Goal: Task Accomplishment & Management: Manage account settings

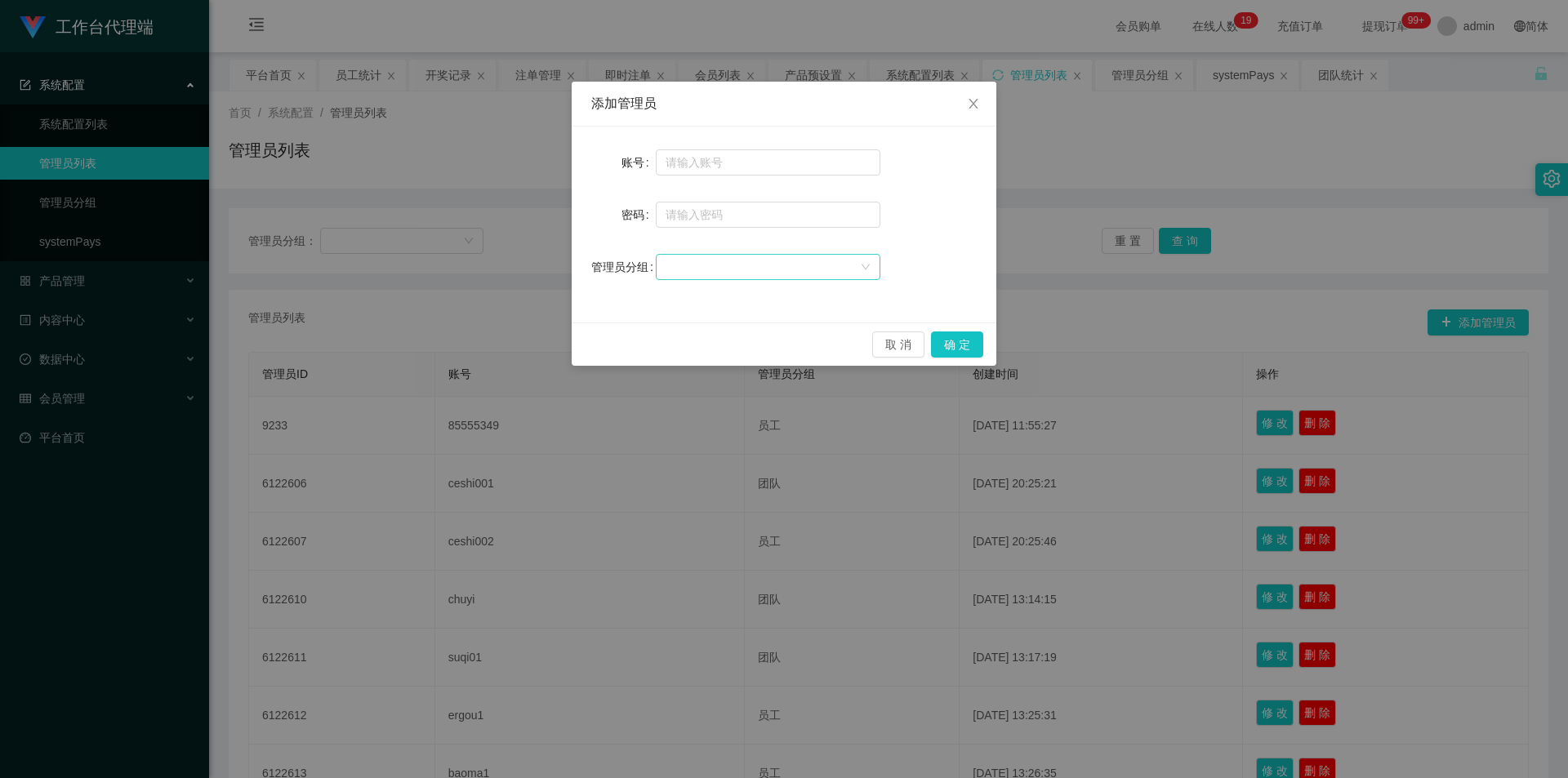
click at [789, 262] on div at bounding box center [762, 266] width 195 height 25
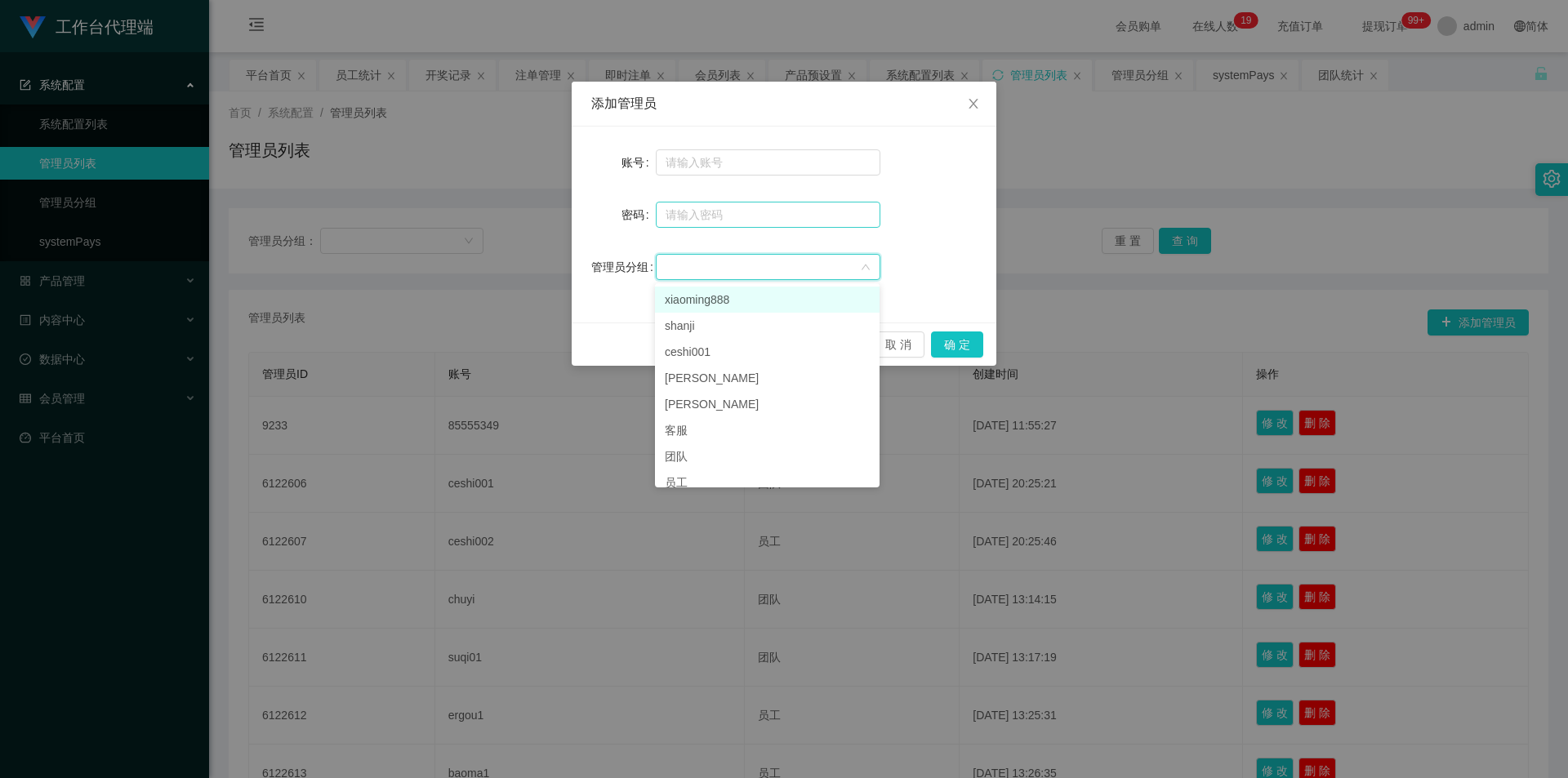
drag, startPoint x: 759, startPoint y: 304, endPoint x: 756, endPoint y: 222, distance: 82.1
click at [759, 304] on li "xiaoming888" at bounding box center [767, 299] width 224 height 26
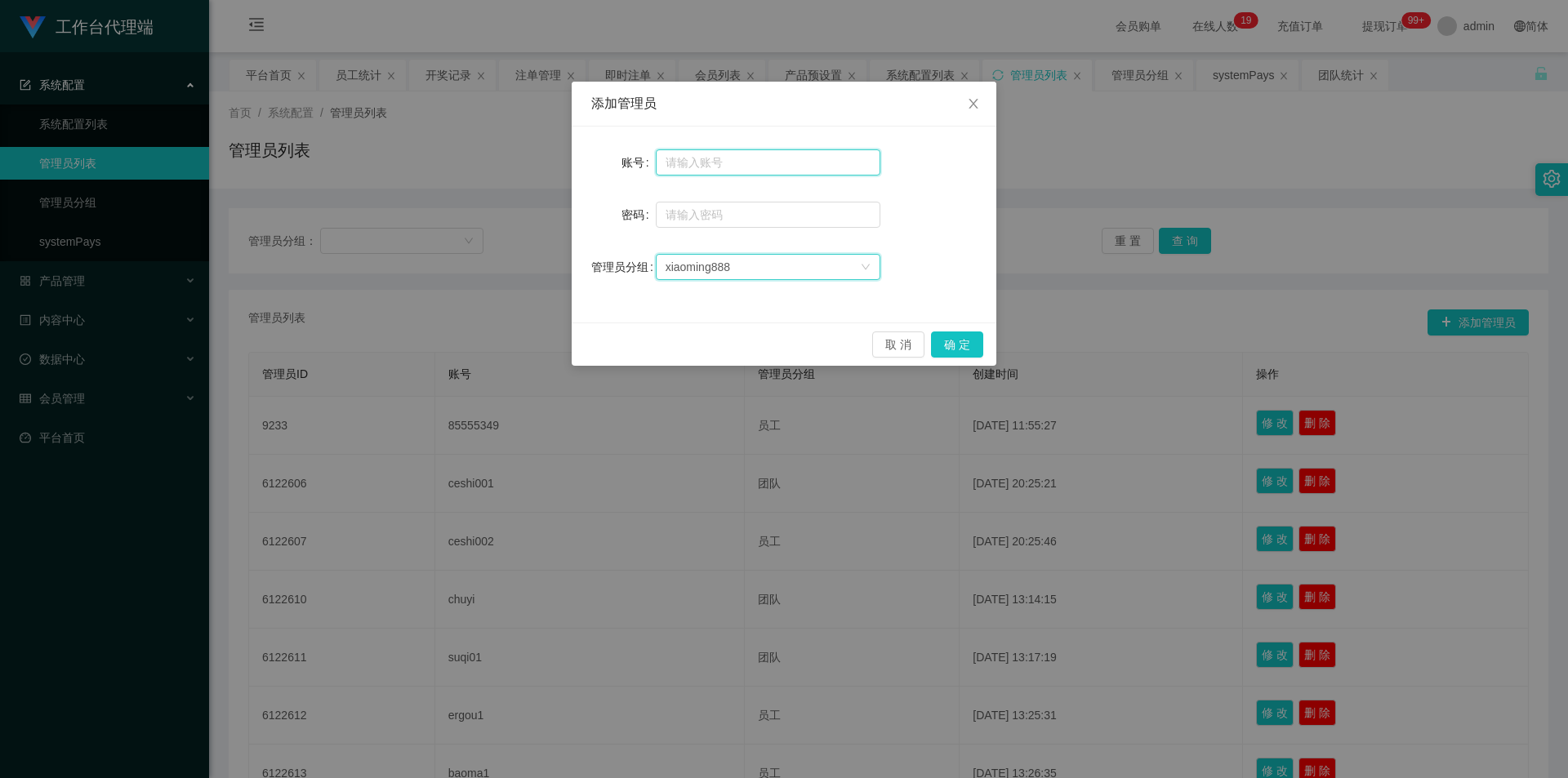
click at [762, 159] on input "text" at bounding box center [767, 162] width 224 height 26
type input "xiaoming888"
type input "小"
type input "ccc111"
drag, startPoint x: 973, startPoint y: 337, endPoint x: 985, endPoint y: 338, distance: 12.0
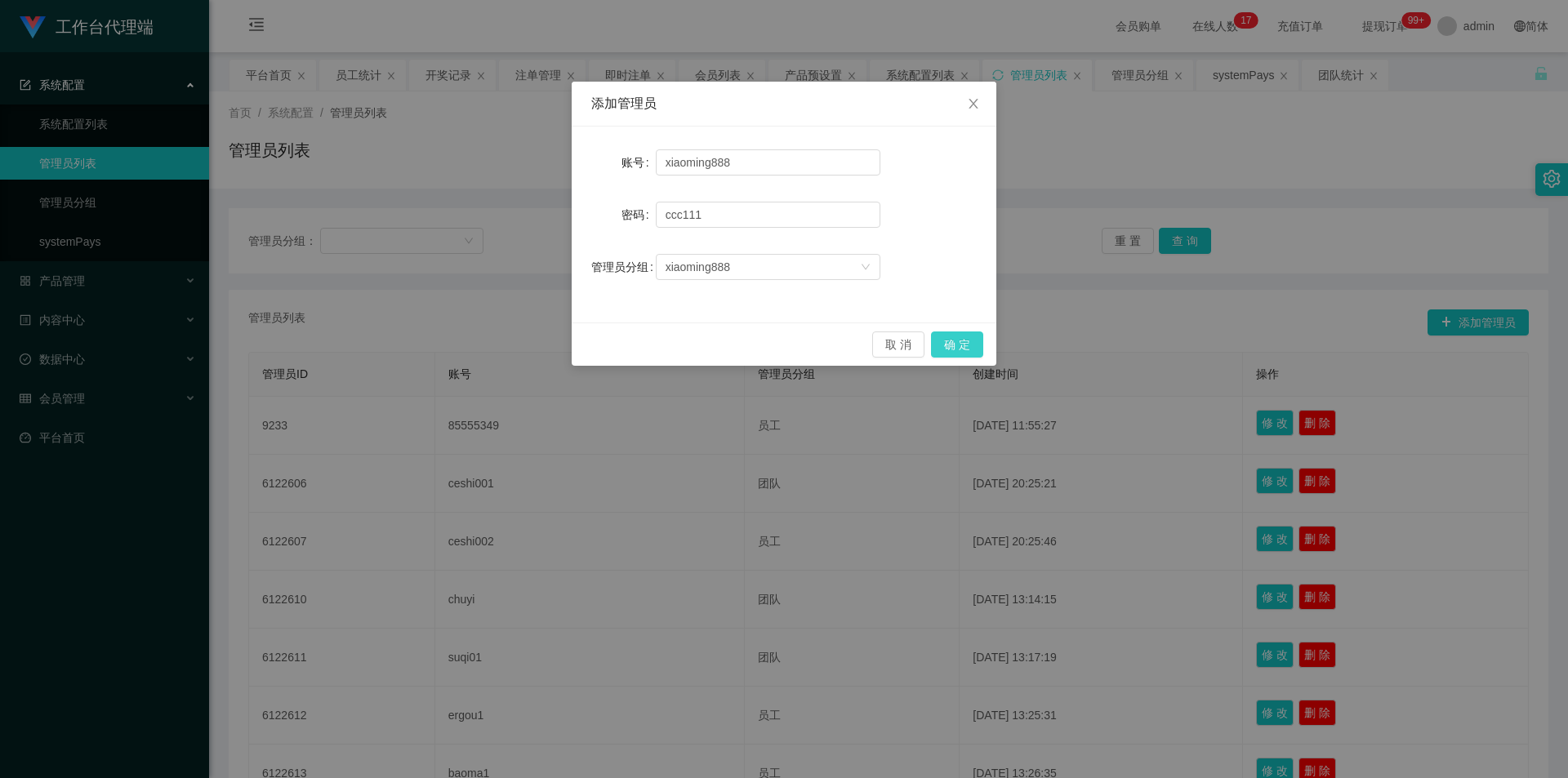
click at [973, 338] on button "确 定" at bounding box center [957, 344] width 52 height 26
drag, startPoint x: 766, startPoint y: 162, endPoint x: 776, endPoint y: 162, distance: 10.0
click at [766, 162] on input "xiaoming888" at bounding box center [767, 162] width 224 height 26
type input "xiaoming88"
click at [967, 345] on button "确 定" at bounding box center [957, 344] width 52 height 26
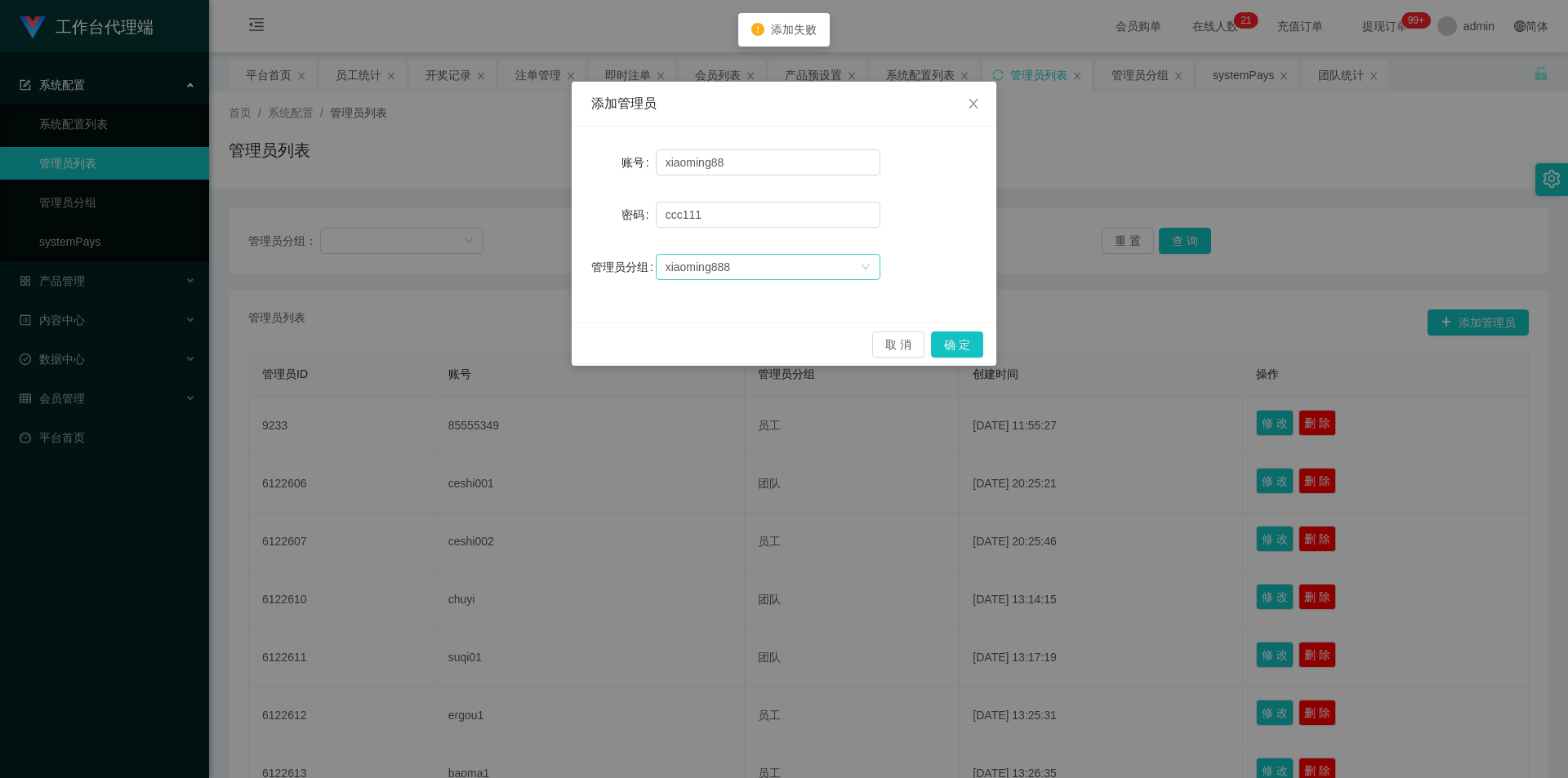
click at [766, 276] on div "xiaoming888" at bounding box center [762, 266] width 195 height 25
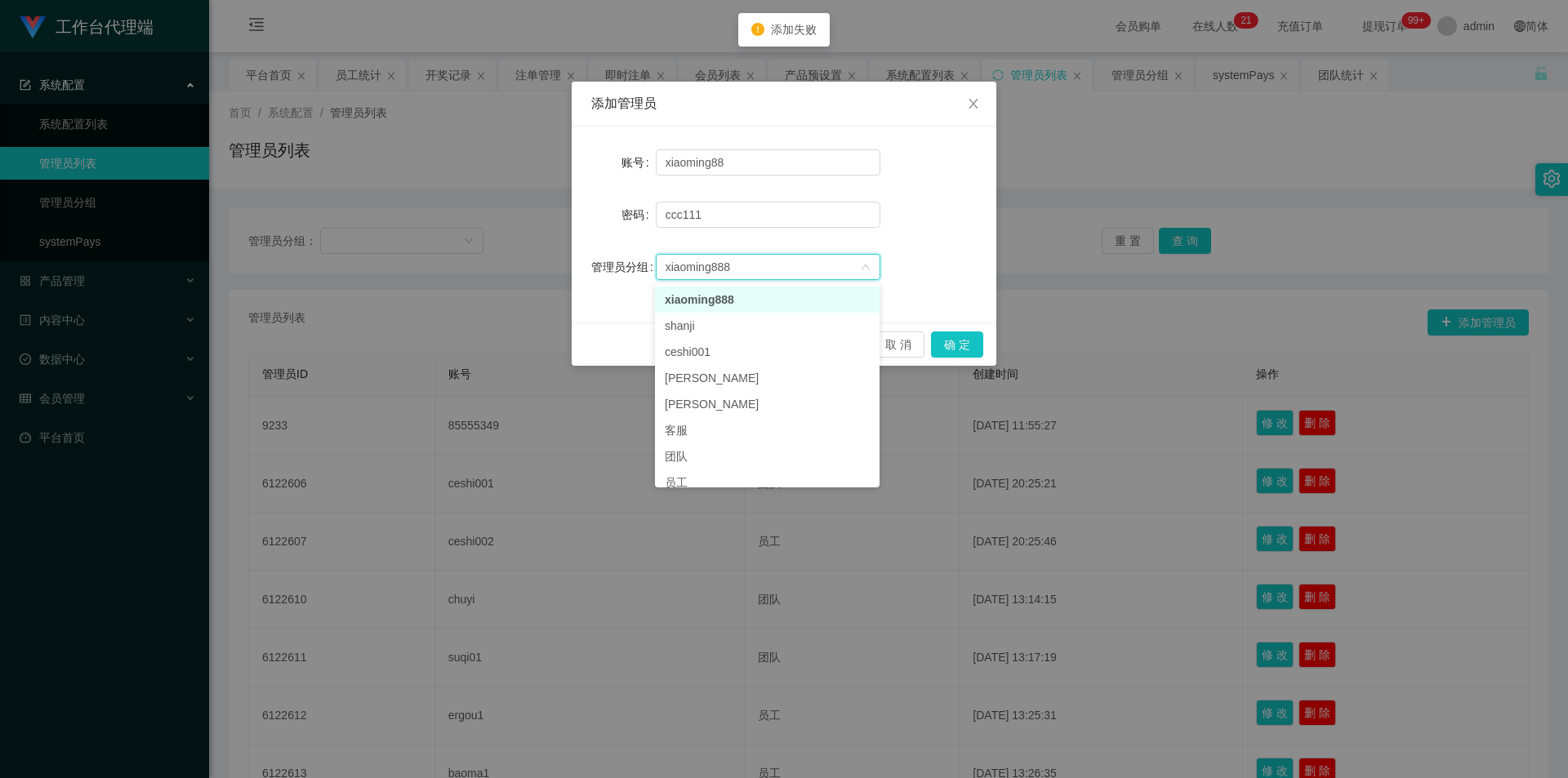
click at [798, 296] on li "xiaoming888" at bounding box center [767, 299] width 224 height 26
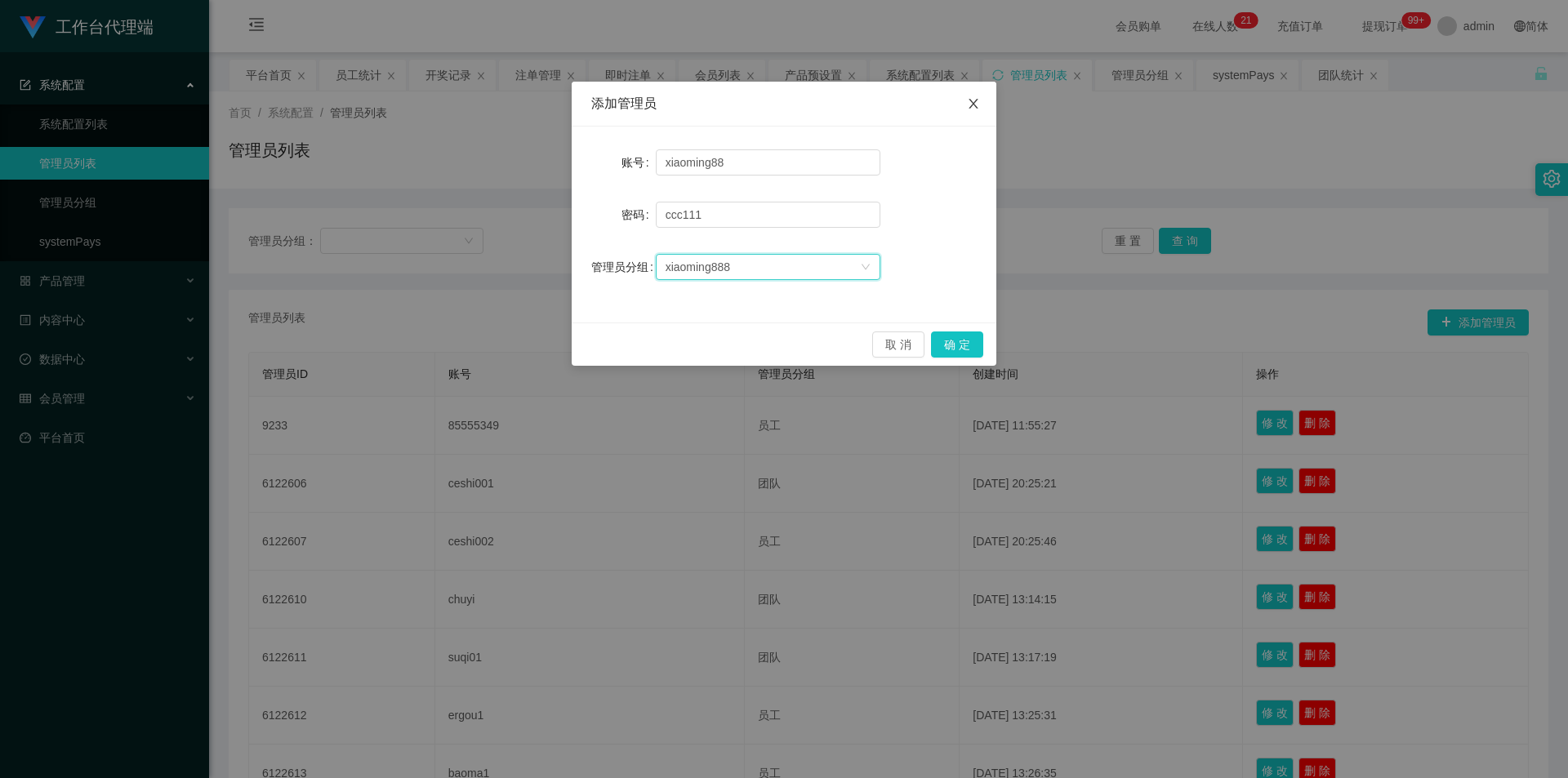
click at [976, 101] on icon "图标: close" at bounding box center [972, 103] width 13 height 13
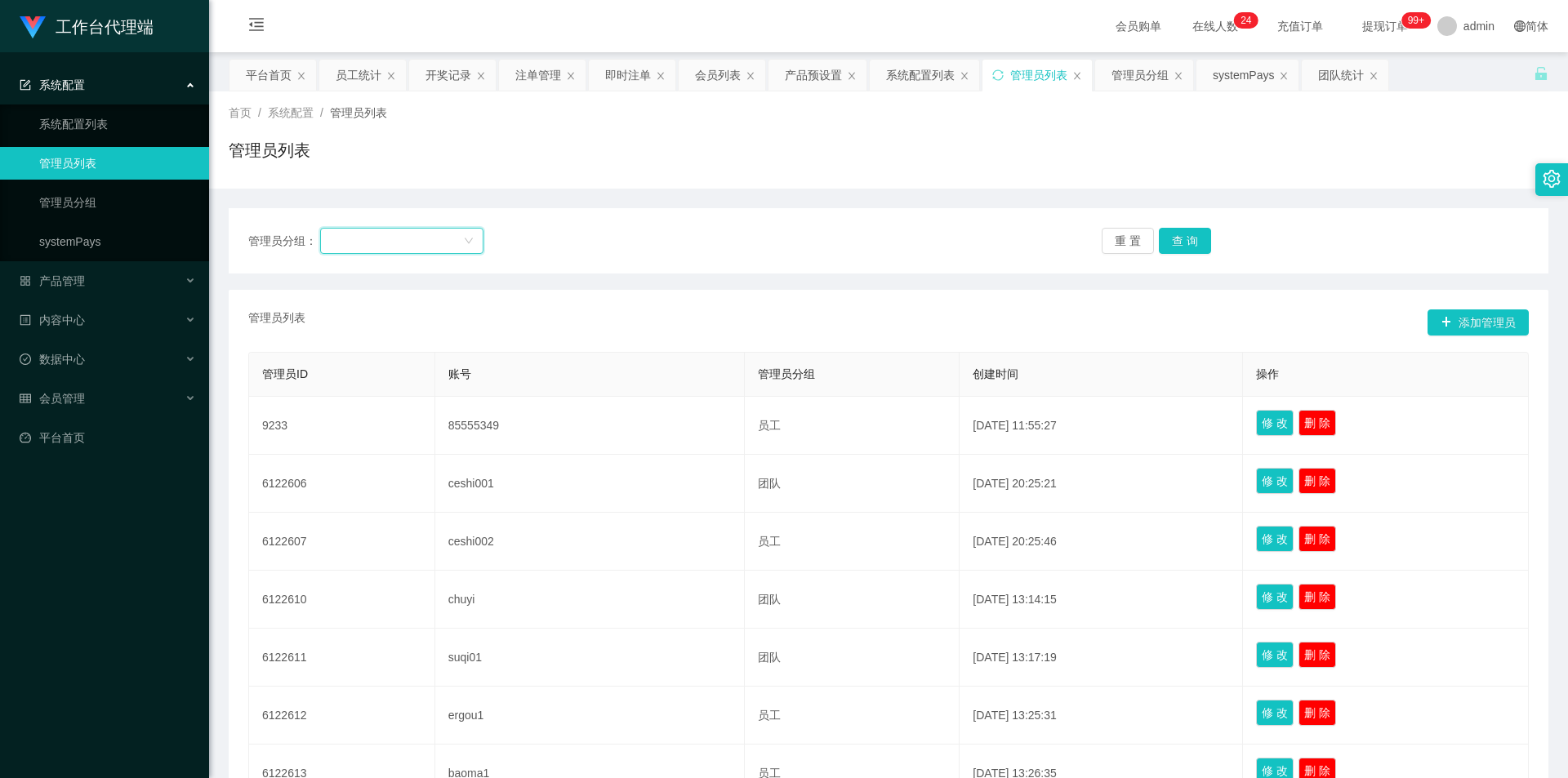
click at [416, 240] on div at bounding box center [396, 240] width 133 height 25
click at [426, 275] on li "xiaoming888" at bounding box center [401, 273] width 163 height 26
click at [1190, 240] on button "查 询" at bounding box center [1185, 240] width 52 height 26
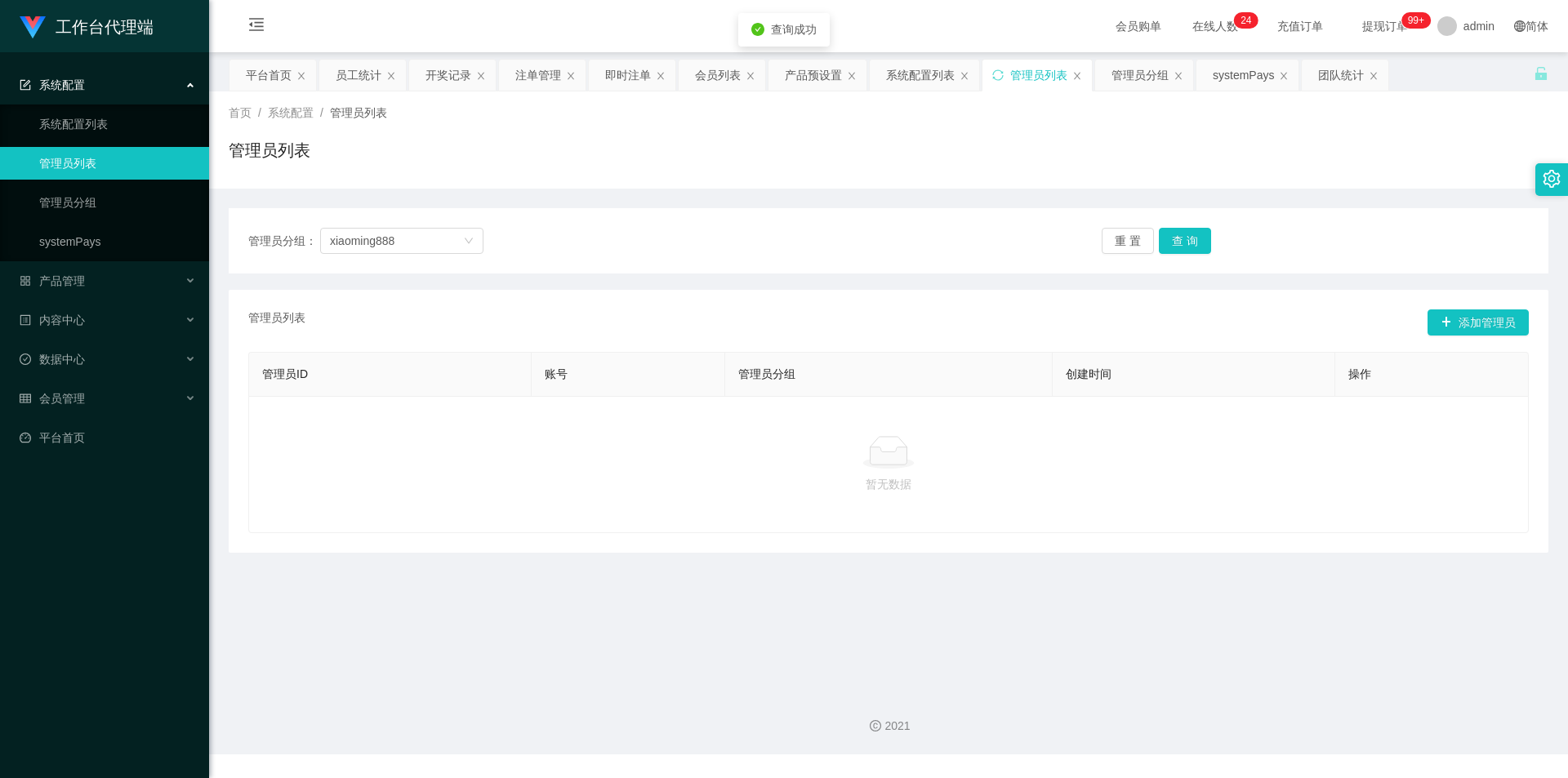
click at [1285, 445] on div at bounding box center [889, 452] width 1252 height 33
click at [1489, 324] on button "添加管理员" at bounding box center [1478, 322] width 102 height 26
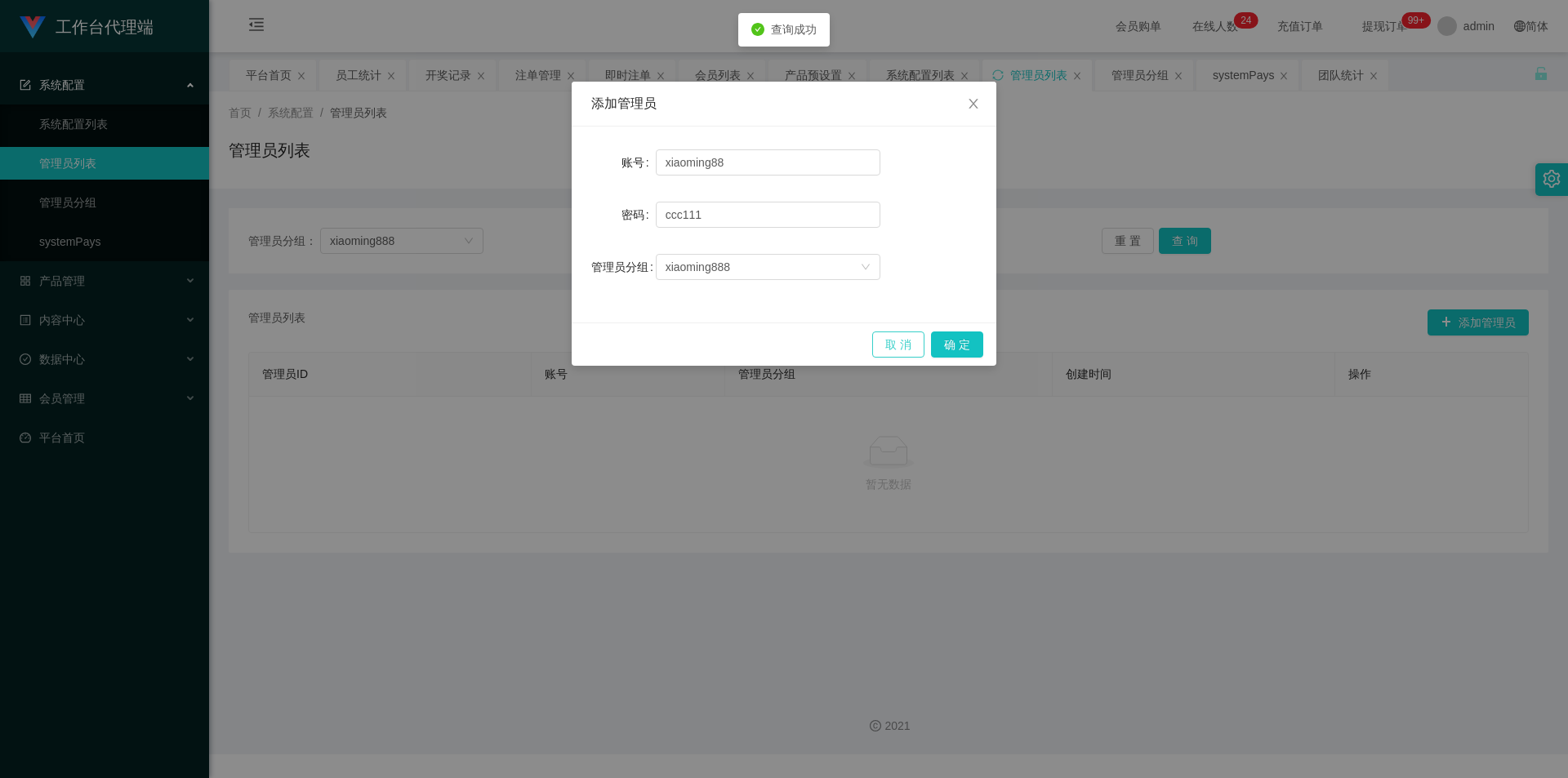
click at [896, 338] on button "取 消" at bounding box center [899, 344] width 52 height 26
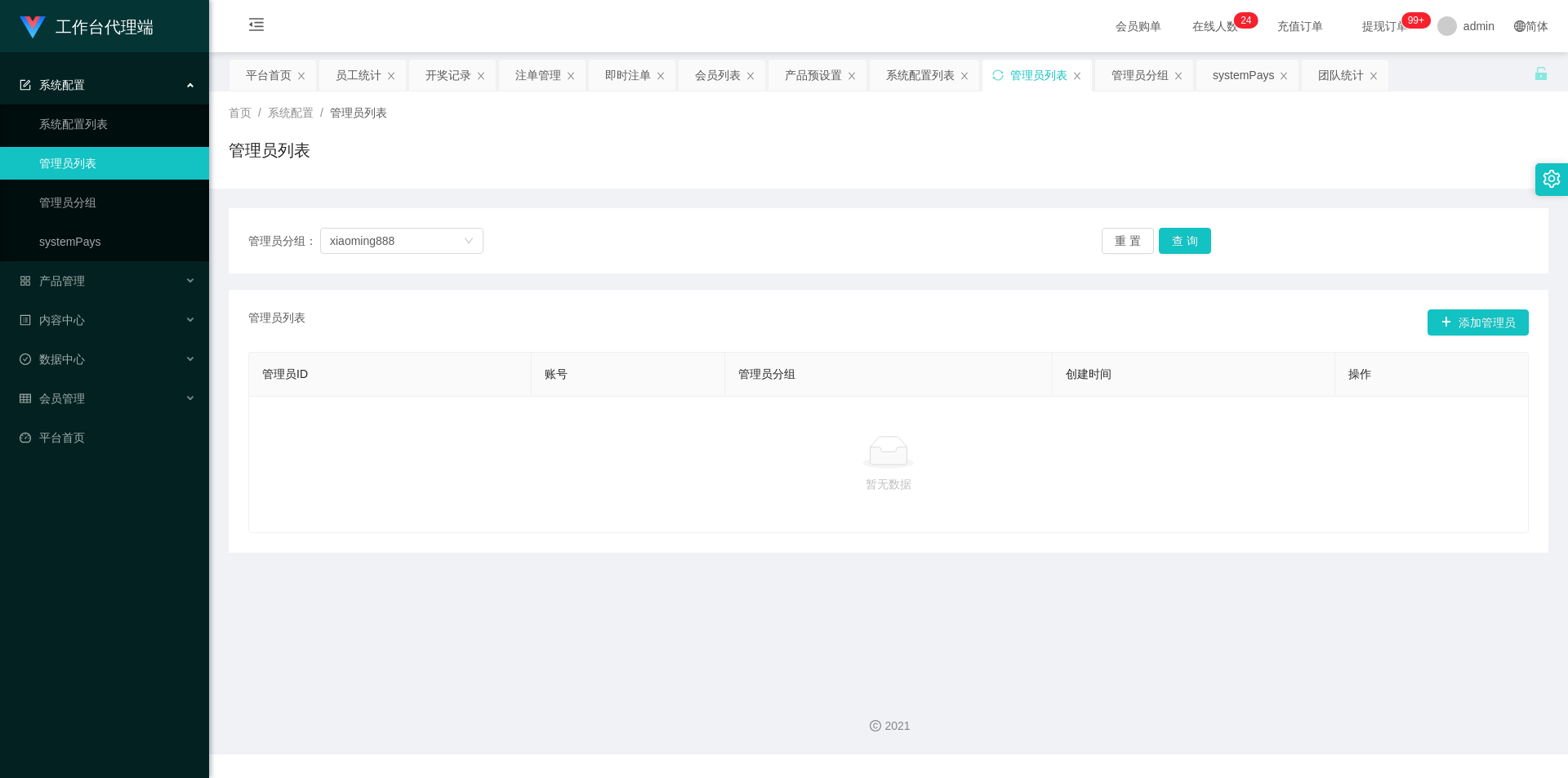
click at [696, 219] on div "管理员分组： xiaoming888 重 置 查 询" at bounding box center [888, 240] width 1319 height 65
click at [135, 204] on link "管理员分组" at bounding box center [117, 202] width 157 height 33
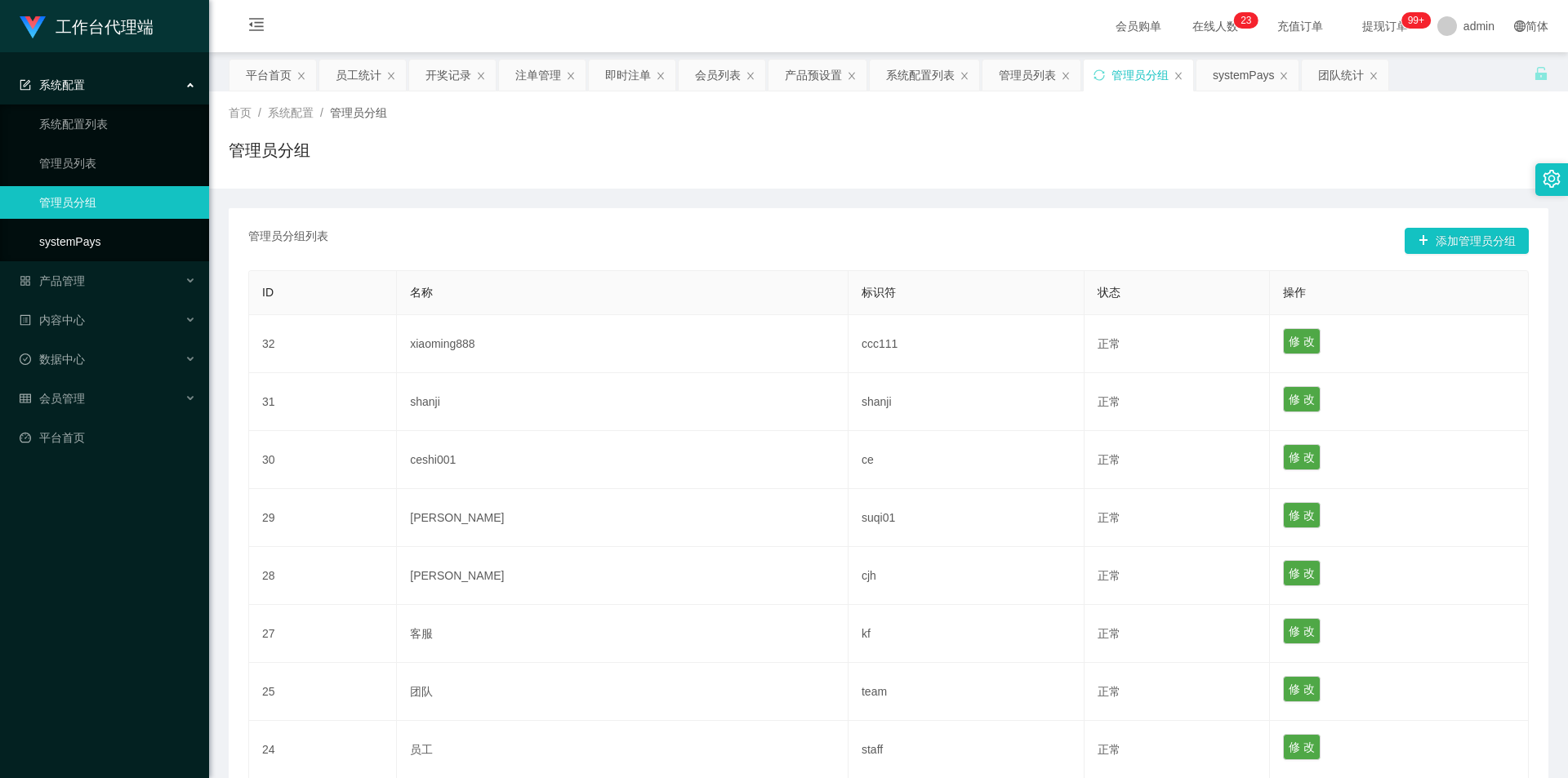
click at [117, 245] on link "systemPays" at bounding box center [117, 241] width 157 height 33
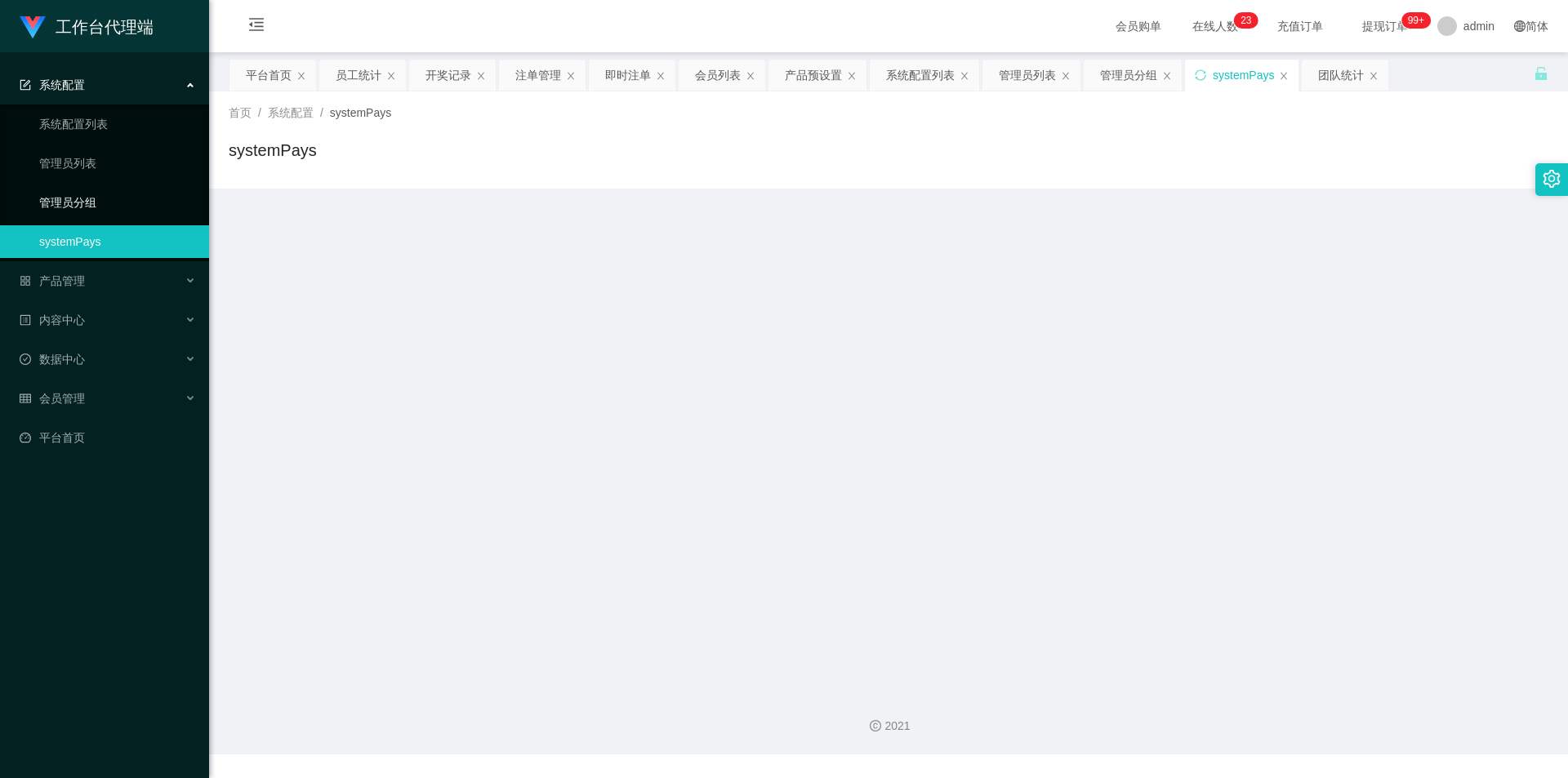
click at [125, 210] on link "管理员分组" at bounding box center [117, 202] width 157 height 33
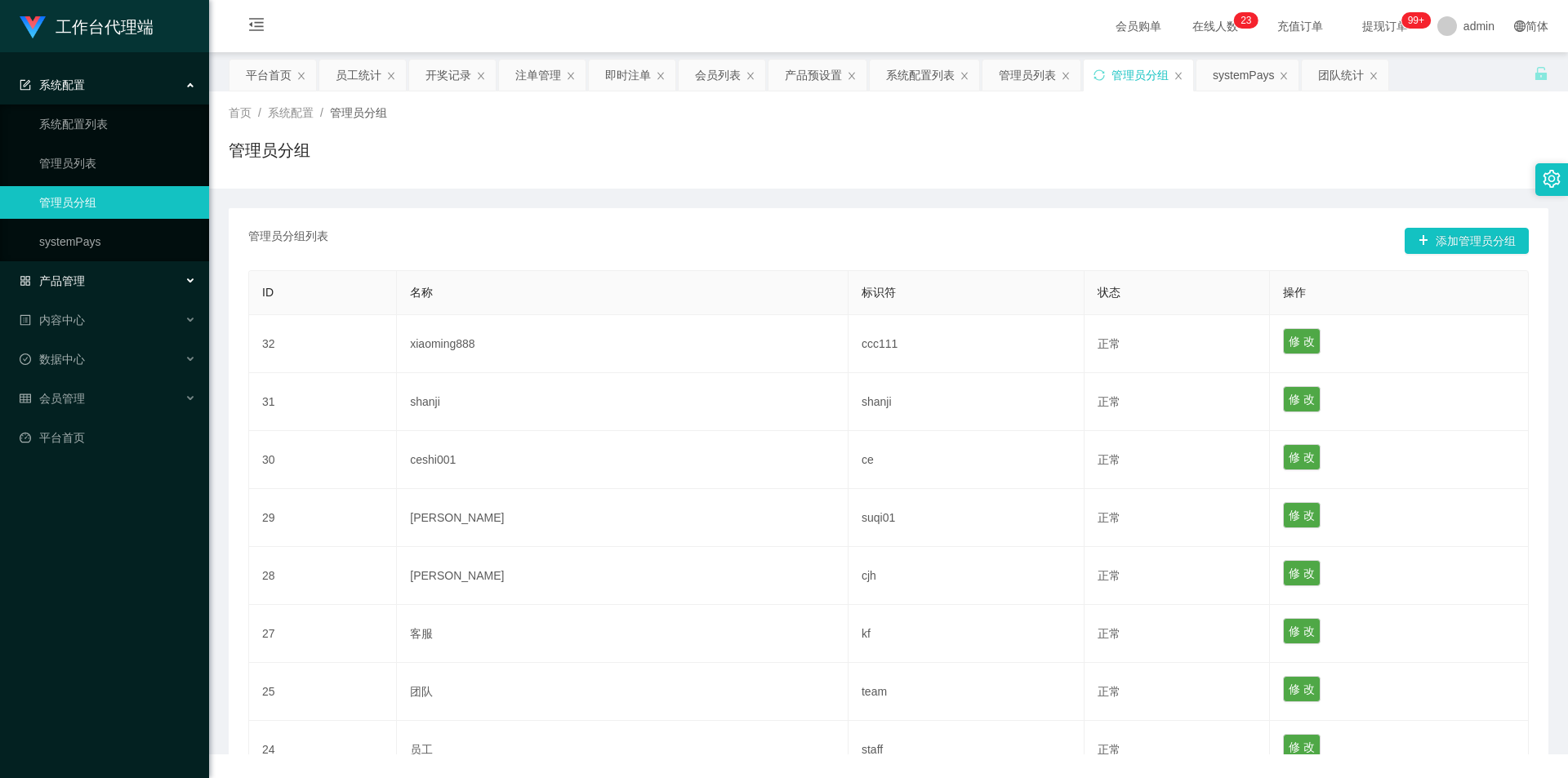
click at [172, 276] on div "产品管理" at bounding box center [104, 281] width 209 height 33
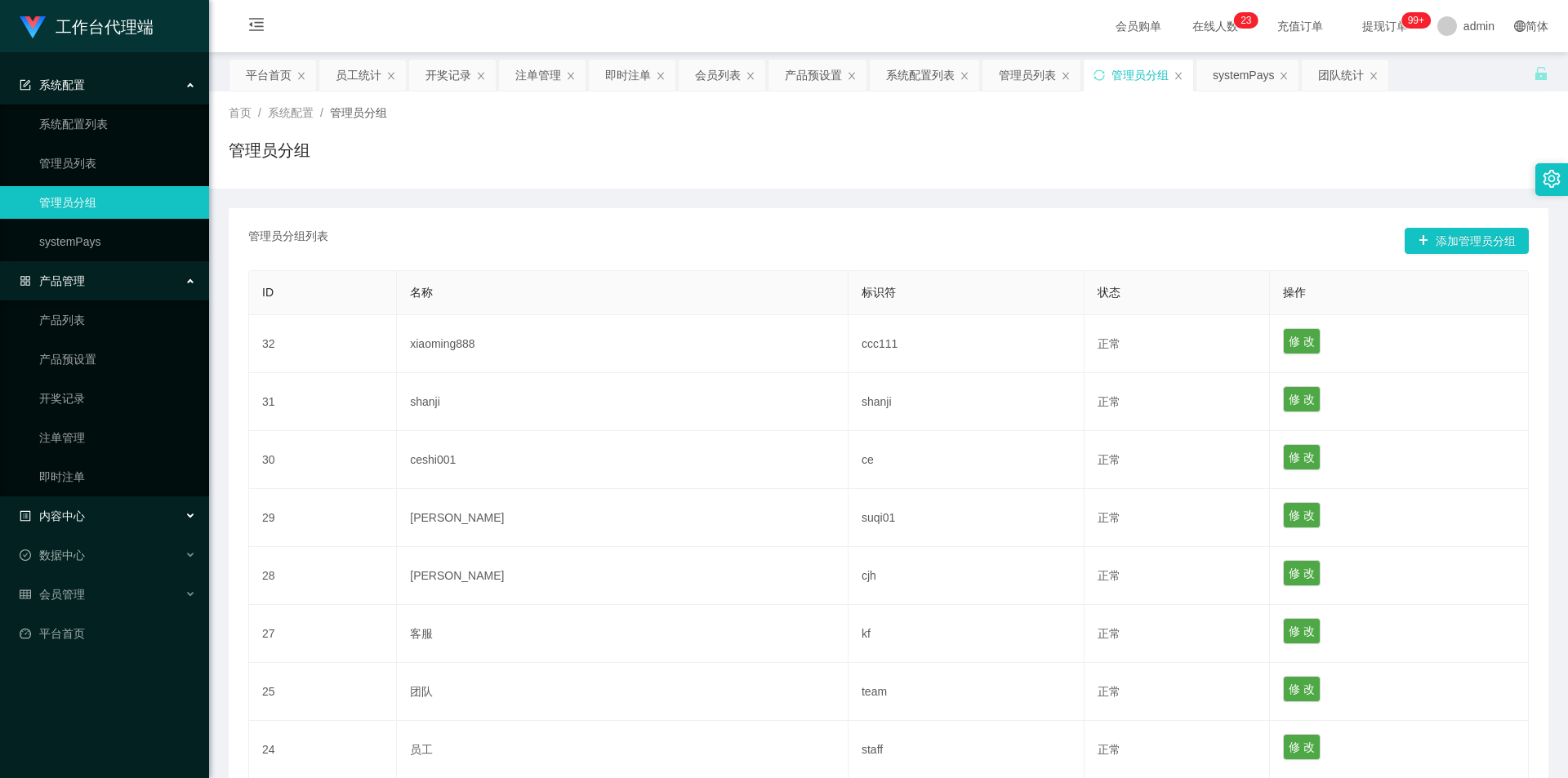
click at [172, 512] on div "内容中心" at bounding box center [104, 516] width 209 height 33
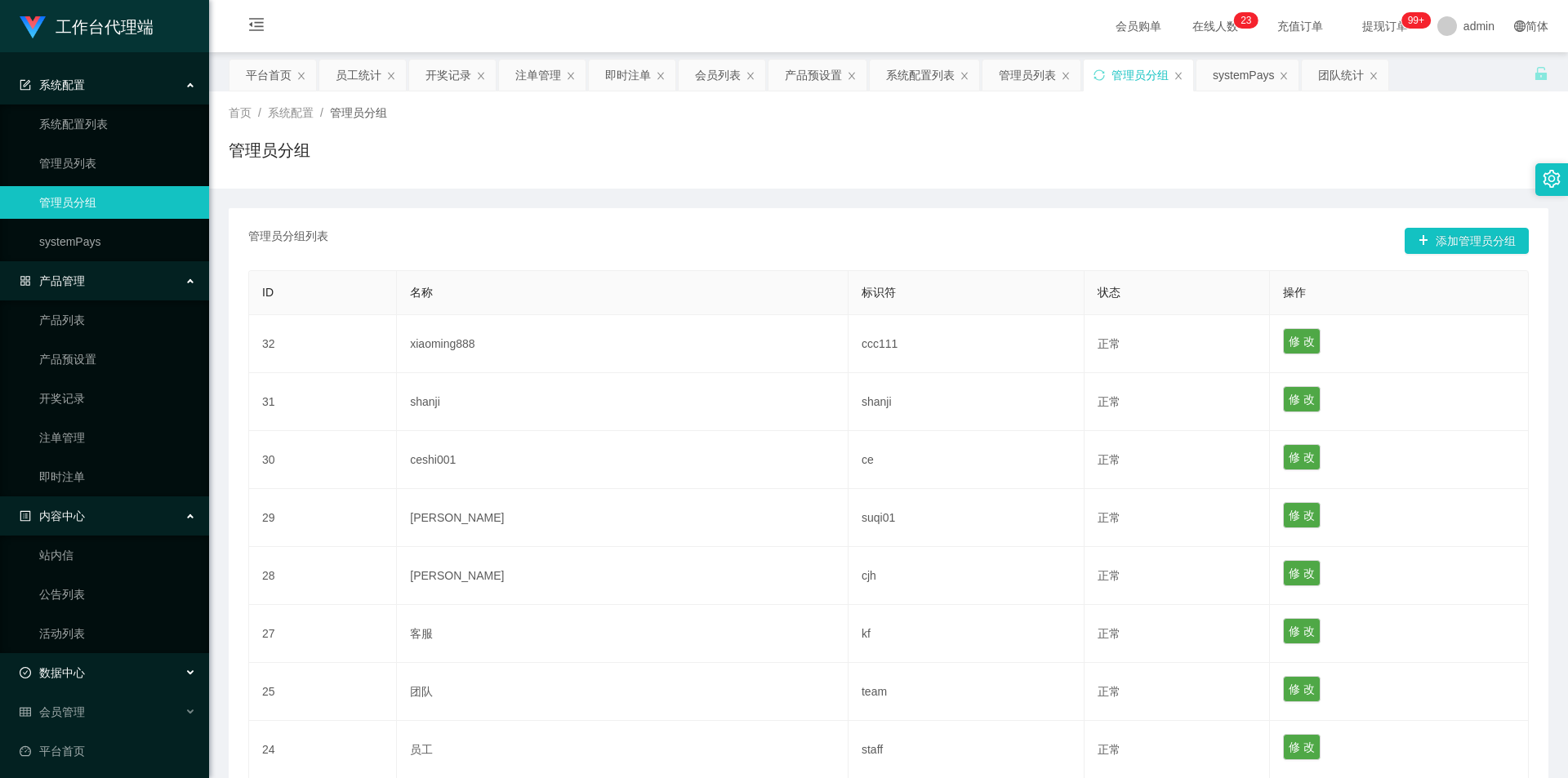
click at [170, 667] on div "数据中心" at bounding box center [104, 672] width 209 height 33
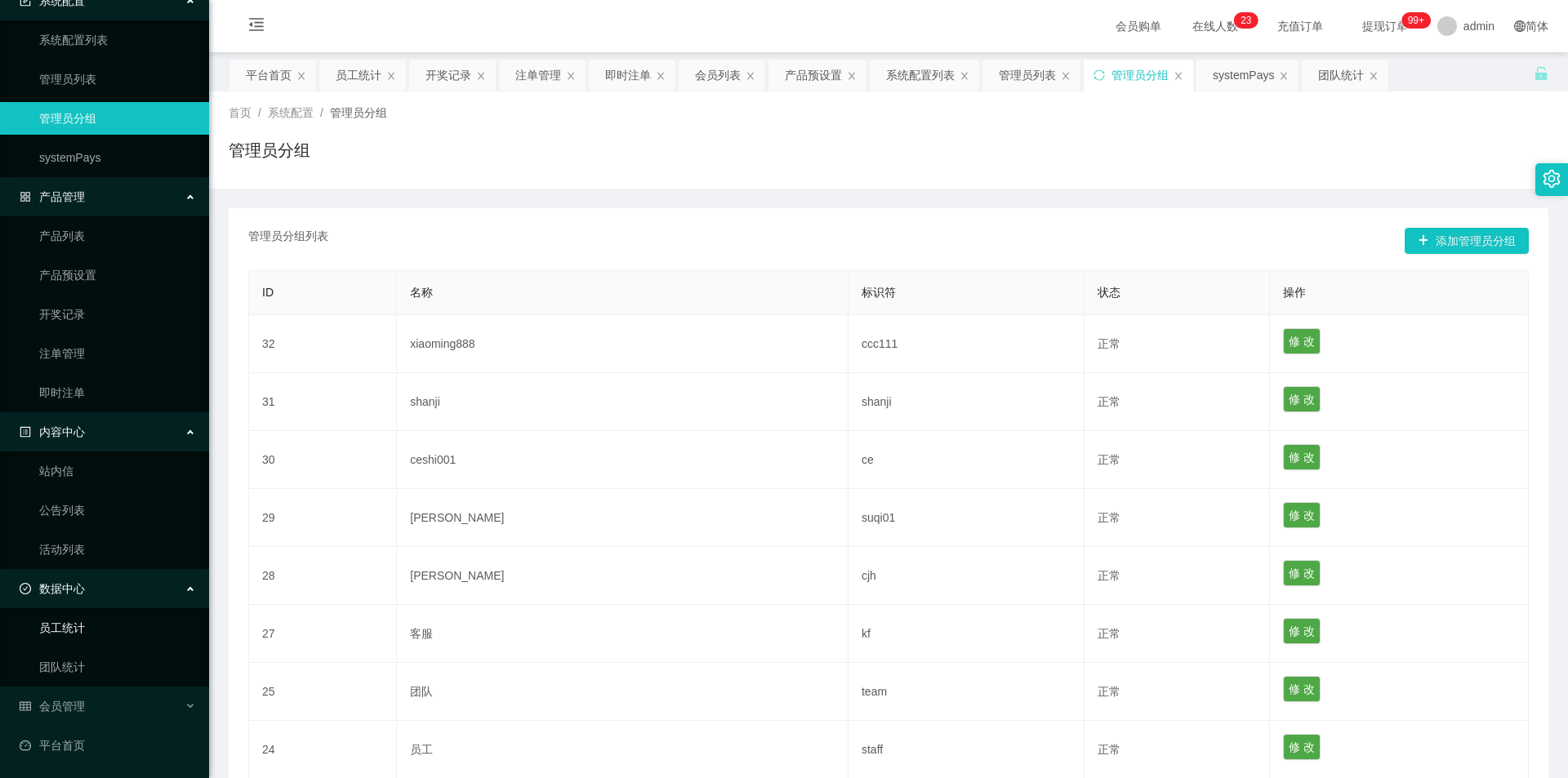
click at [142, 627] on link "员工统计" at bounding box center [117, 627] width 157 height 33
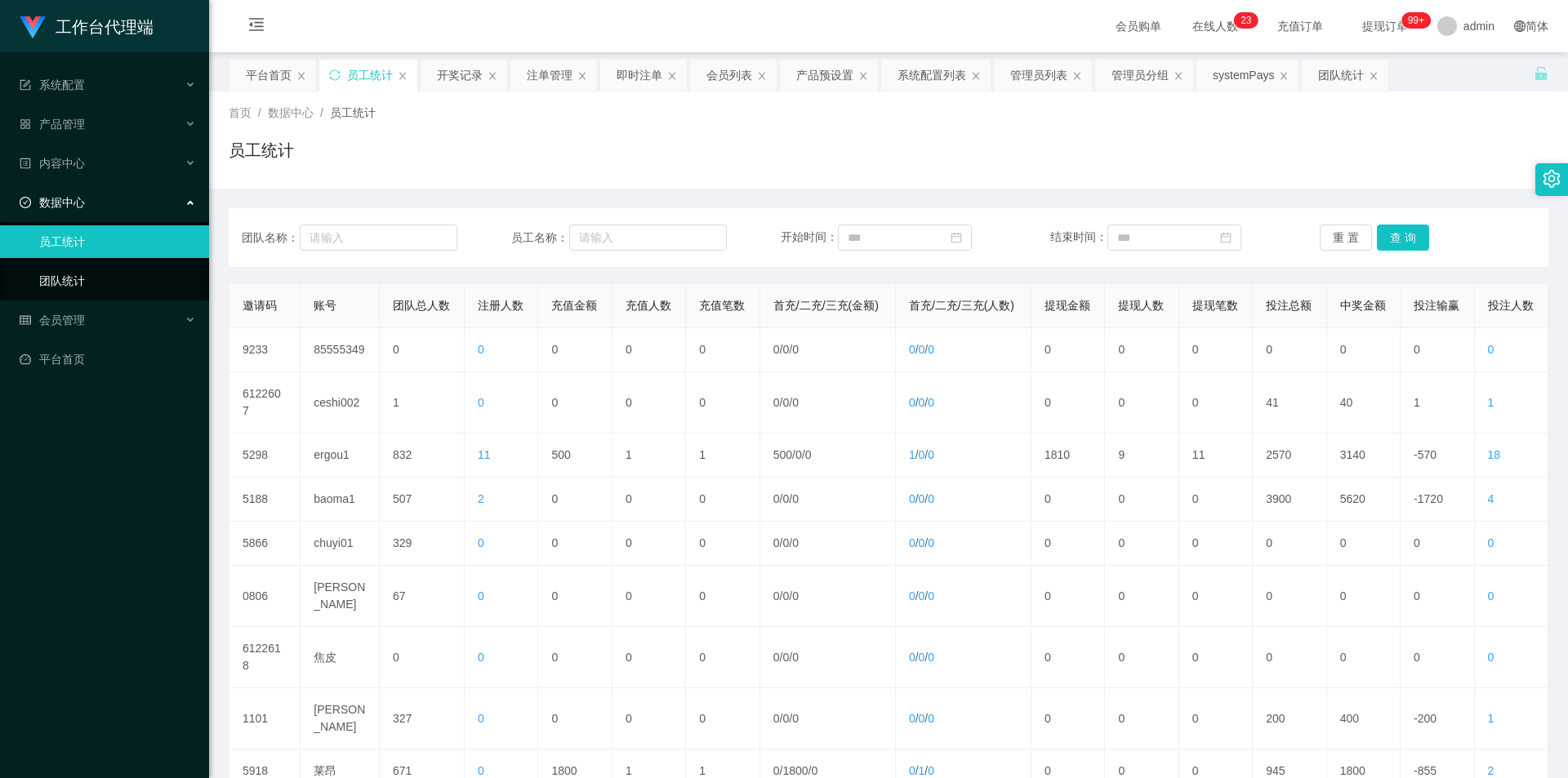
click at [116, 281] on link "团队统计" at bounding box center [117, 281] width 157 height 33
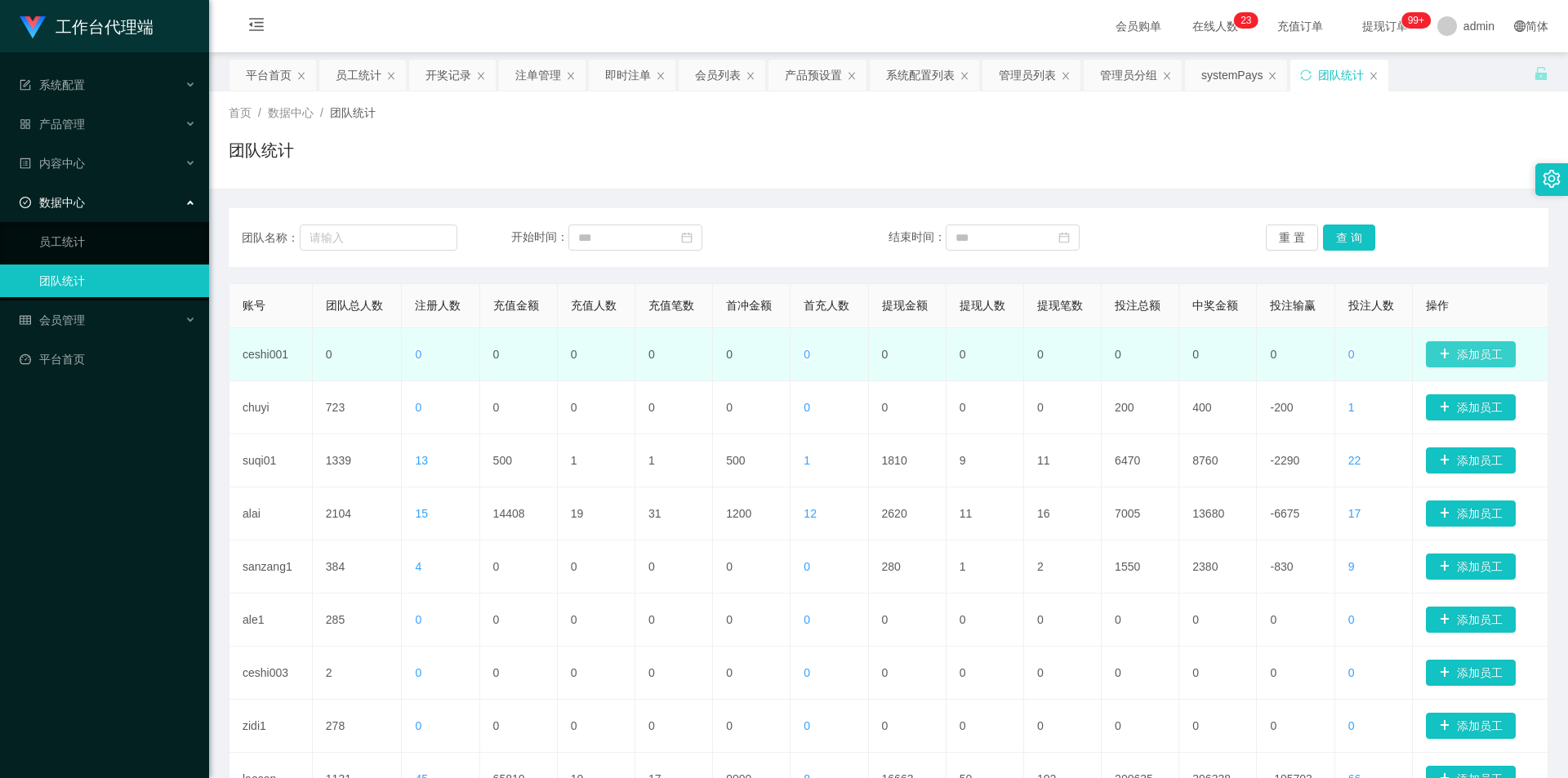
click at [1492, 347] on button "添加员工" at bounding box center [1471, 353] width 90 height 26
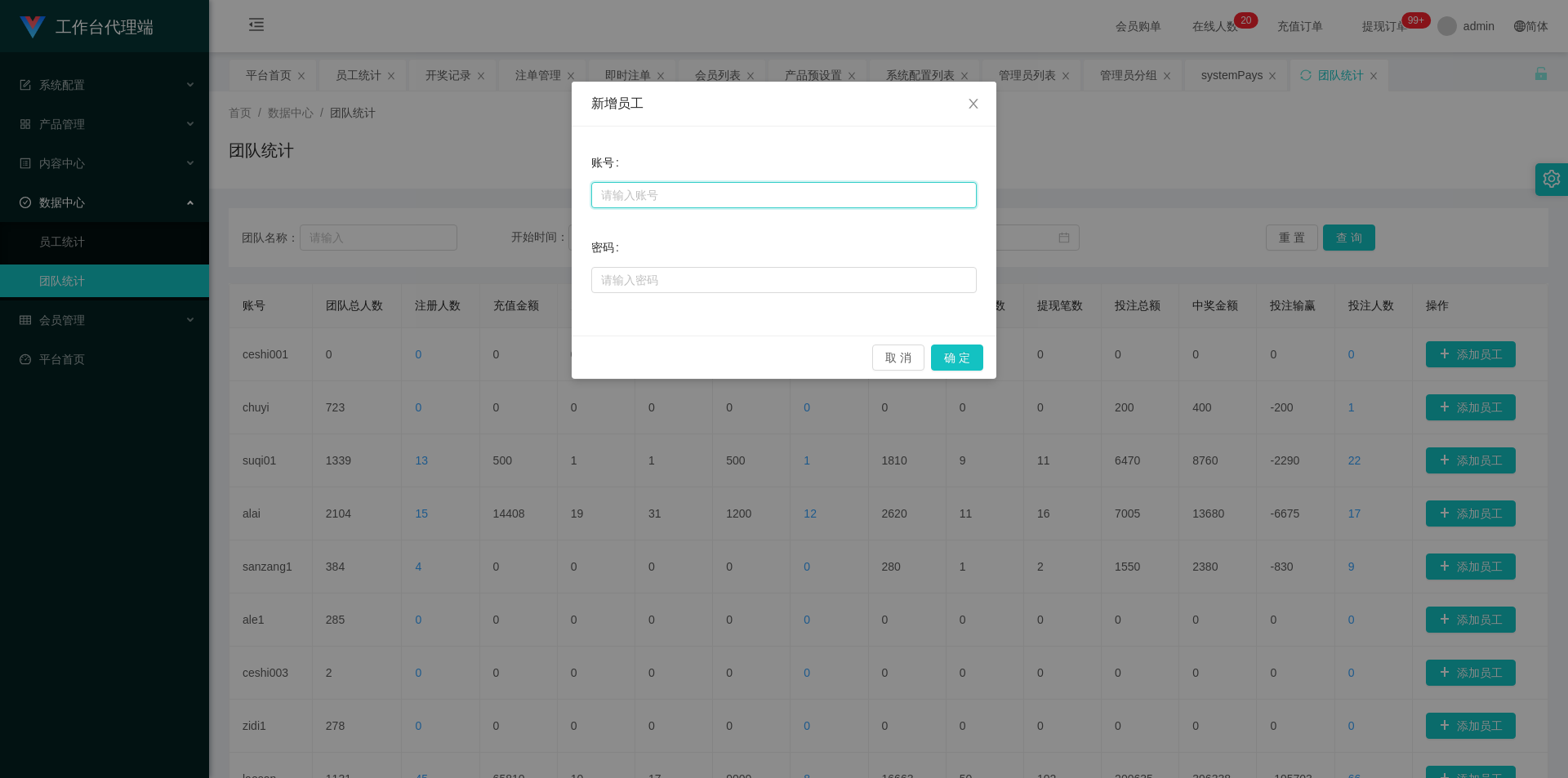
click at [791, 194] on input "text" at bounding box center [784, 194] width 385 height 26
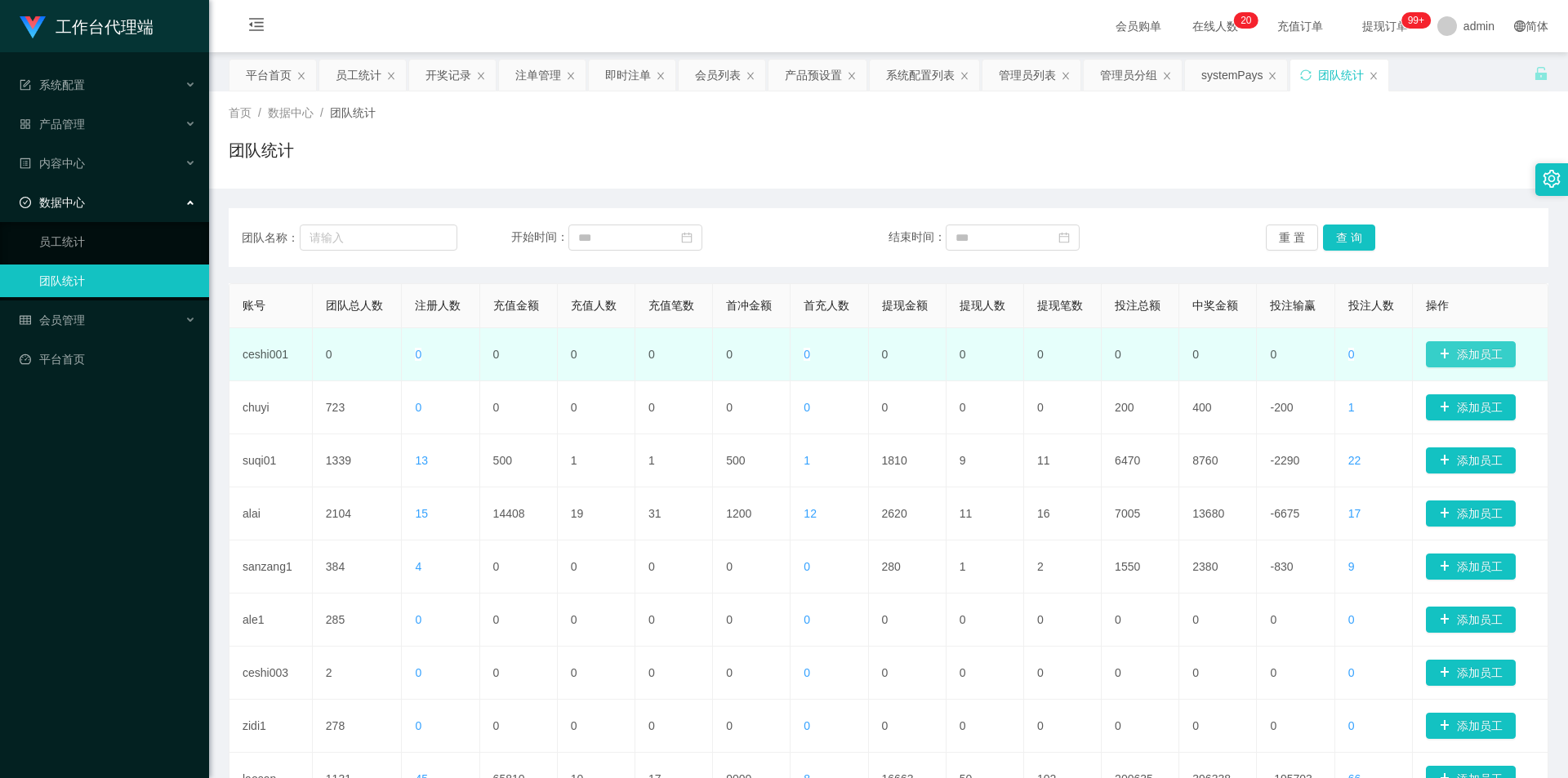
click at [1455, 356] on button "添加员工" at bounding box center [1471, 353] width 90 height 26
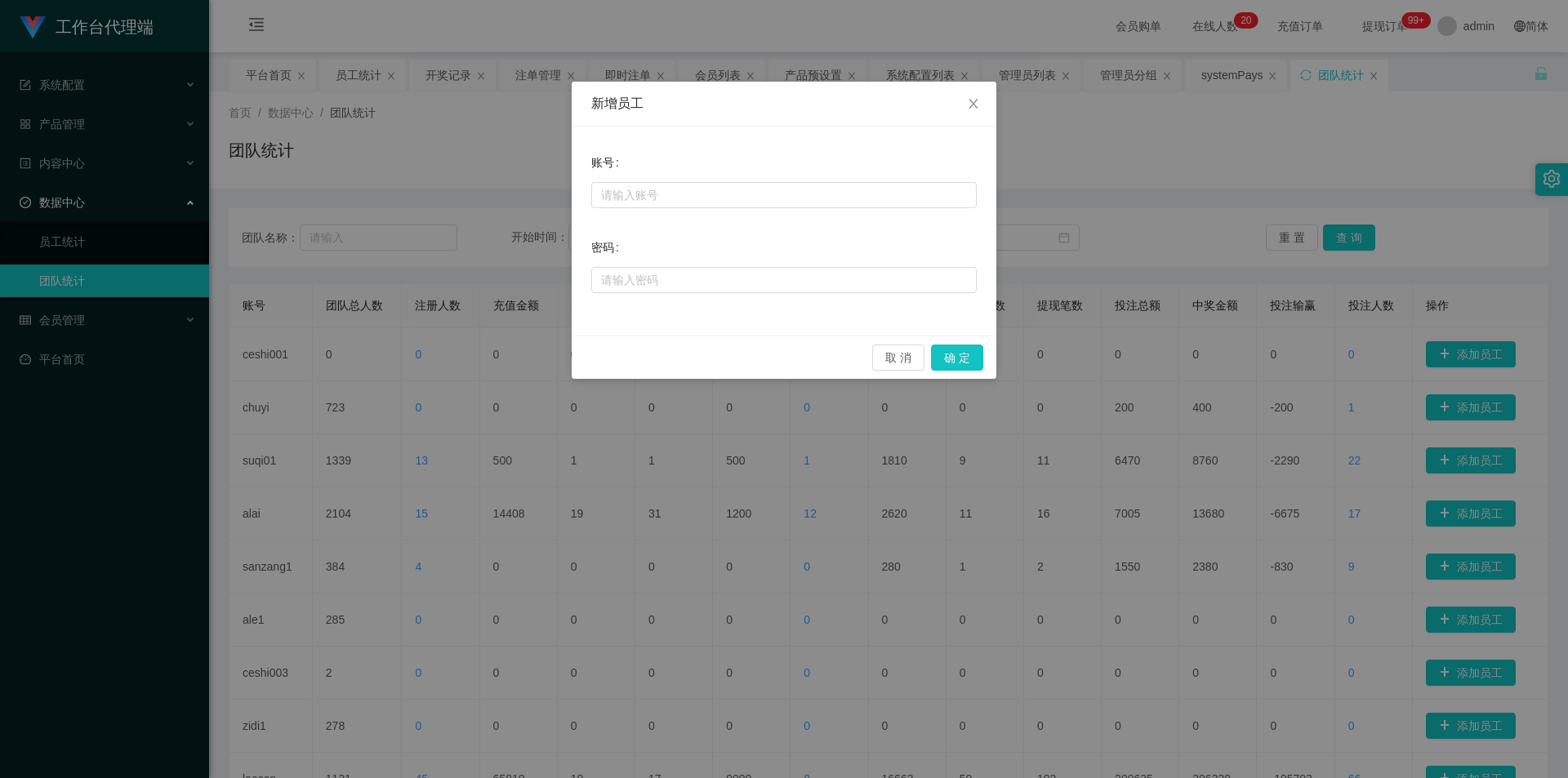
click at [806, 210] on div at bounding box center [784, 194] width 385 height 33
drag, startPoint x: 801, startPoint y: 211, endPoint x: 794, endPoint y: 205, distance: 9.2
click at [794, 205] on form "账号 密码" at bounding box center [784, 222] width 385 height 151
click at [831, 200] on input "text" at bounding box center [784, 194] width 385 height 26
type input "shayu111"
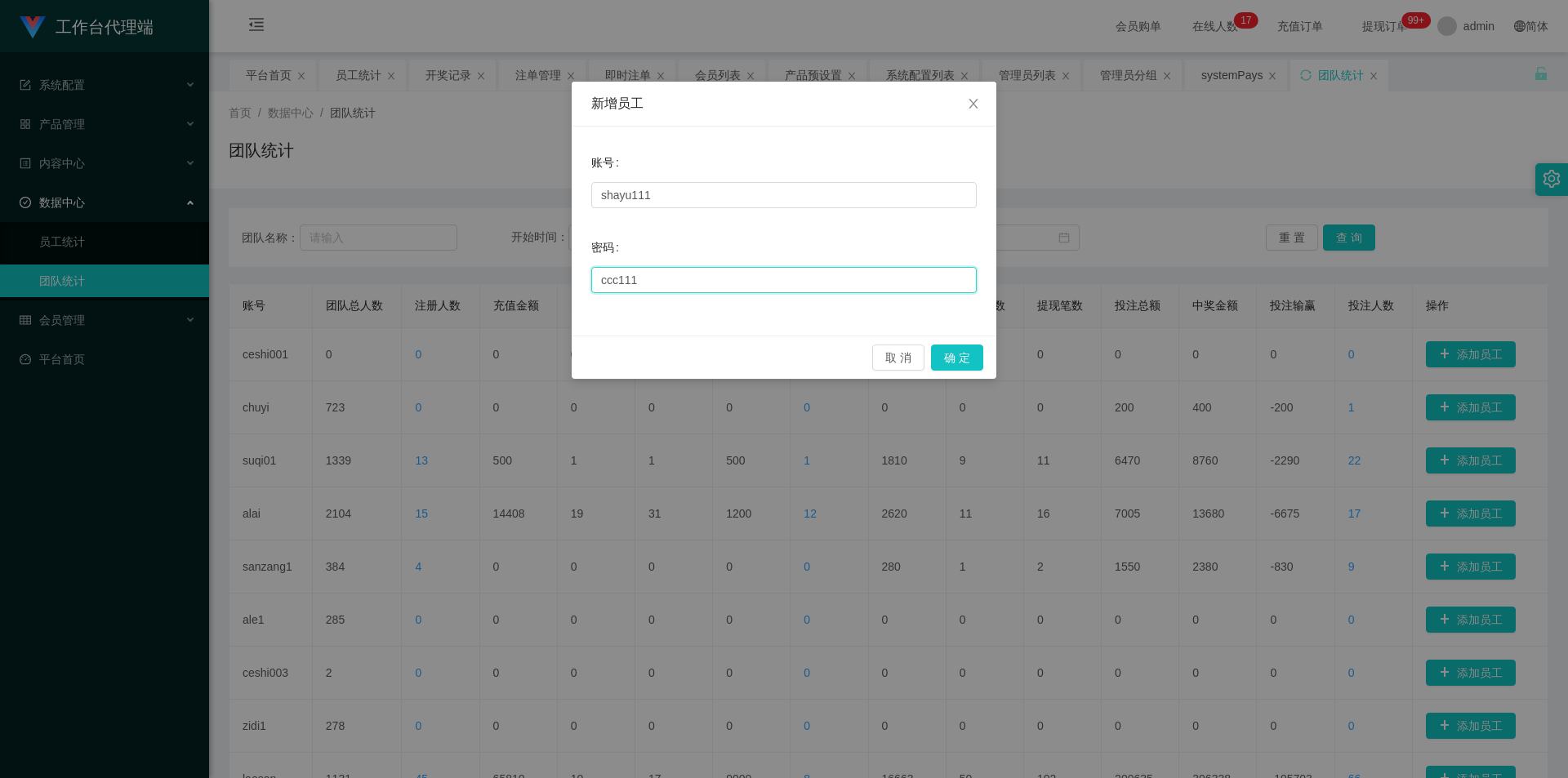
type input "ccc111"
click at [973, 342] on div "取 消 确 定" at bounding box center [784, 357] width 425 height 43
click at [981, 353] on button "确 定" at bounding box center [957, 357] width 52 height 26
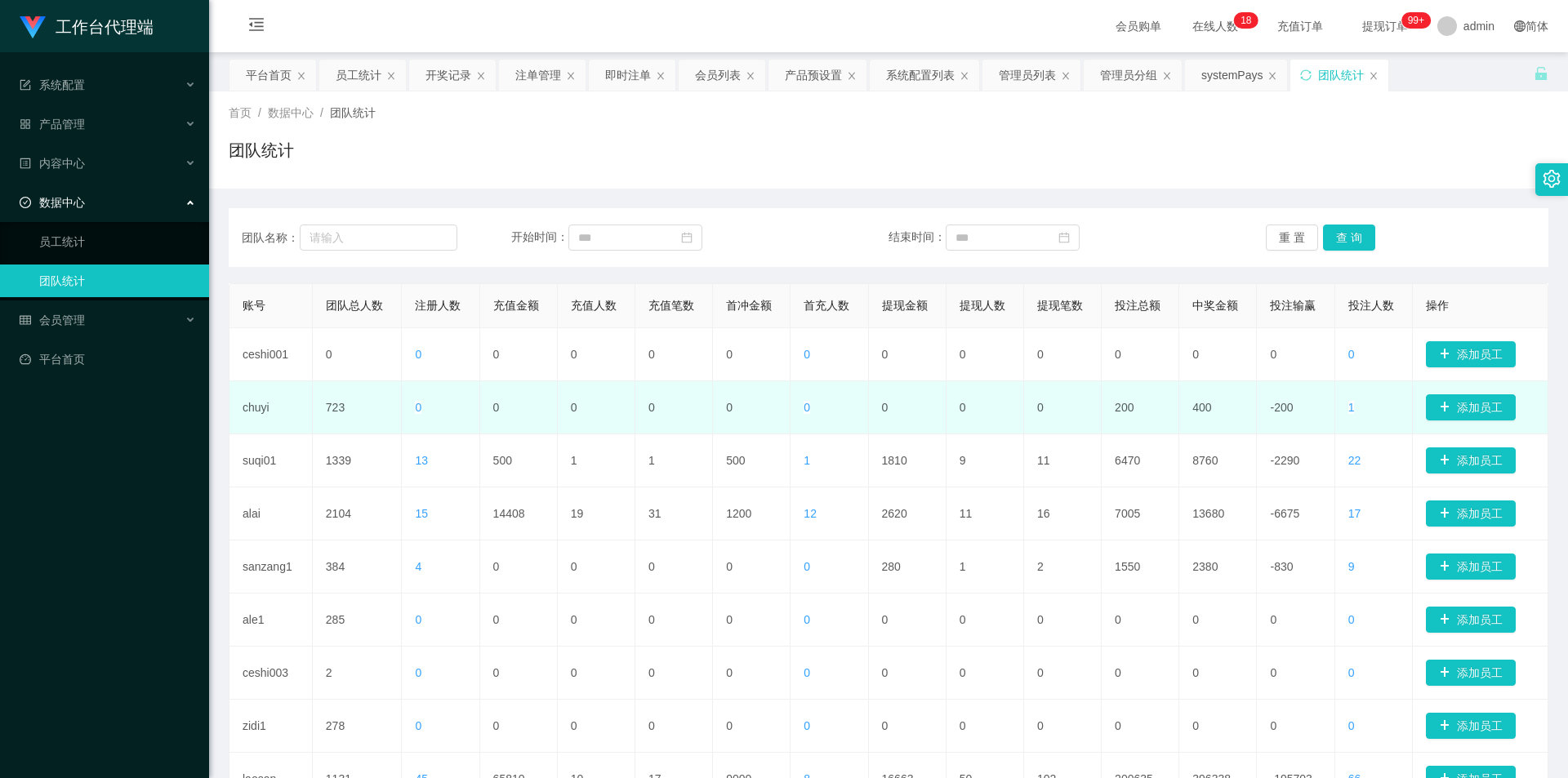
click at [1125, 425] on td "200" at bounding box center [1141, 408] width 78 height 53
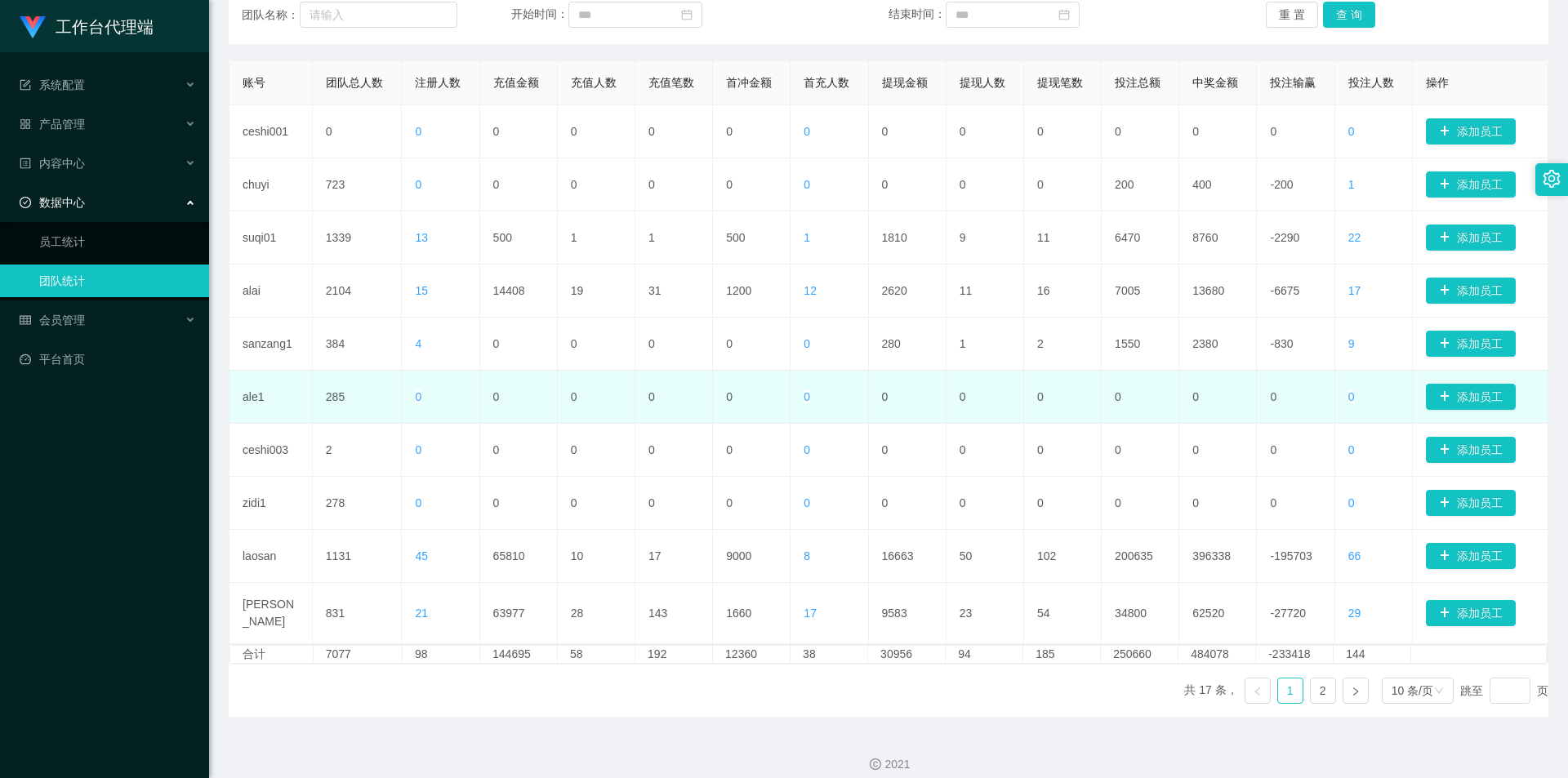
scroll to position [229, 0]
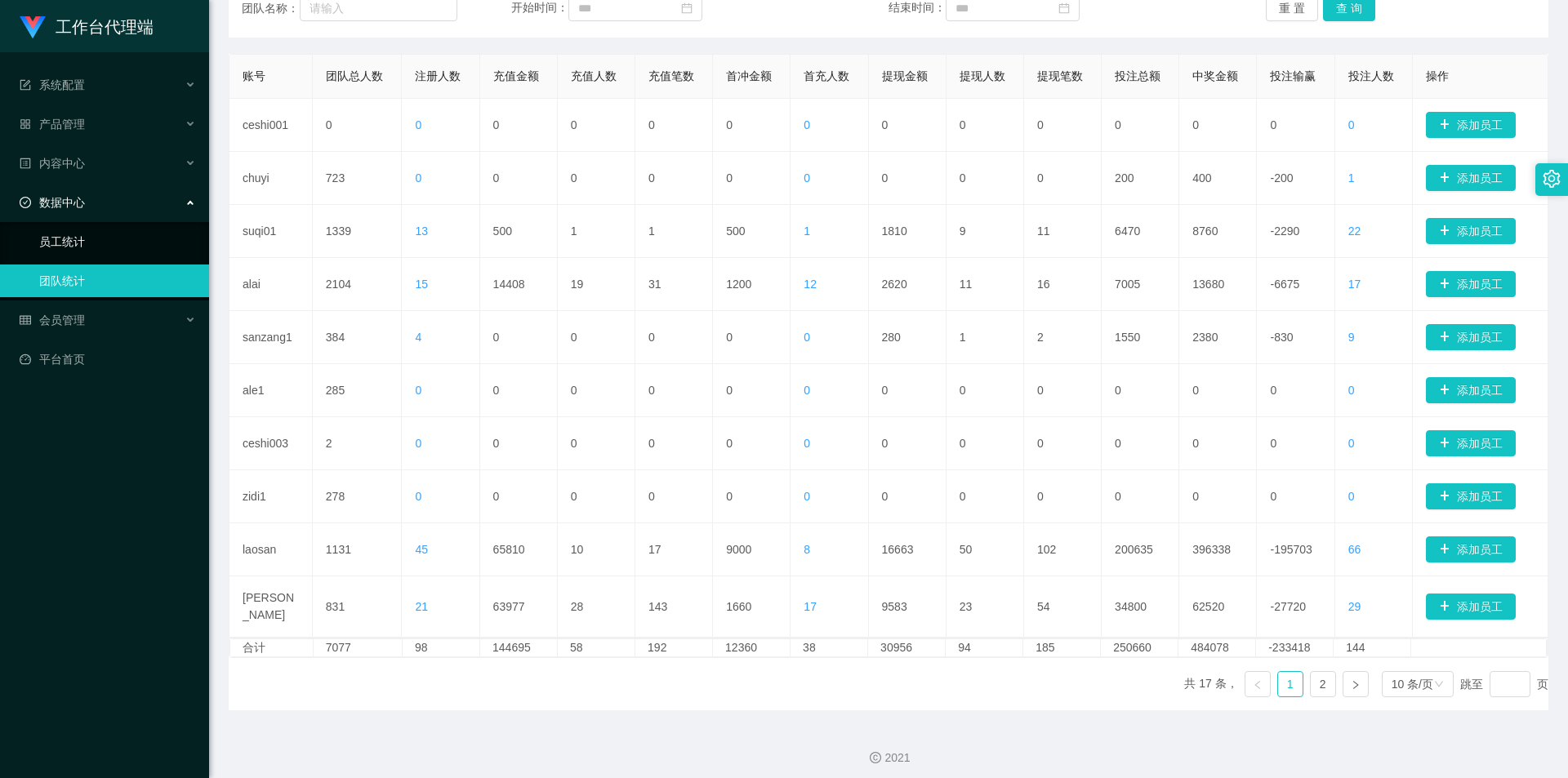
click at [122, 249] on link "员工统计" at bounding box center [117, 241] width 157 height 33
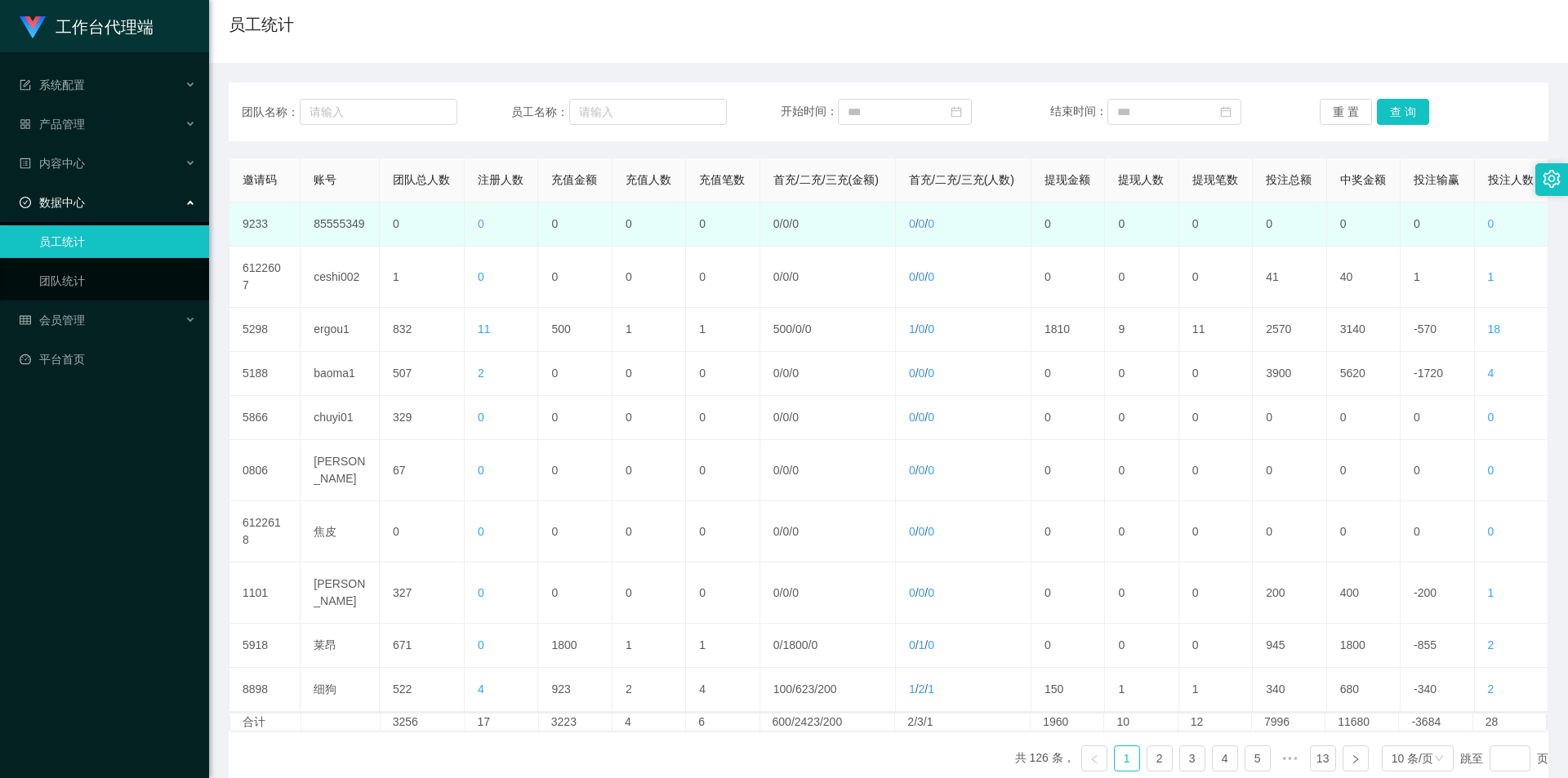
scroll to position [156, 0]
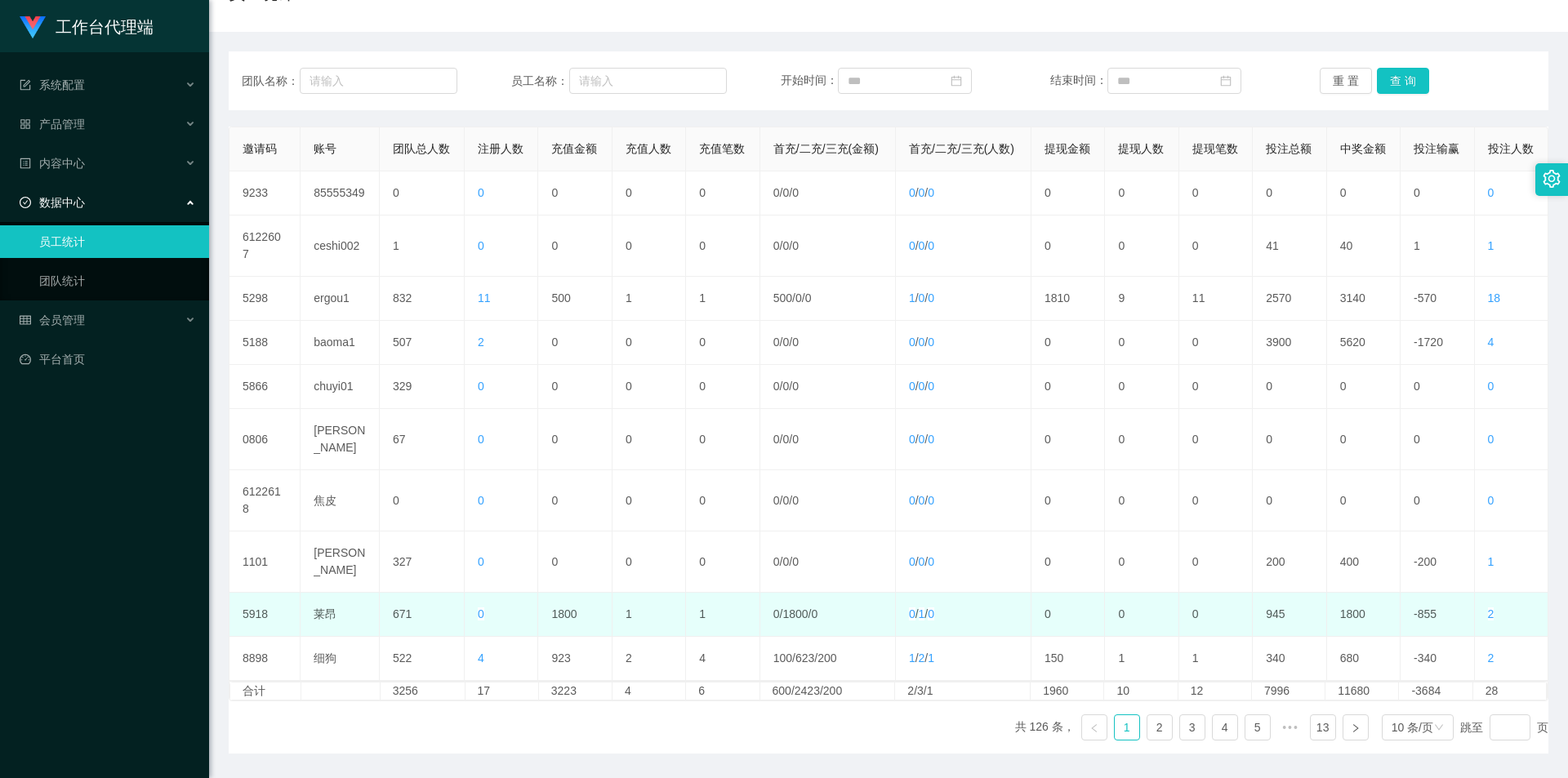
click at [1475, 593] on td "2" at bounding box center [1511, 615] width 74 height 44
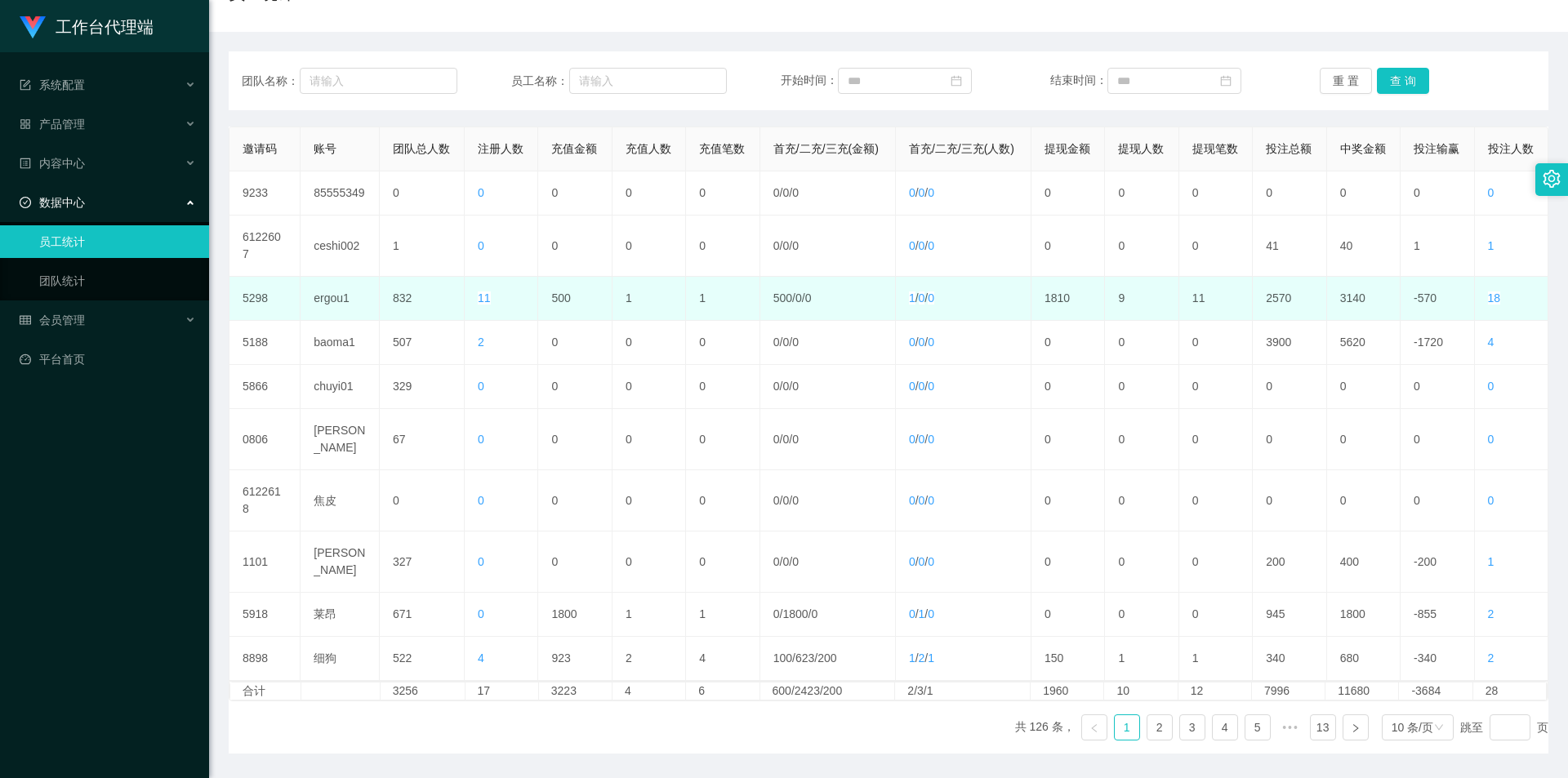
scroll to position [0, 0]
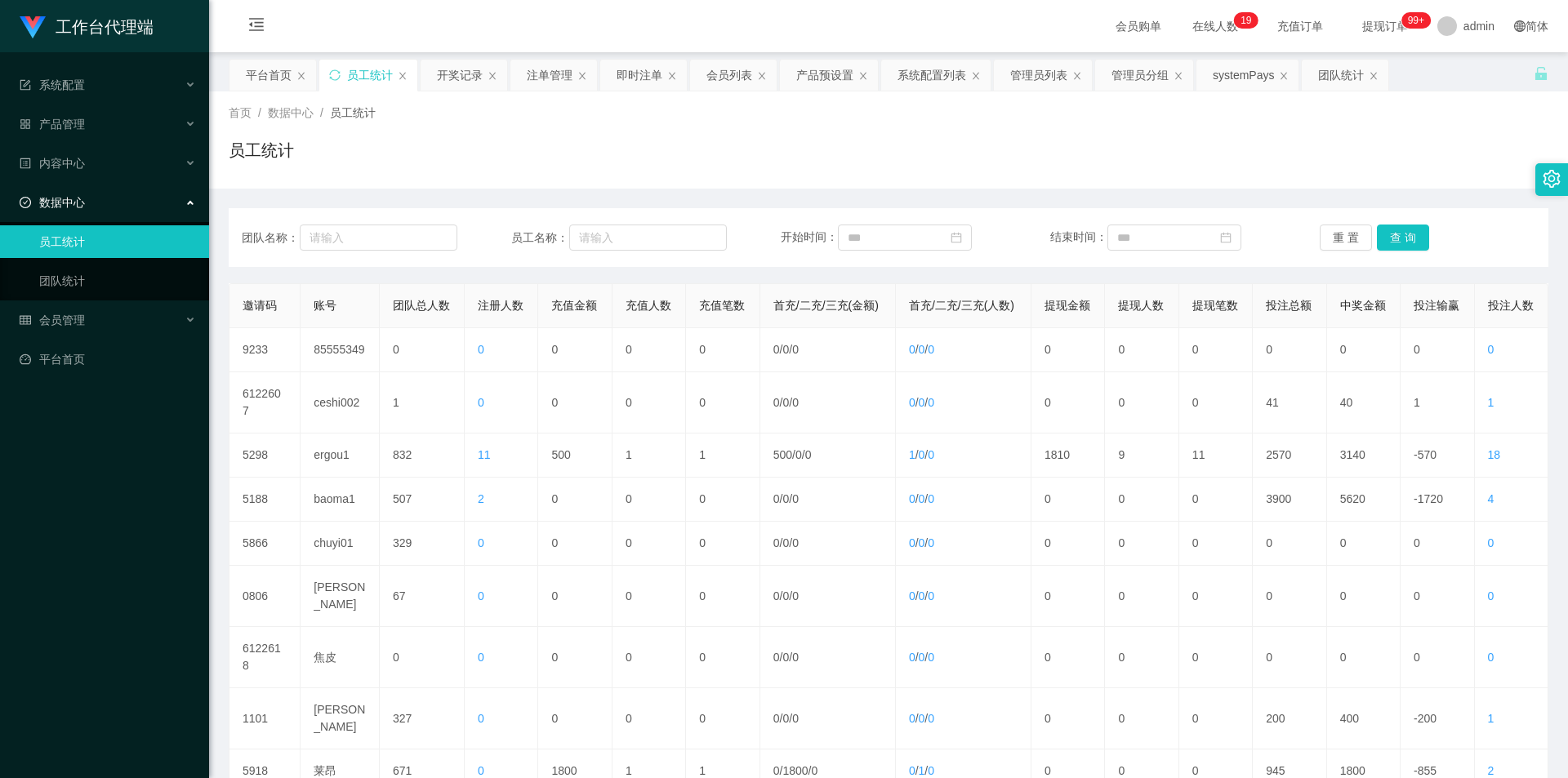
click at [1562, 179] on div at bounding box center [1551, 179] width 33 height 33
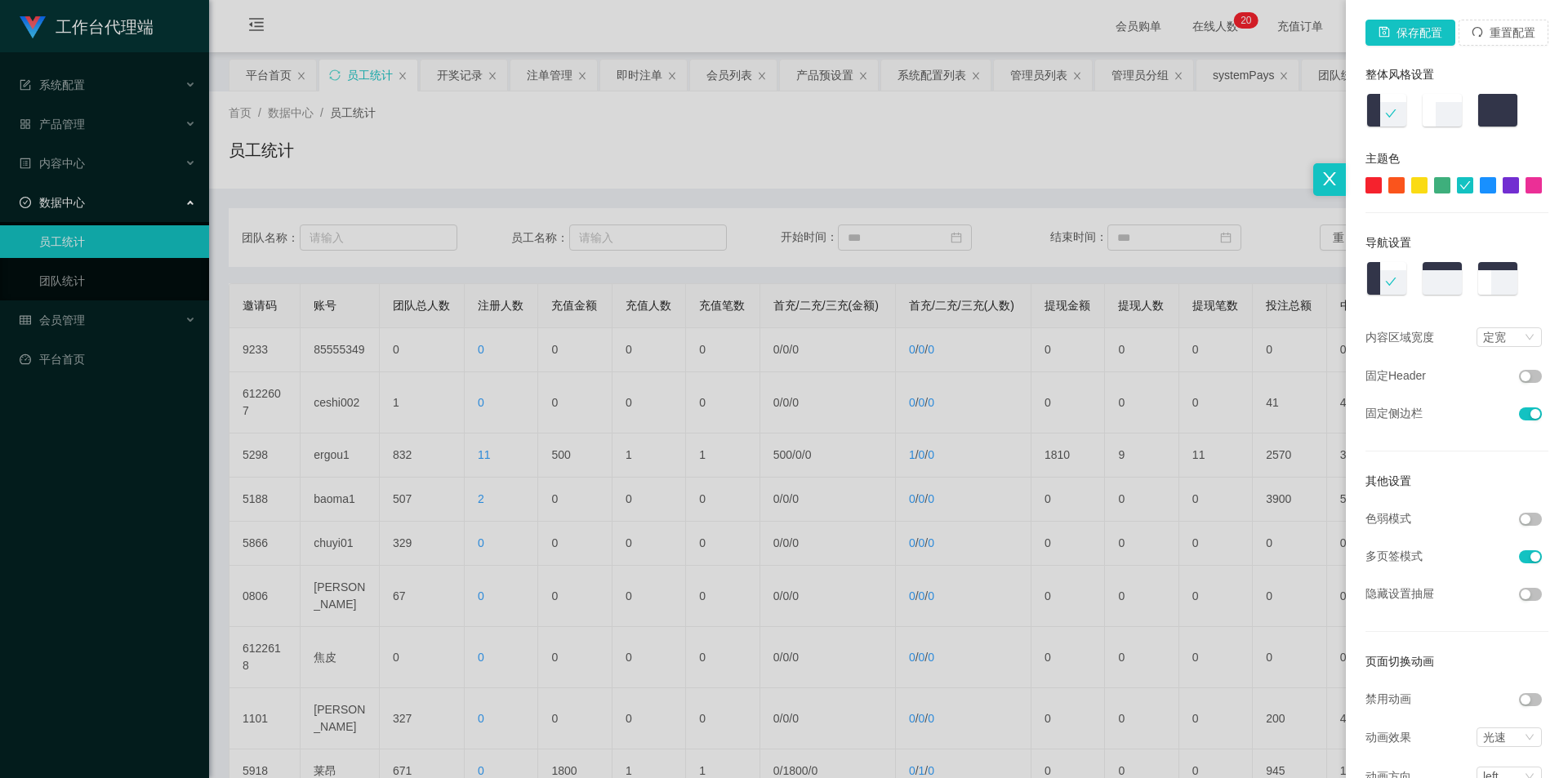
click at [1119, 467] on div at bounding box center [784, 389] width 1568 height 778
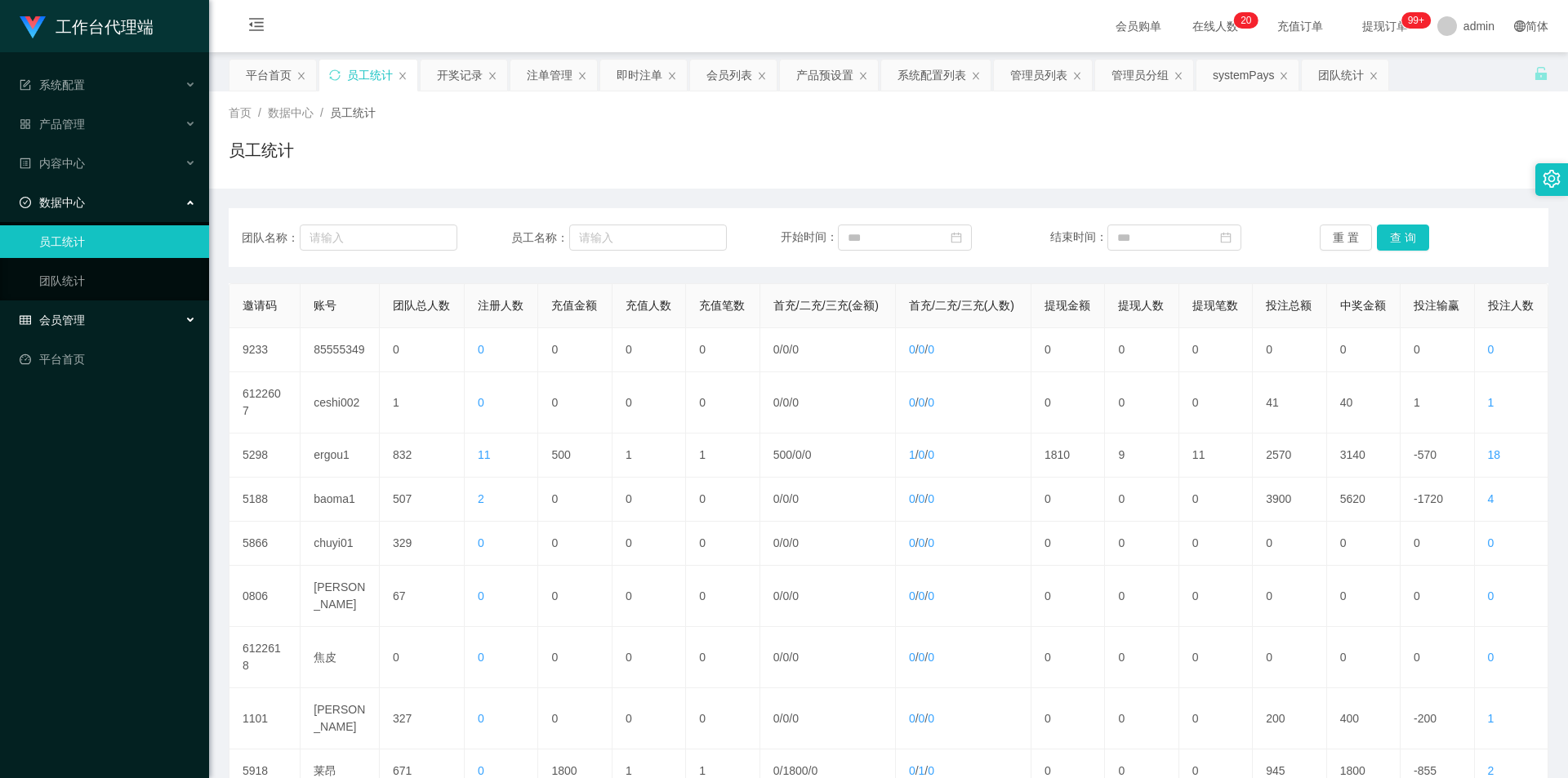
click at [188, 327] on div "会员管理" at bounding box center [104, 320] width 209 height 33
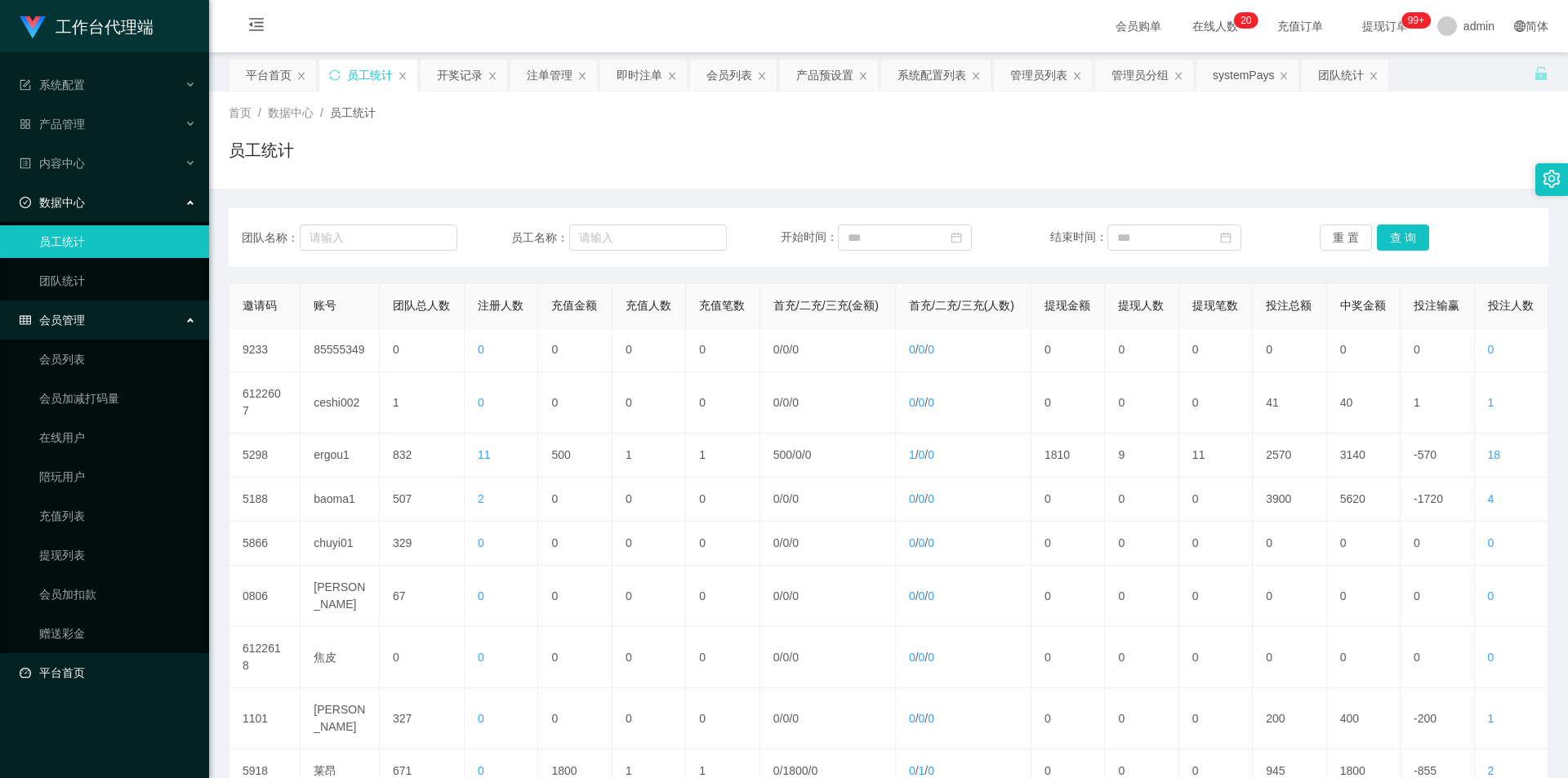
click at [138, 675] on link "平台首页" at bounding box center [107, 672] width 176 height 33
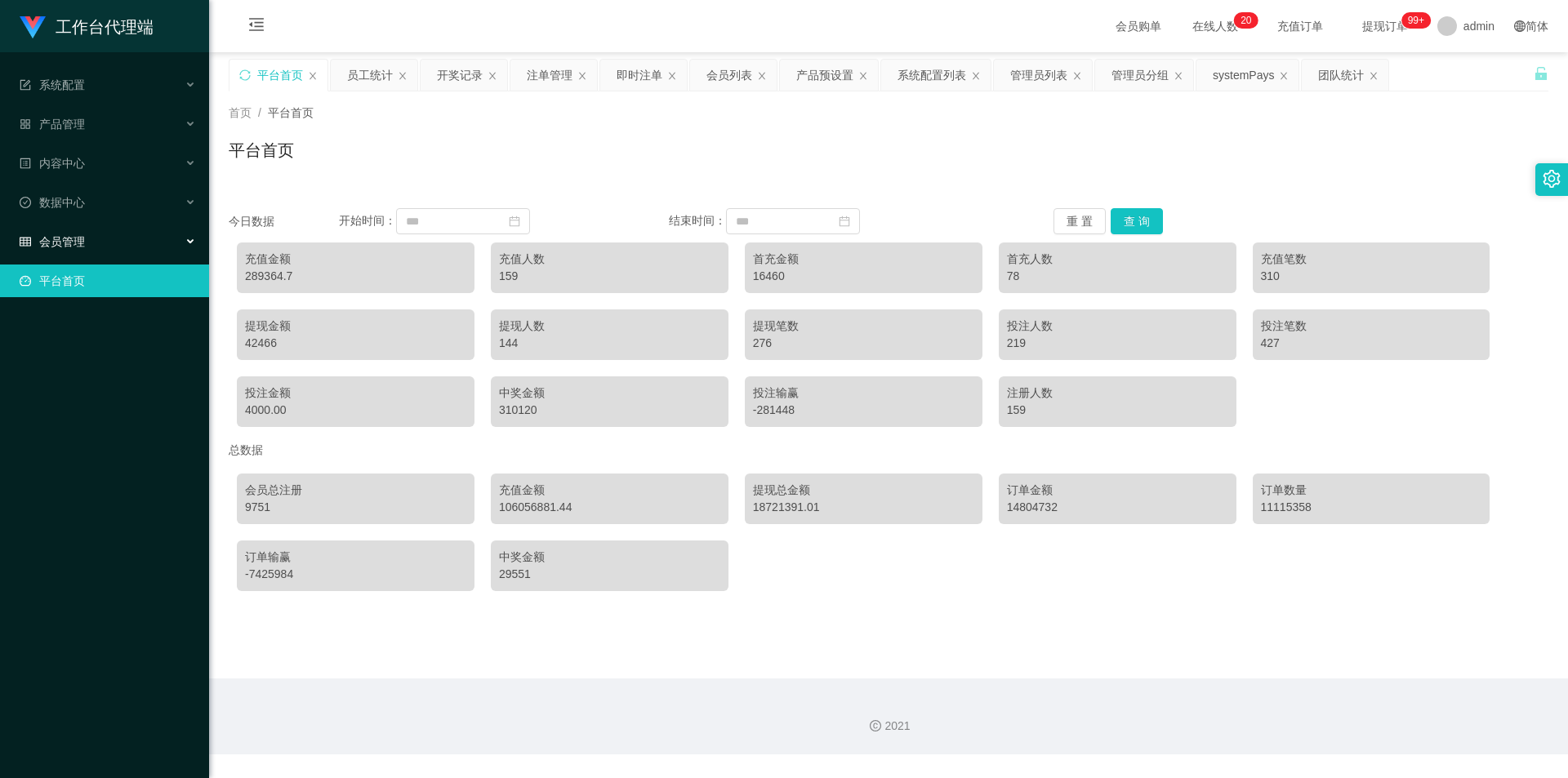
click at [133, 243] on div "会员管理" at bounding box center [104, 241] width 209 height 33
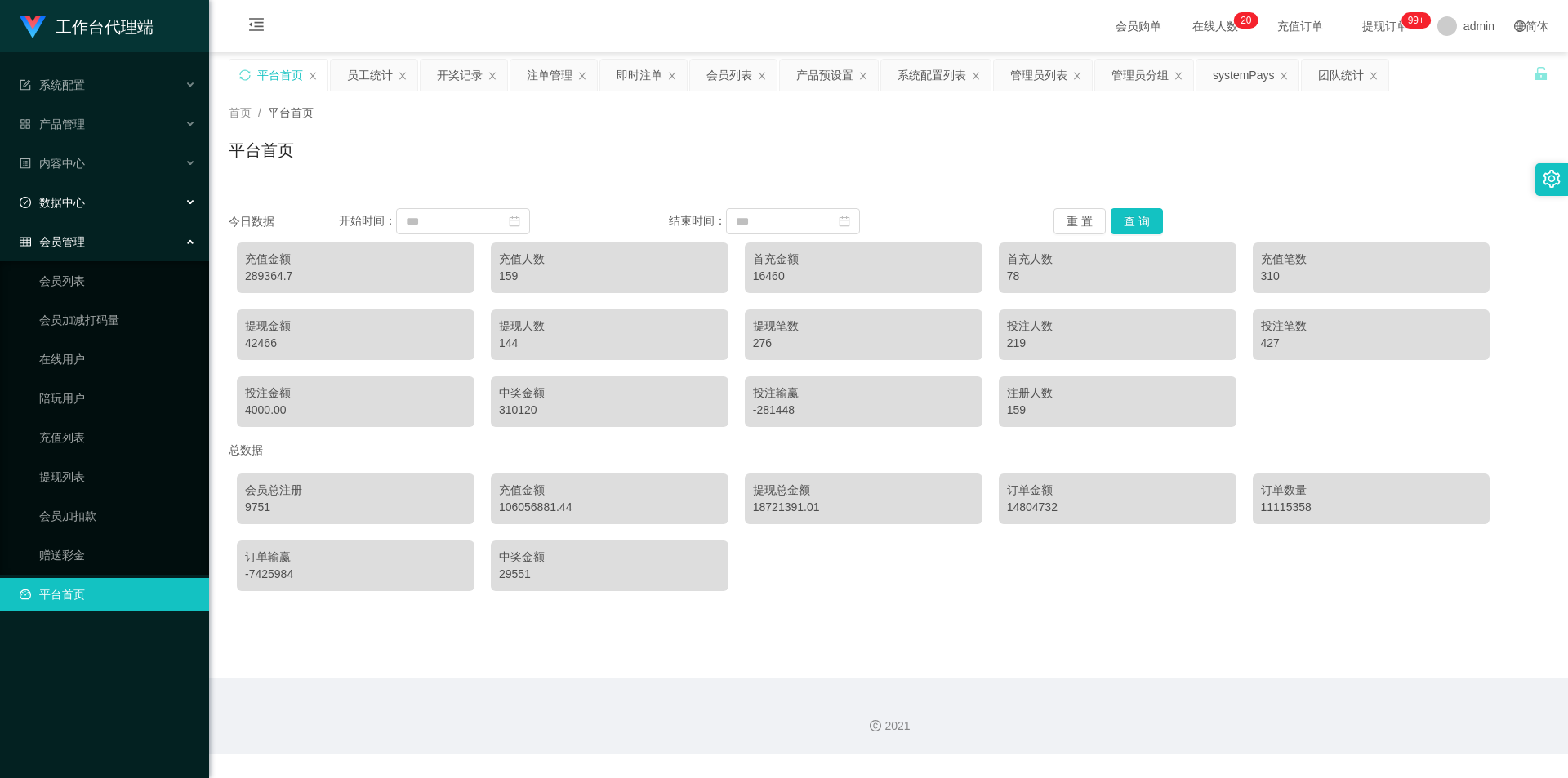
click at [131, 206] on div "数据中心" at bounding box center [104, 202] width 209 height 33
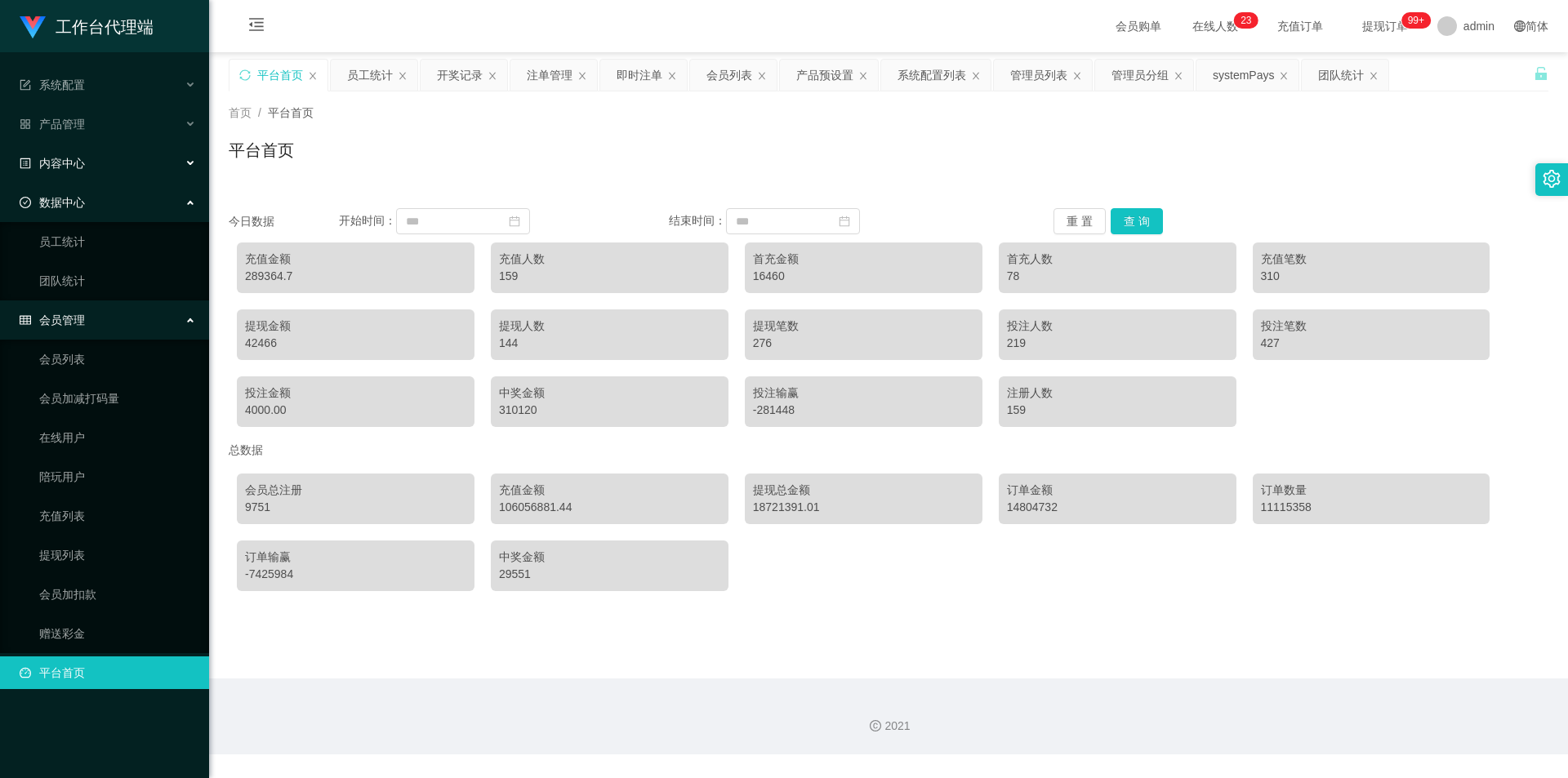
click at [144, 173] on div "内容中心" at bounding box center [104, 163] width 209 height 33
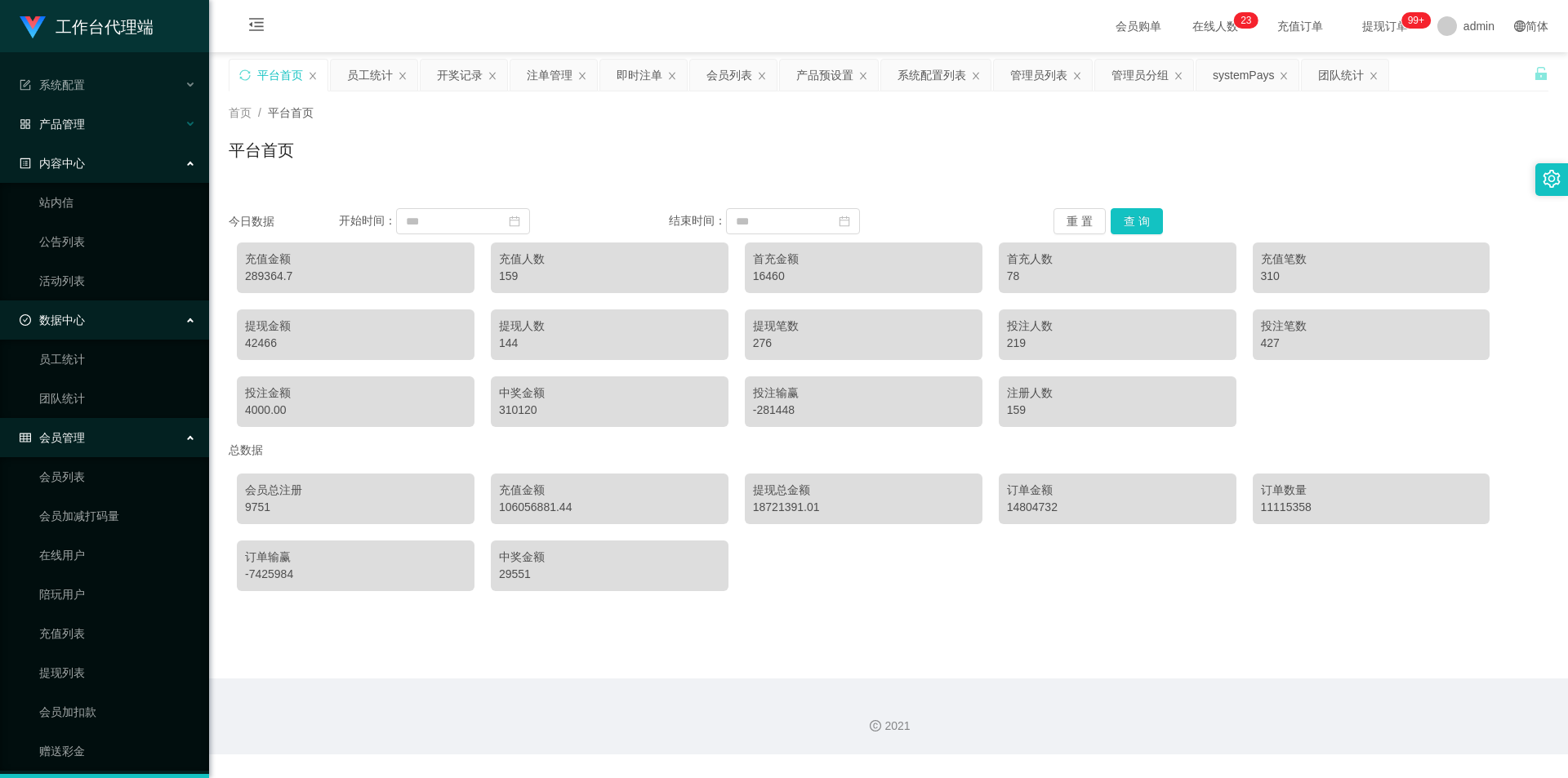
click at [154, 120] on div "产品管理" at bounding box center [104, 123] width 209 height 33
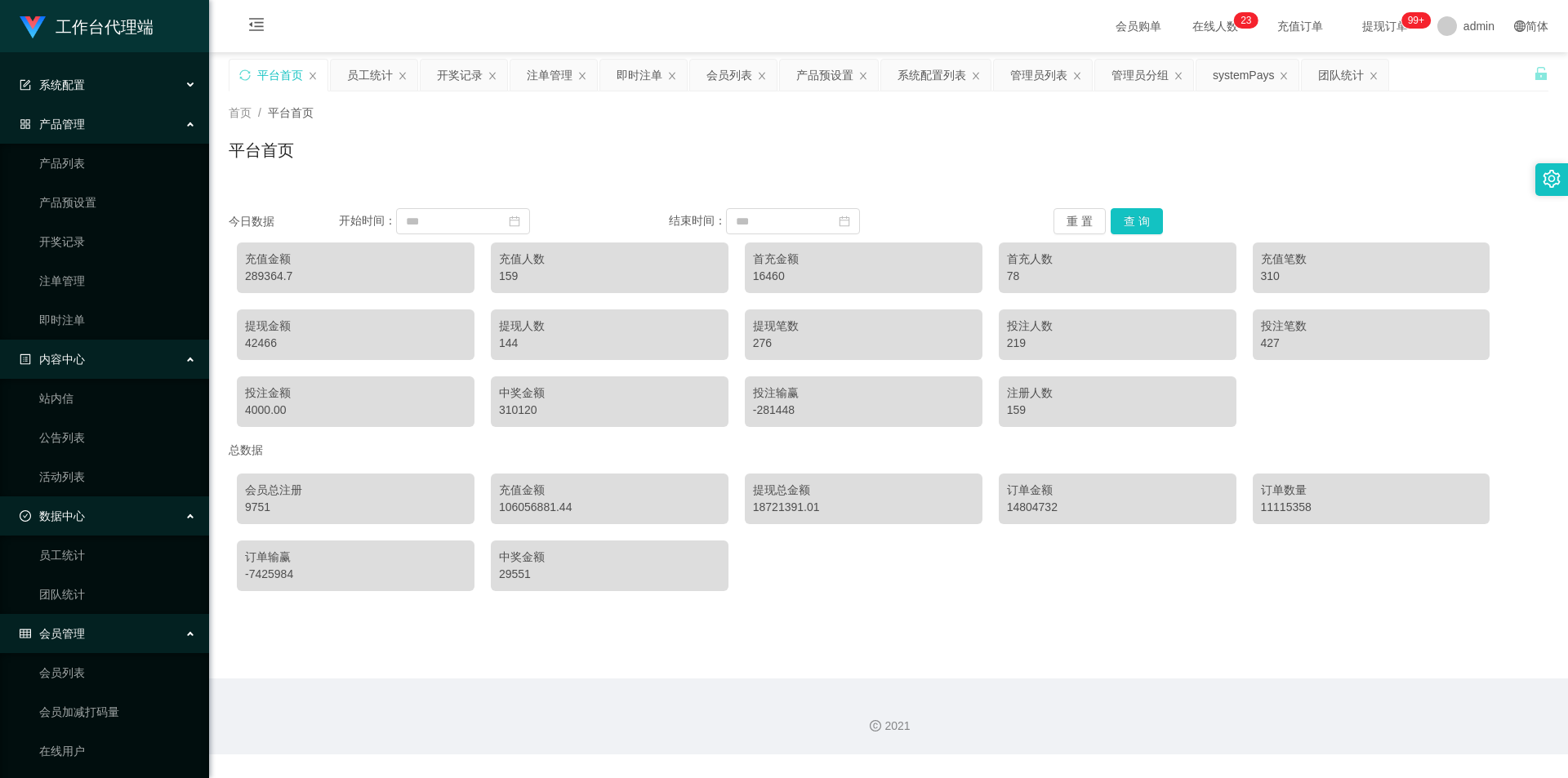
click at [162, 73] on div "系统配置" at bounding box center [104, 85] width 209 height 33
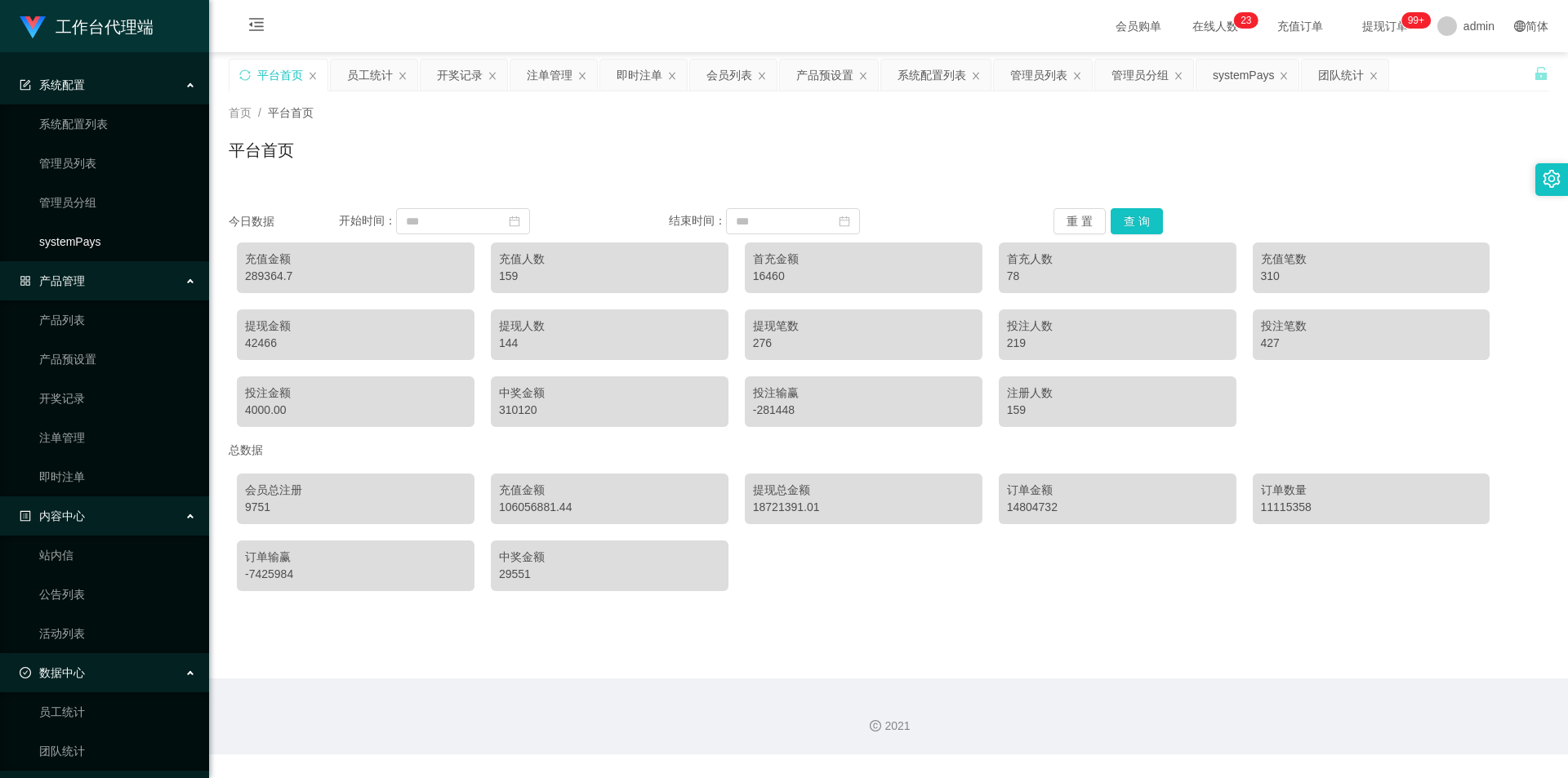
drag, startPoint x: 146, startPoint y: 244, endPoint x: 118, endPoint y: 239, distance: 28.4
click at [146, 244] on link "systemPays" at bounding box center [117, 241] width 157 height 33
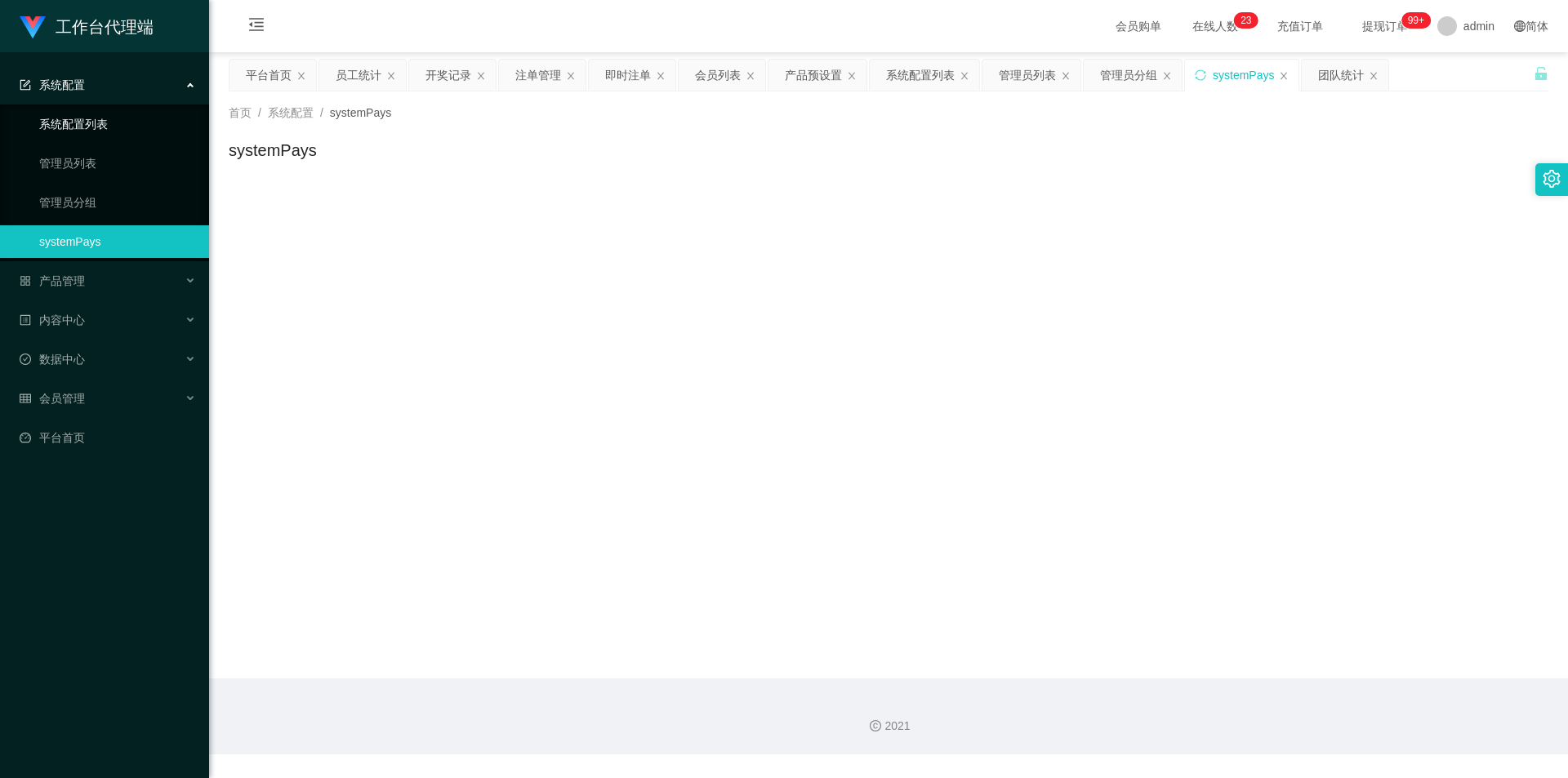
click at [141, 126] on link "系统配置列表" at bounding box center [117, 123] width 157 height 33
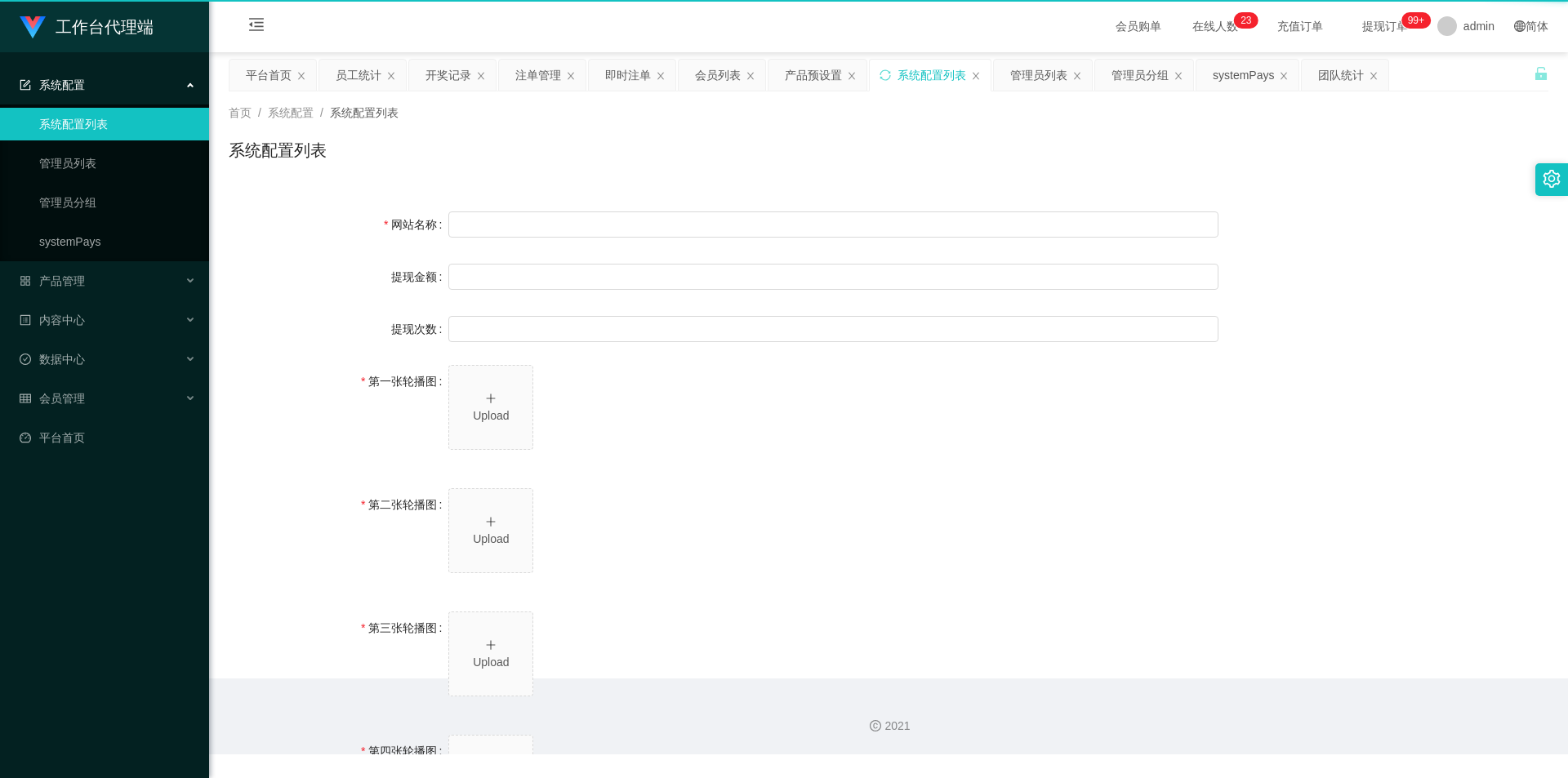
type input "工作台"
type input "40"
type input "1000000"
type input "[URL][DOMAIN_NAME]"
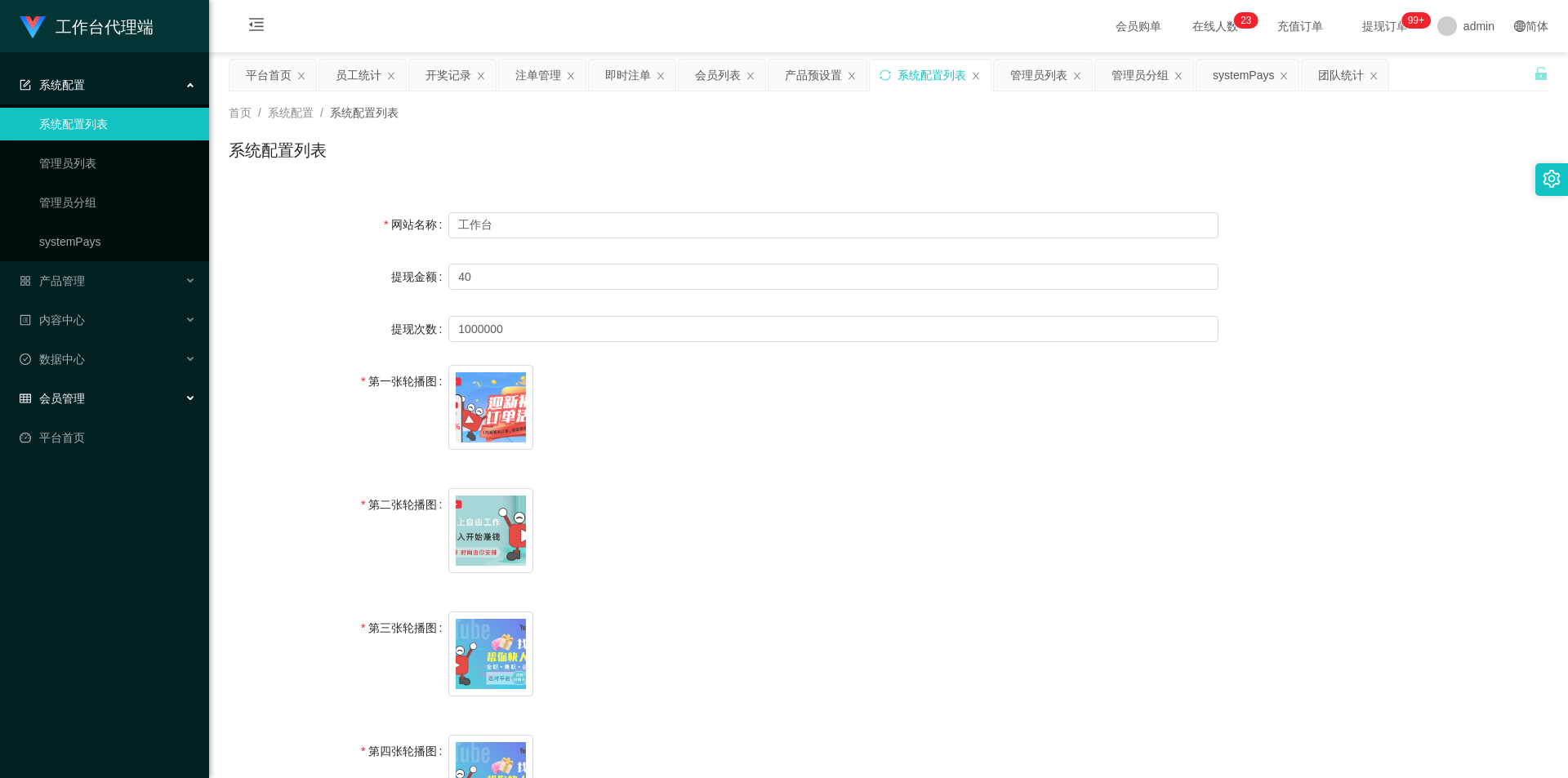
click at [177, 393] on div "会员管理" at bounding box center [104, 398] width 209 height 33
click at [167, 348] on div "数据中心" at bounding box center [104, 359] width 209 height 33
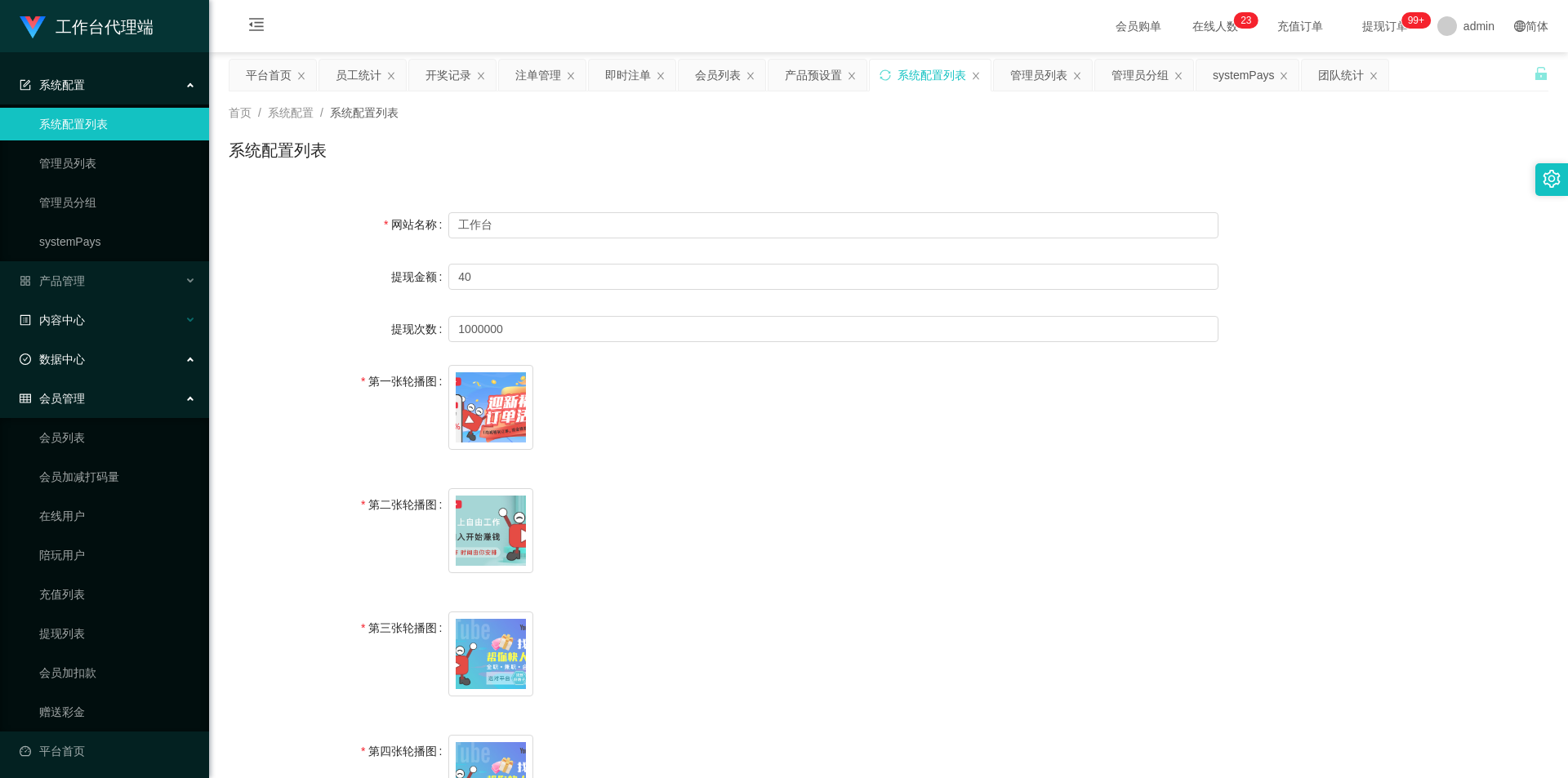
click at [162, 315] on div "内容中心" at bounding box center [104, 320] width 209 height 33
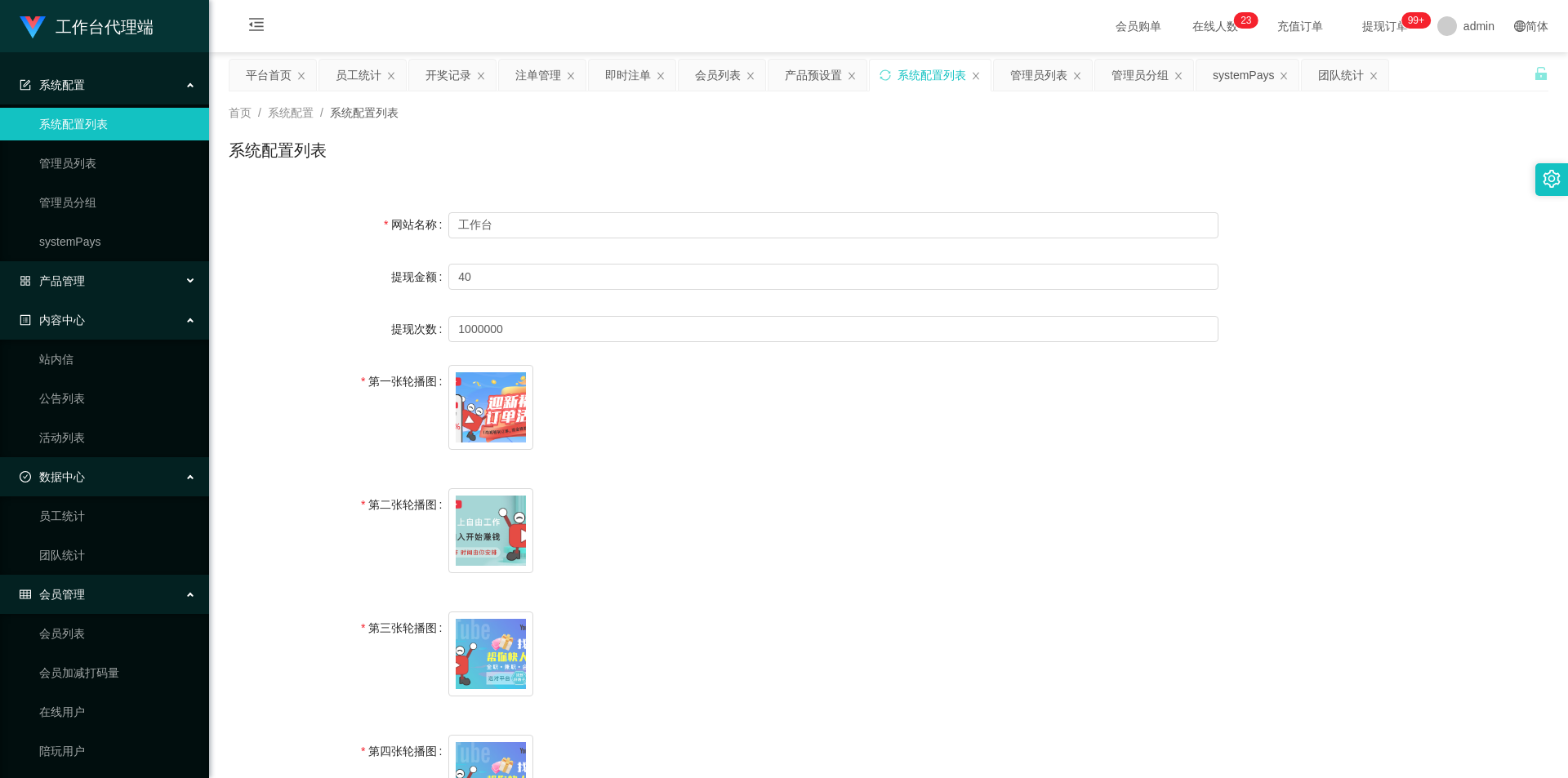
click at [186, 287] on div "产品管理" at bounding box center [104, 281] width 209 height 33
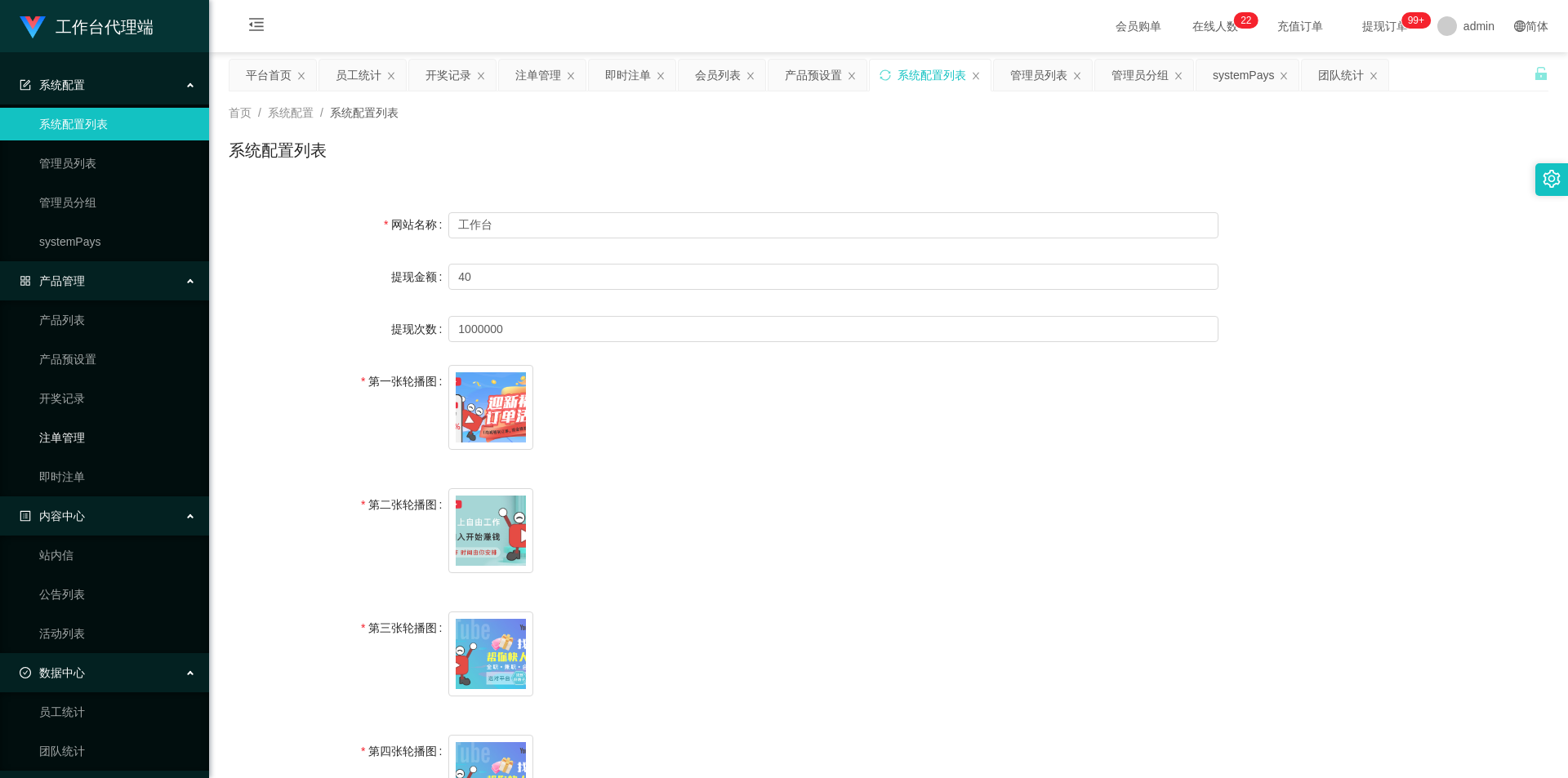
scroll to position [397, 0]
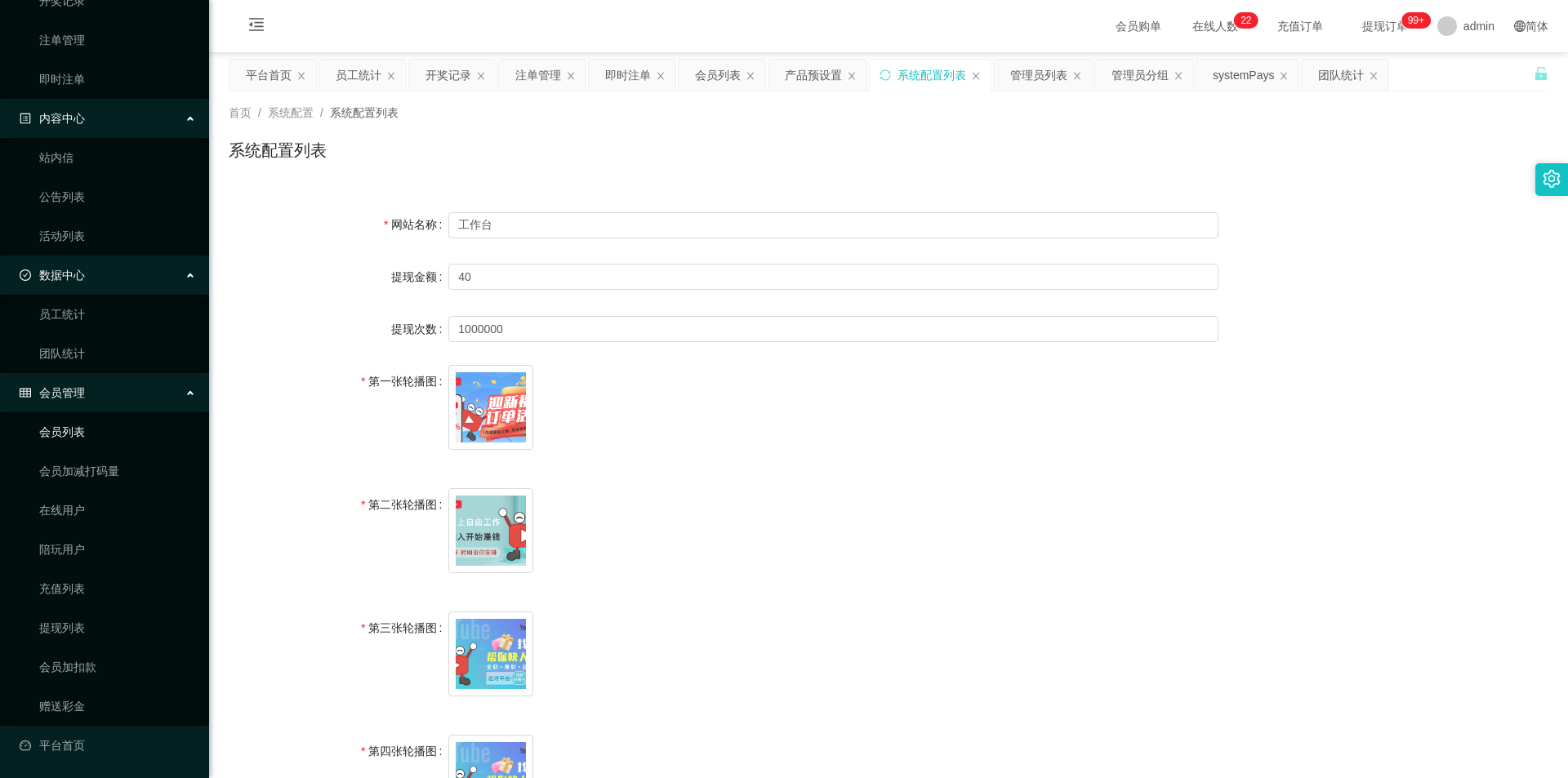
click at [118, 432] on link "会员列表" at bounding box center [117, 431] width 157 height 33
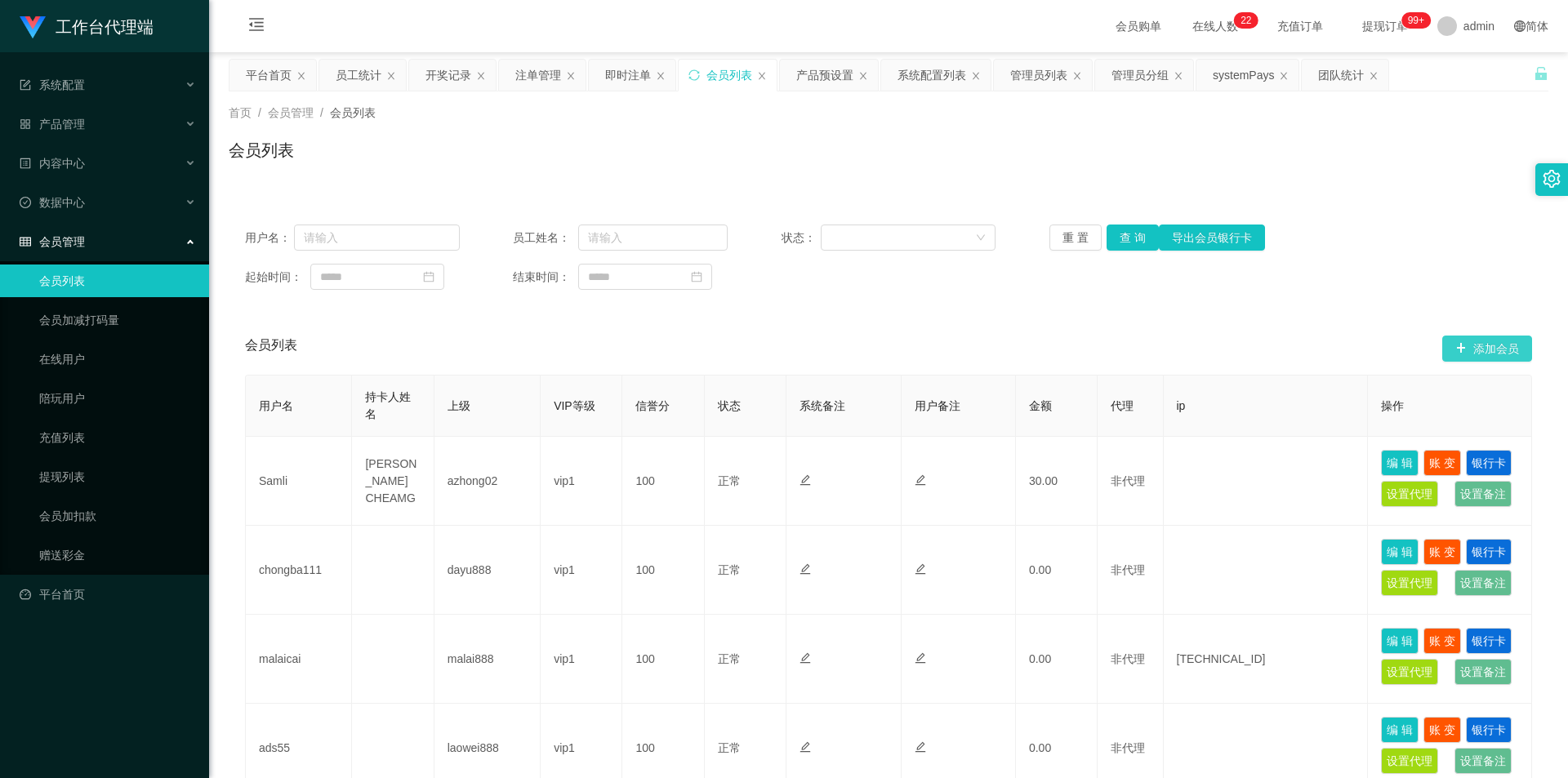
click at [1492, 343] on button "添加会员" at bounding box center [1487, 348] width 90 height 26
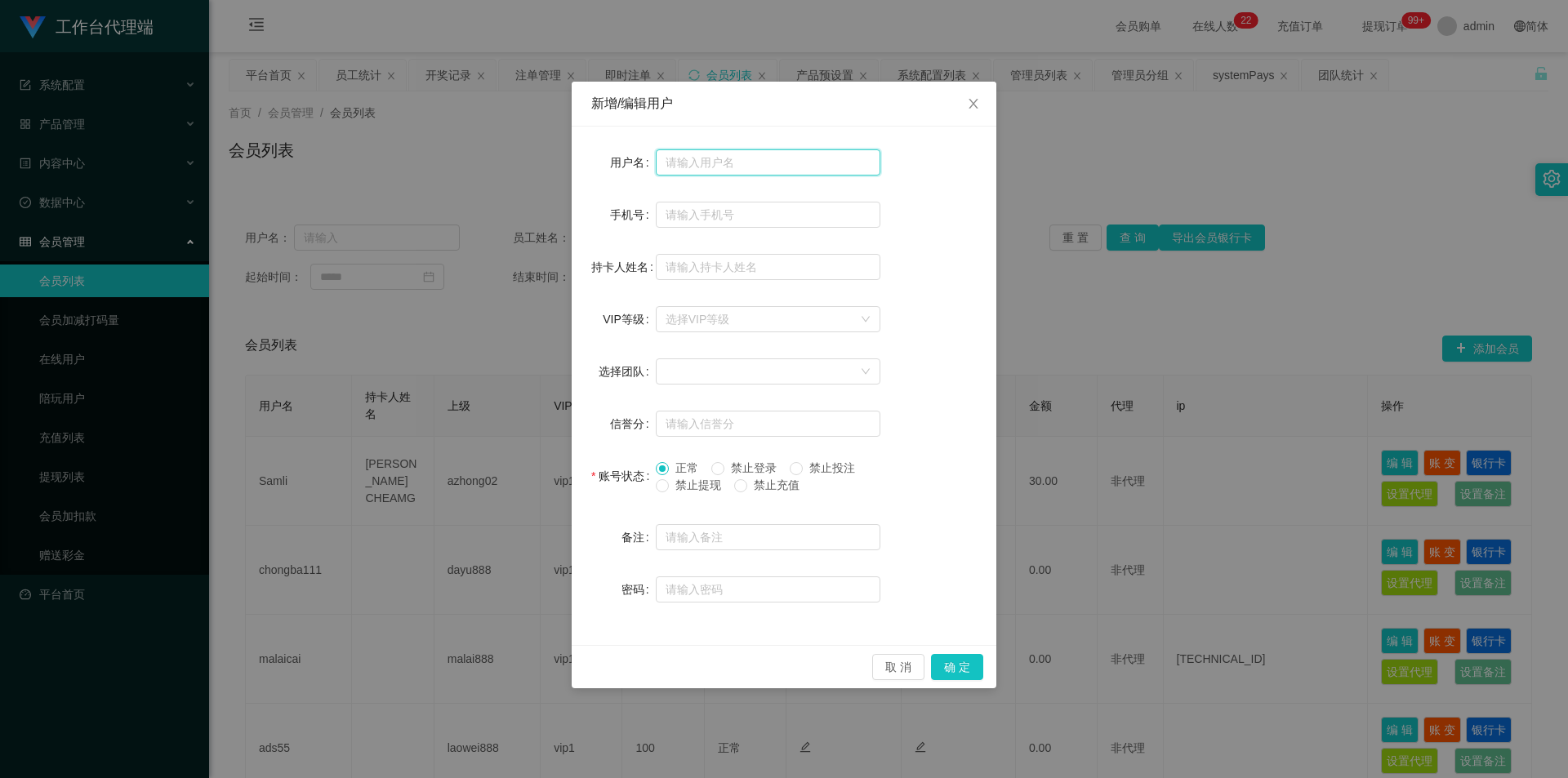
click at [788, 159] on input "text" at bounding box center [767, 162] width 224 height 26
click at [810, 207] on input "text" at bounding box center [767, 214] width 224 height 26
click at [828, 258] on input "text" at bounding box center [767, 266] width 224 height 26
drag, startPoint x: 828, startPoint y: 314, endPoint x: 850, endPoint y: 314, distance: 22.0
click at [828, 314] on div "选择VIP等级" at bounding box center [758, 319] width 187 height 16
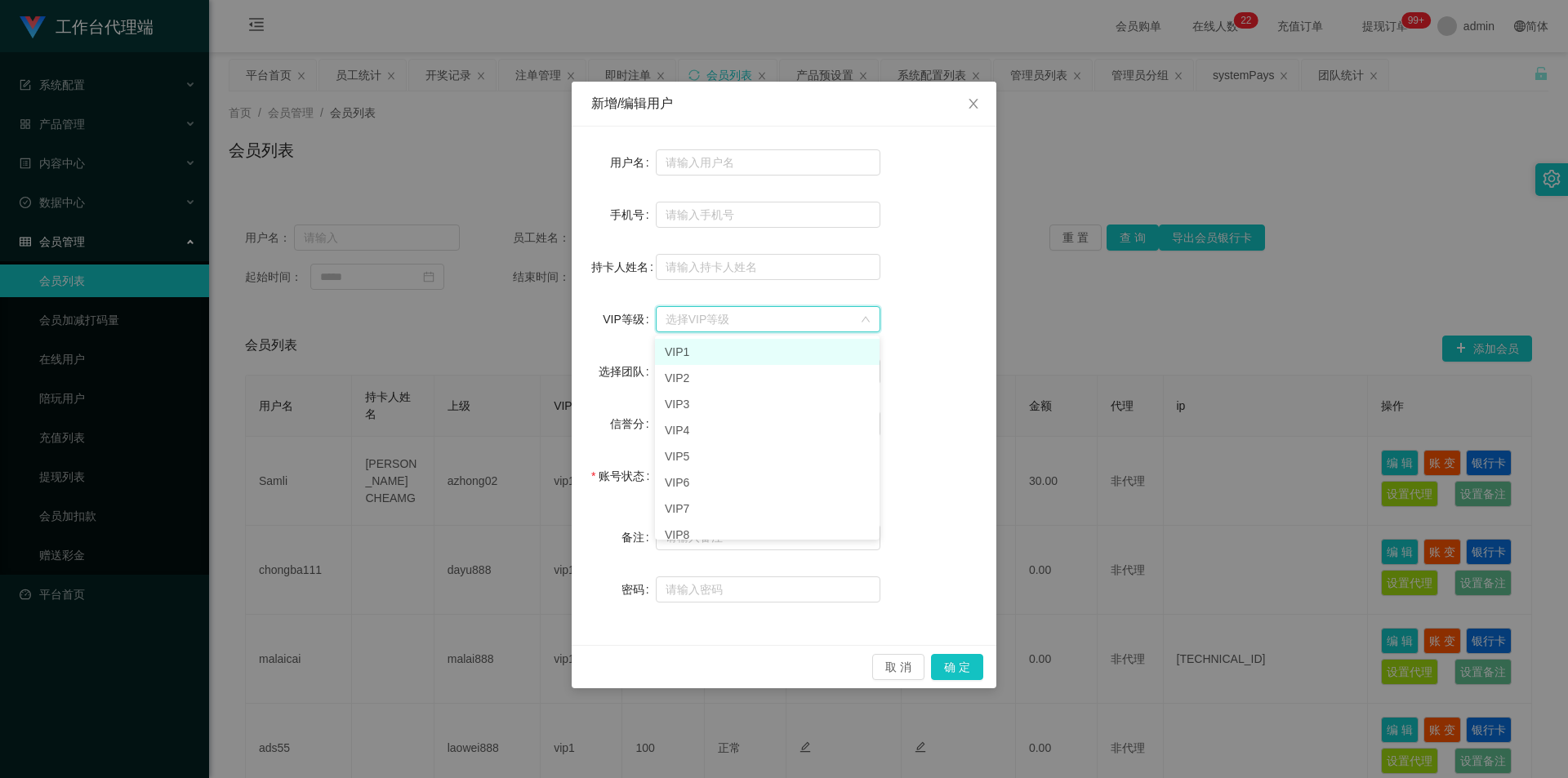
click at [852, 315] on div "选择VIP等级" at bounding box center [762, 319] width 195 height 25
click at [943, 316] on div "VIP等级 选择VIP等级" at bounding box center [784, 319] width 385 height 33
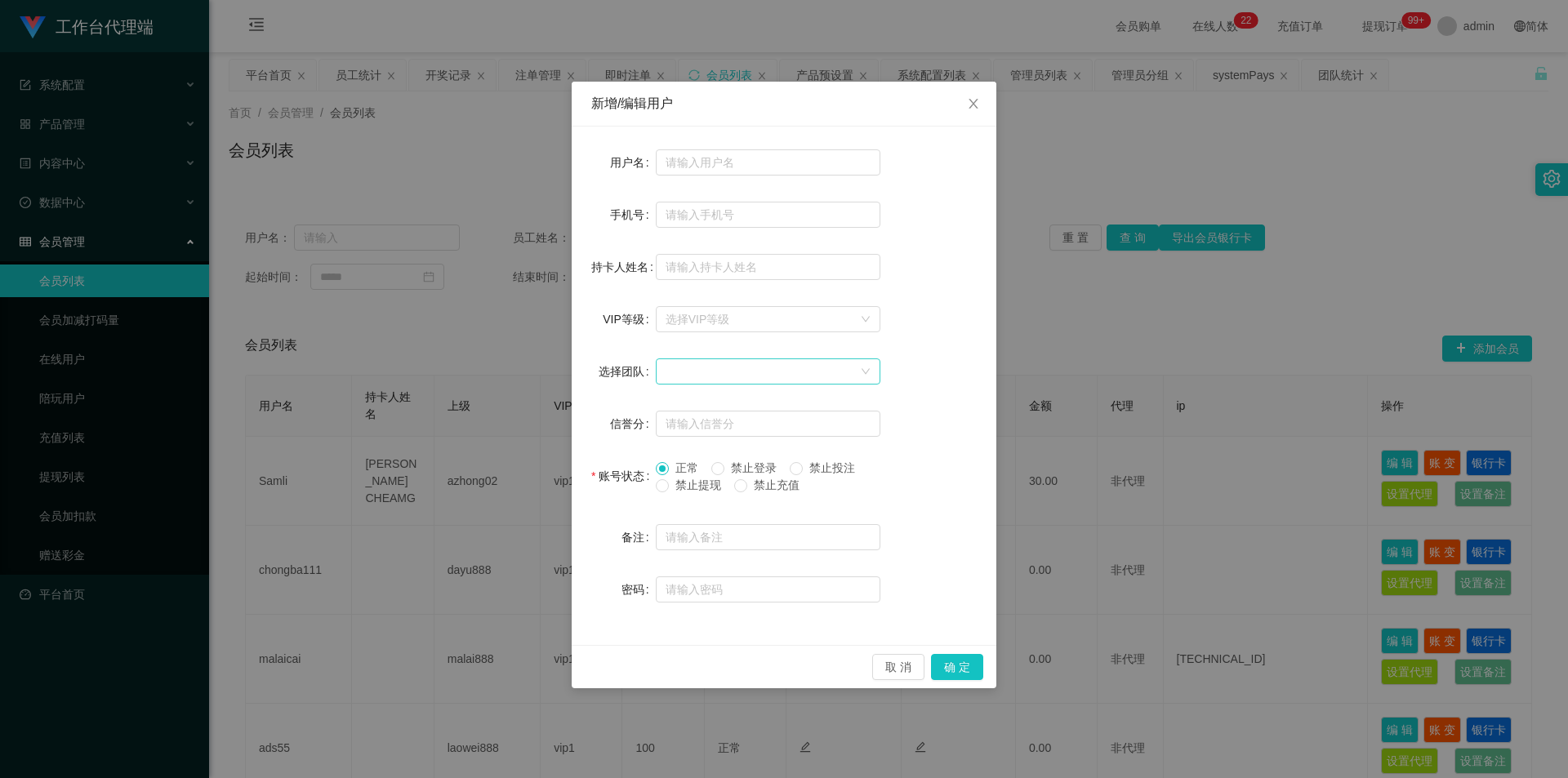
click at [845, 380] on div at bounding box center [762, 371] width 195 height 25
click at [759, 419] on icon at bounding box center [767, 419] width 32 height 15
click at [821, 373] on div at bounding box center [762, 371] width 195 height 25
click at [840, 364] on div at bounding box center [762, 371] width 195 height 25
click at [847, 363] on div at bounding box center [762, 371] width 195 height 25
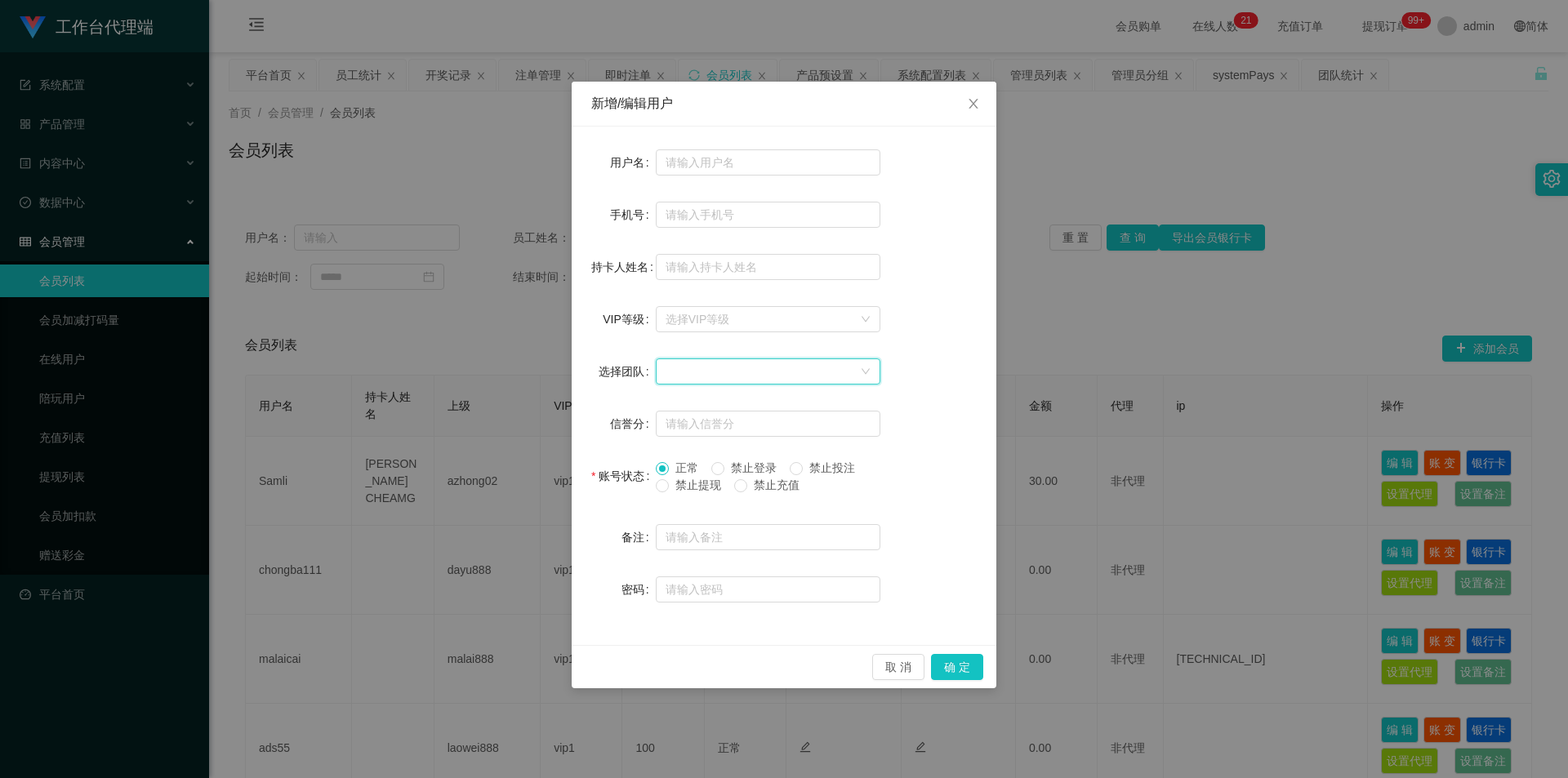
click at [964, 371] on div "选择团队" at bounding box center [784, 371] width 385 height 33
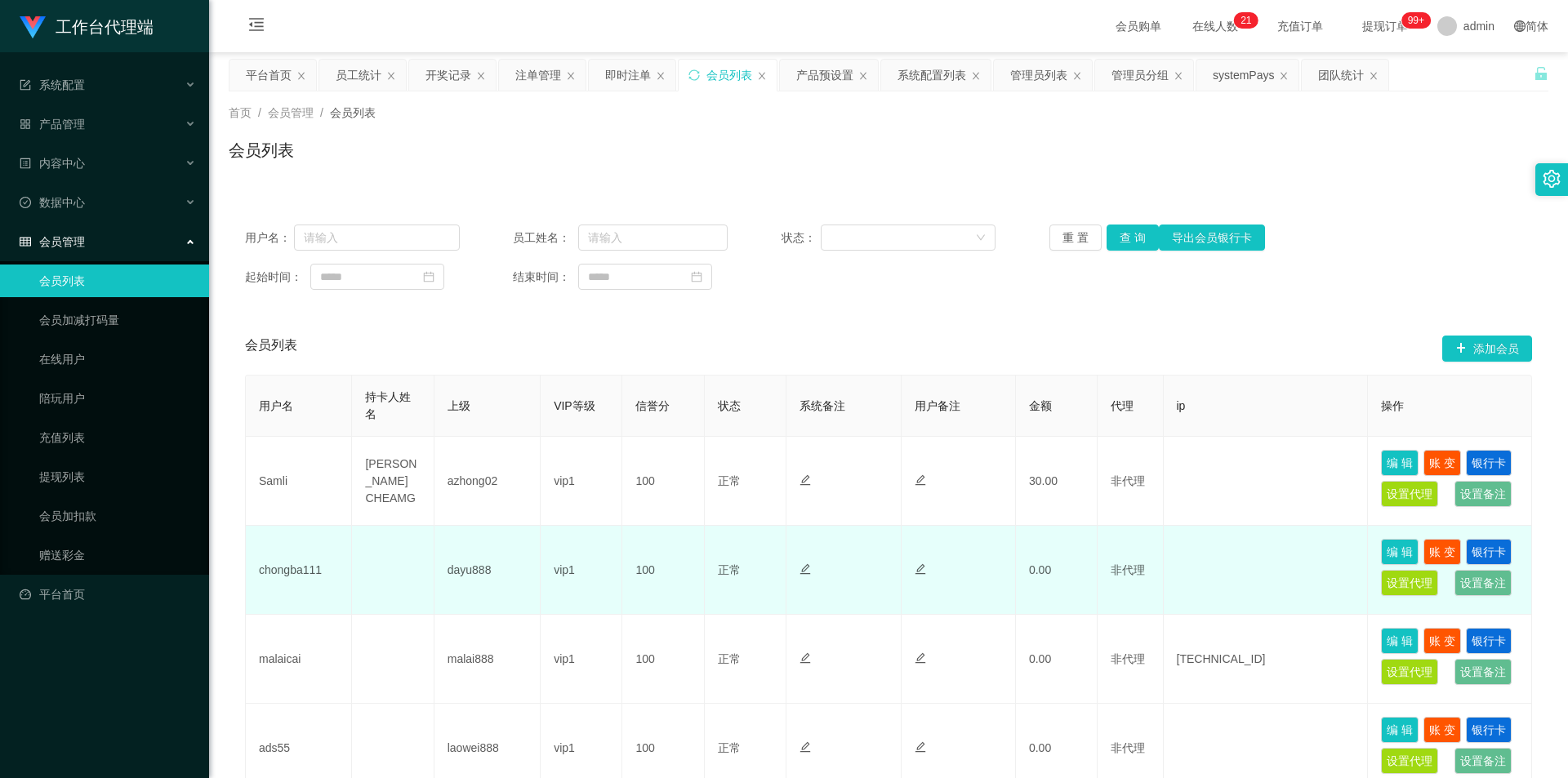
click at [944, 529] on td at bounding box center [958, 569] width 114 height 89
click at [759, 531] on td "正常 禁止登录 禁止投注" at bounding box center [745, 569] width 81 height 89
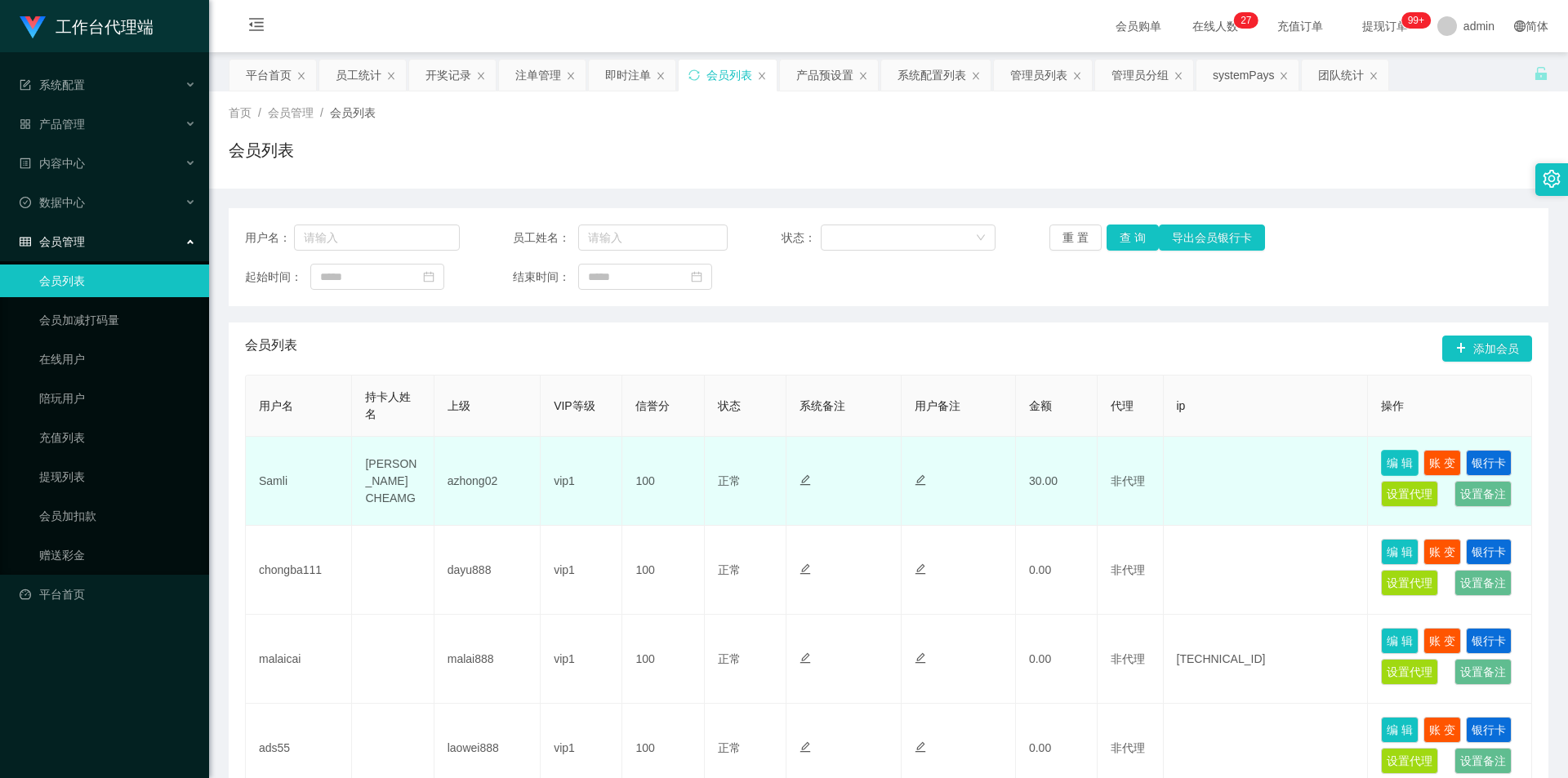
click at [1412, 465] on button "编 辑" at bounding box center [1400, 463] width 37 height 26
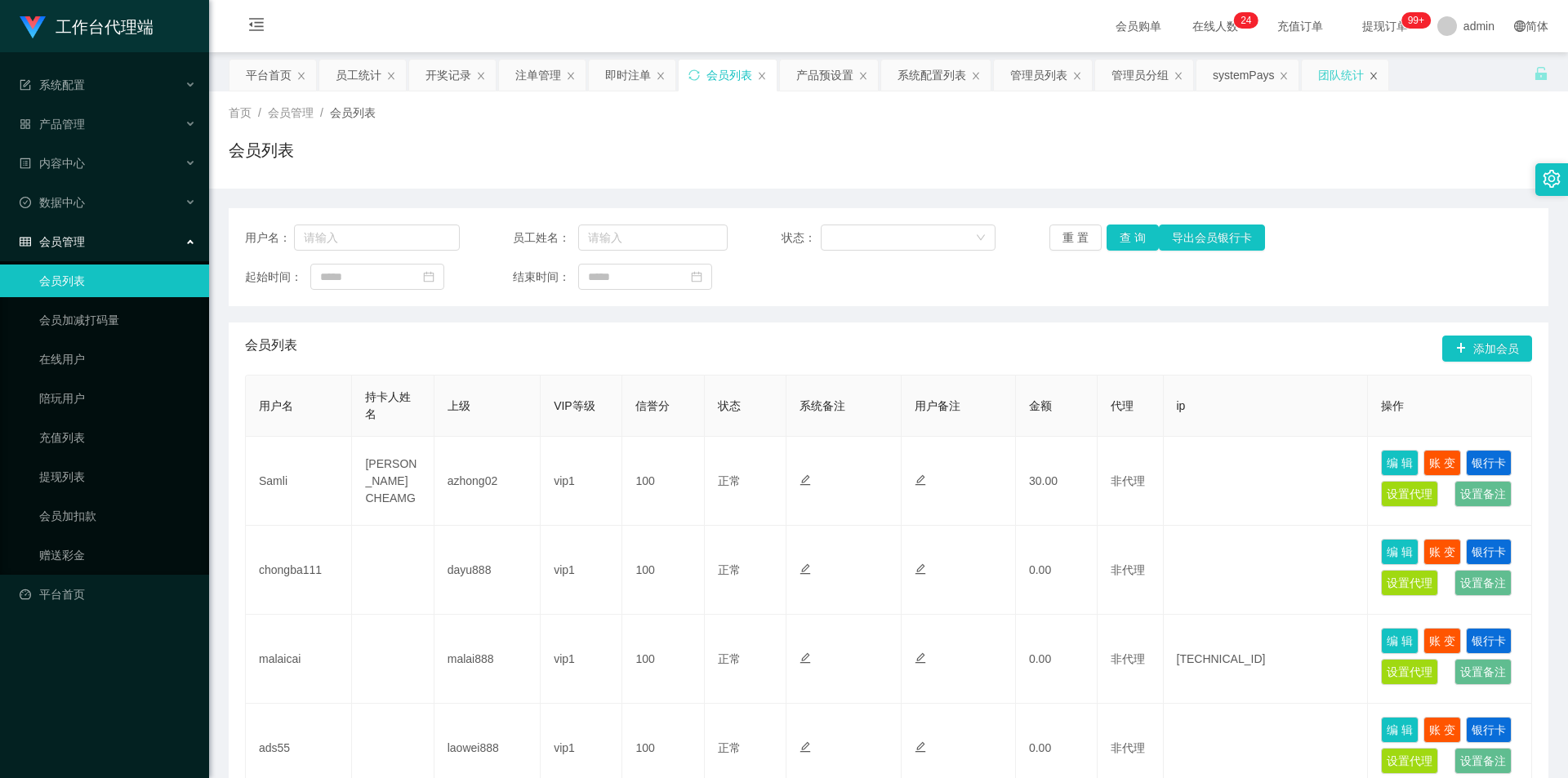
click at [1368, 73] on icon "图标: close" at bounding box center [1373, 76] width 10 height 10
click at [1180, 75] on icon "图标: close" at bounding box center [1179, 76] width 10 height 10
click at [1180, 75] on icon "图标: close" at bounding box center [1182, 76] width 10 height 10
click at [1075, 75] on icon "图标: close" at bounding box center [1077, 76] width 10 height 10
click at [919, 75] on div "系统配置列表" at bounding box center [931, 74] width 69 height 31
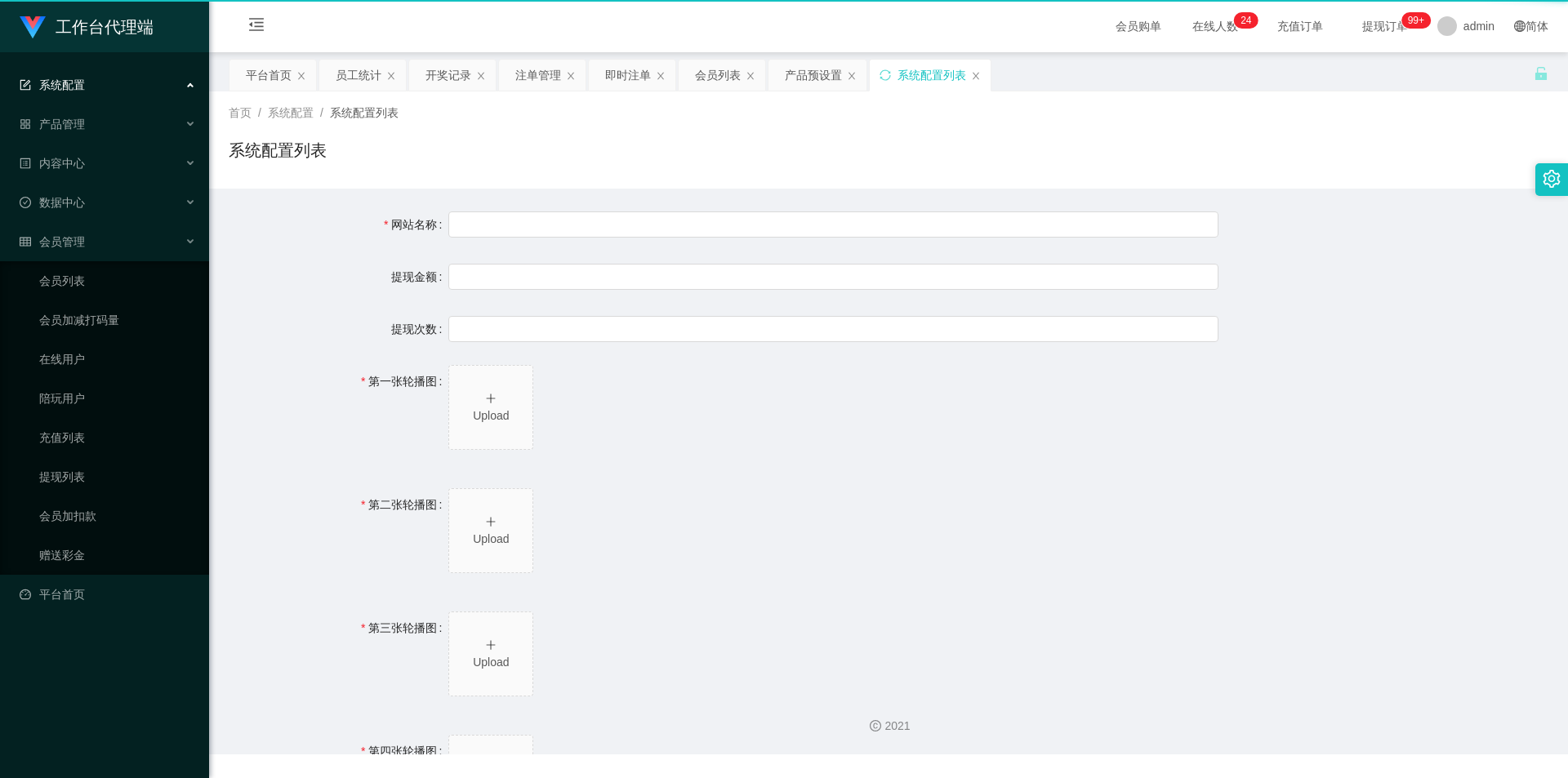
type input "工作台"
type input "40"
type input "1000000"
type input "[URL][DOMAIN_NAME]"
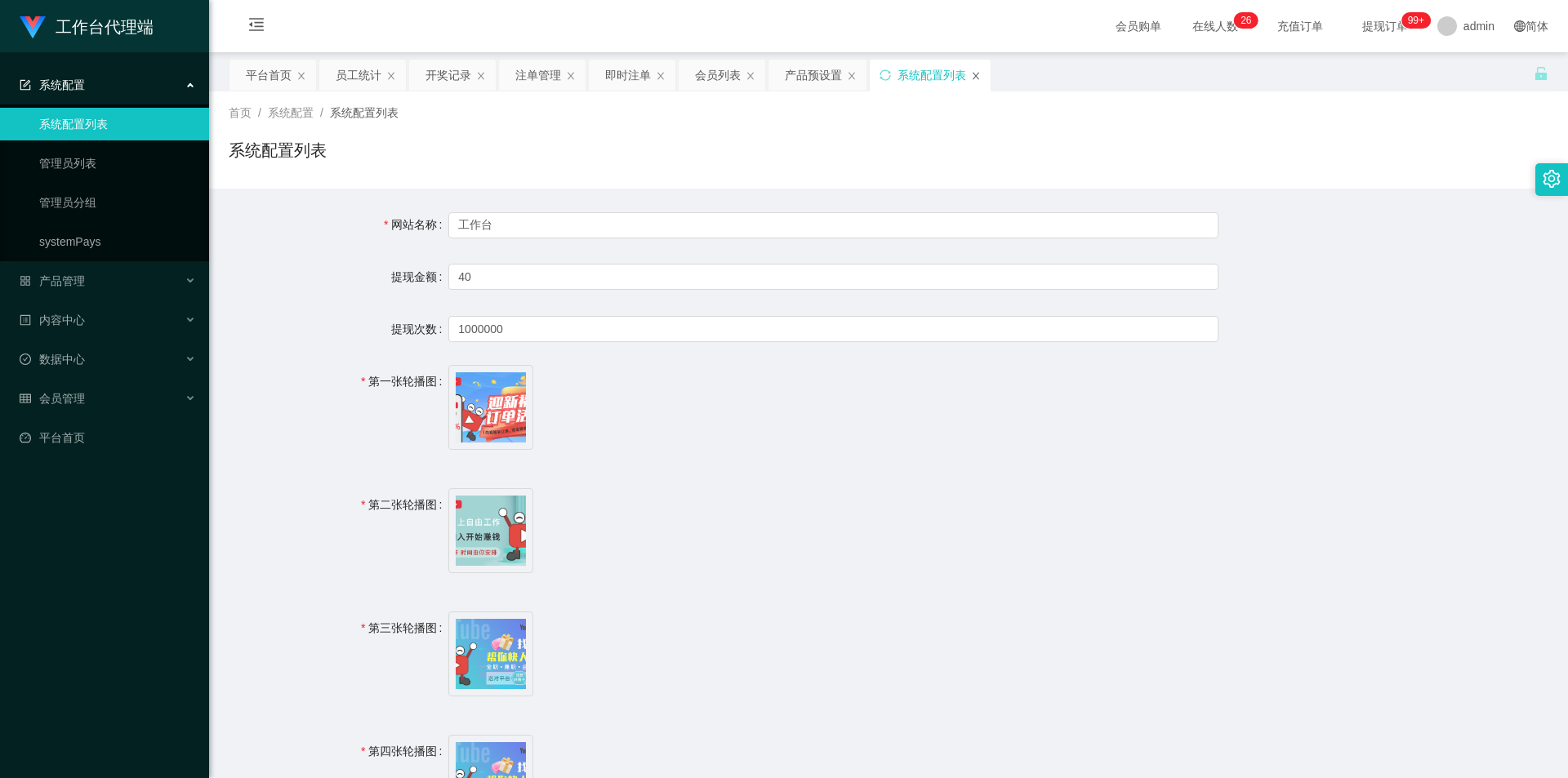
click at [972, 74] on icon "图标: close" at bounding box center [976, 76] width 10 height 10
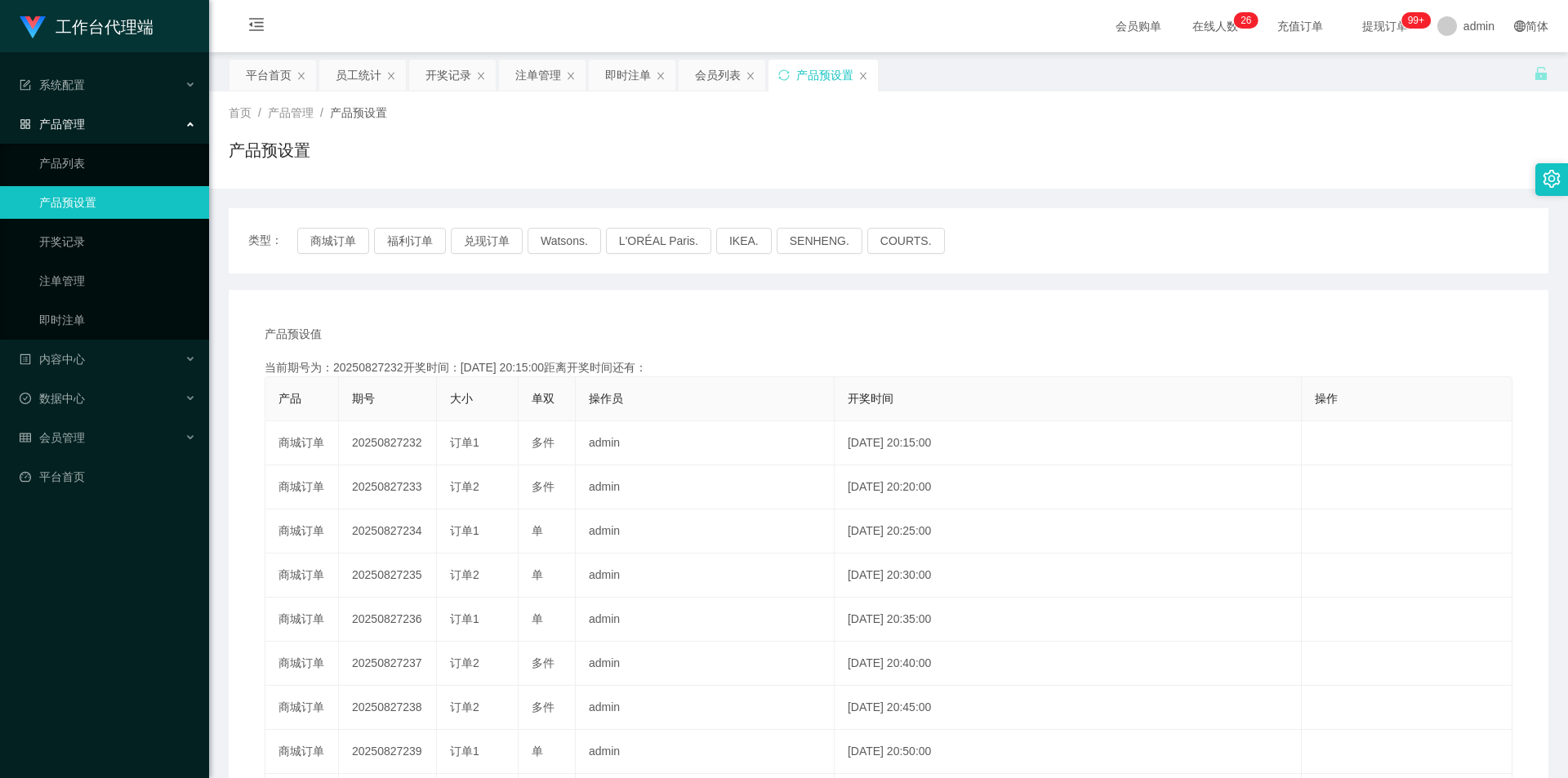
click at [820, 83] on div "产品预设置" at bounding box center [825, 74] width 58 height 31
drag, startPoint x: 864, startPoint y: 75, endPoint x: 845, endPoint y: 81, distance: 19.9
click at [864, 75] on icon "图标: close" at bounding box center [863, 75] width 7 height 8
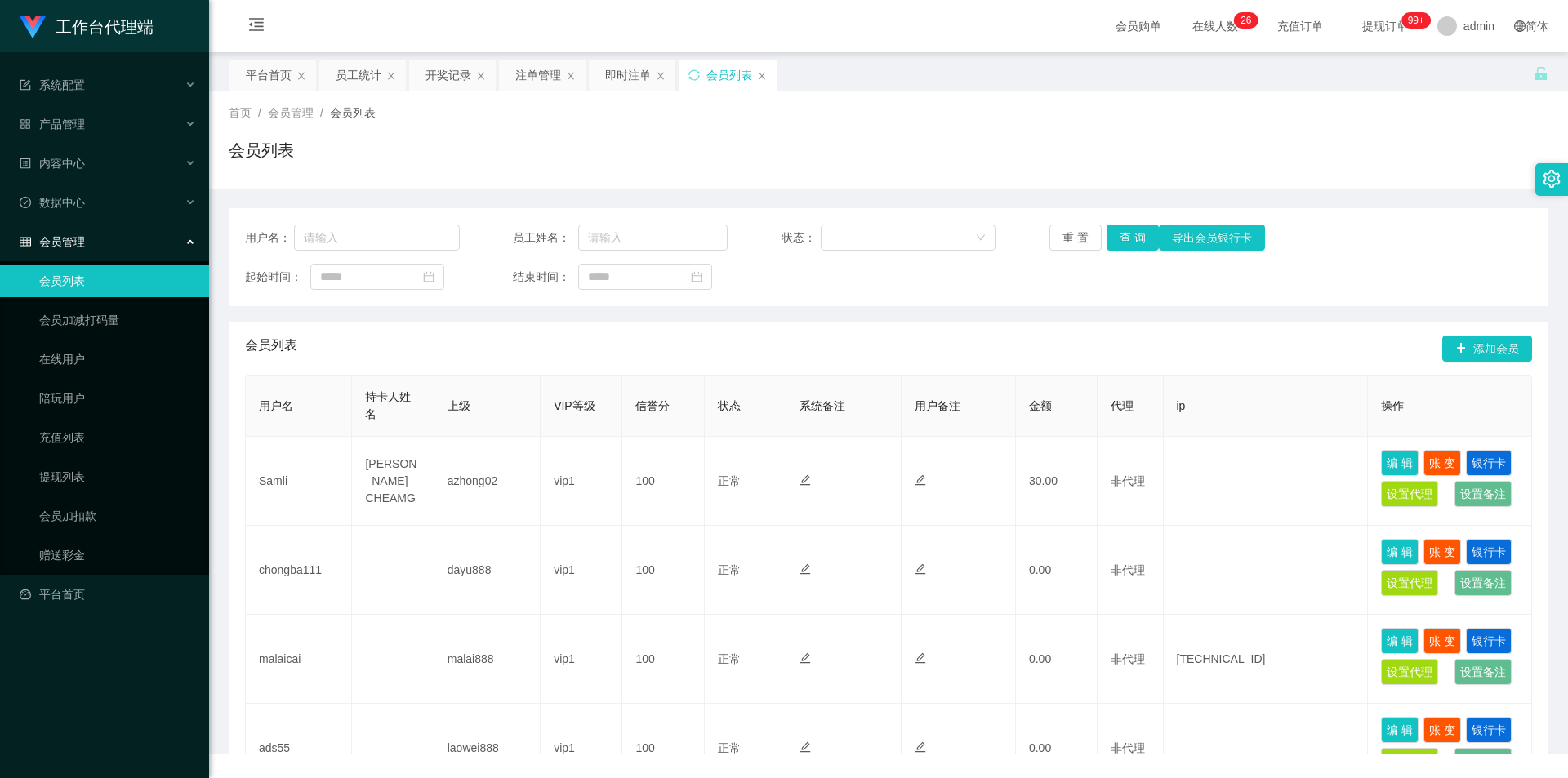
click at [722, 78] on div "会员列表" at bounding box center [729, 74] width 46 height 31
click at [762, 75] on icon "图标: close" at bounding box center [762, 75] width 7 height 8
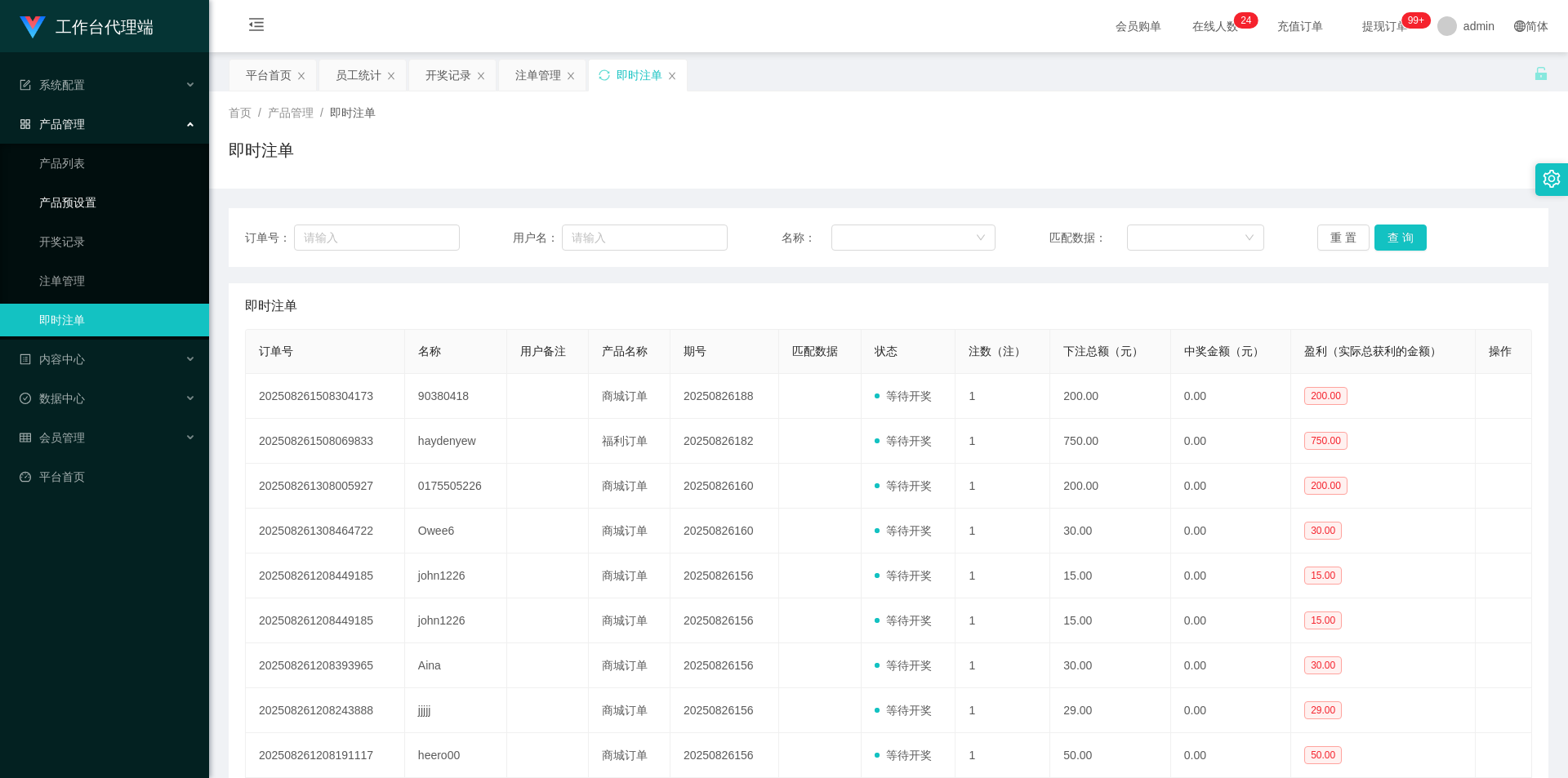
click at [123, 201] on link "产品预设置" at bounding box center [117, 202] width 157 height 33
